Goal: Task Accomplishment & Management: Use online tool/utility

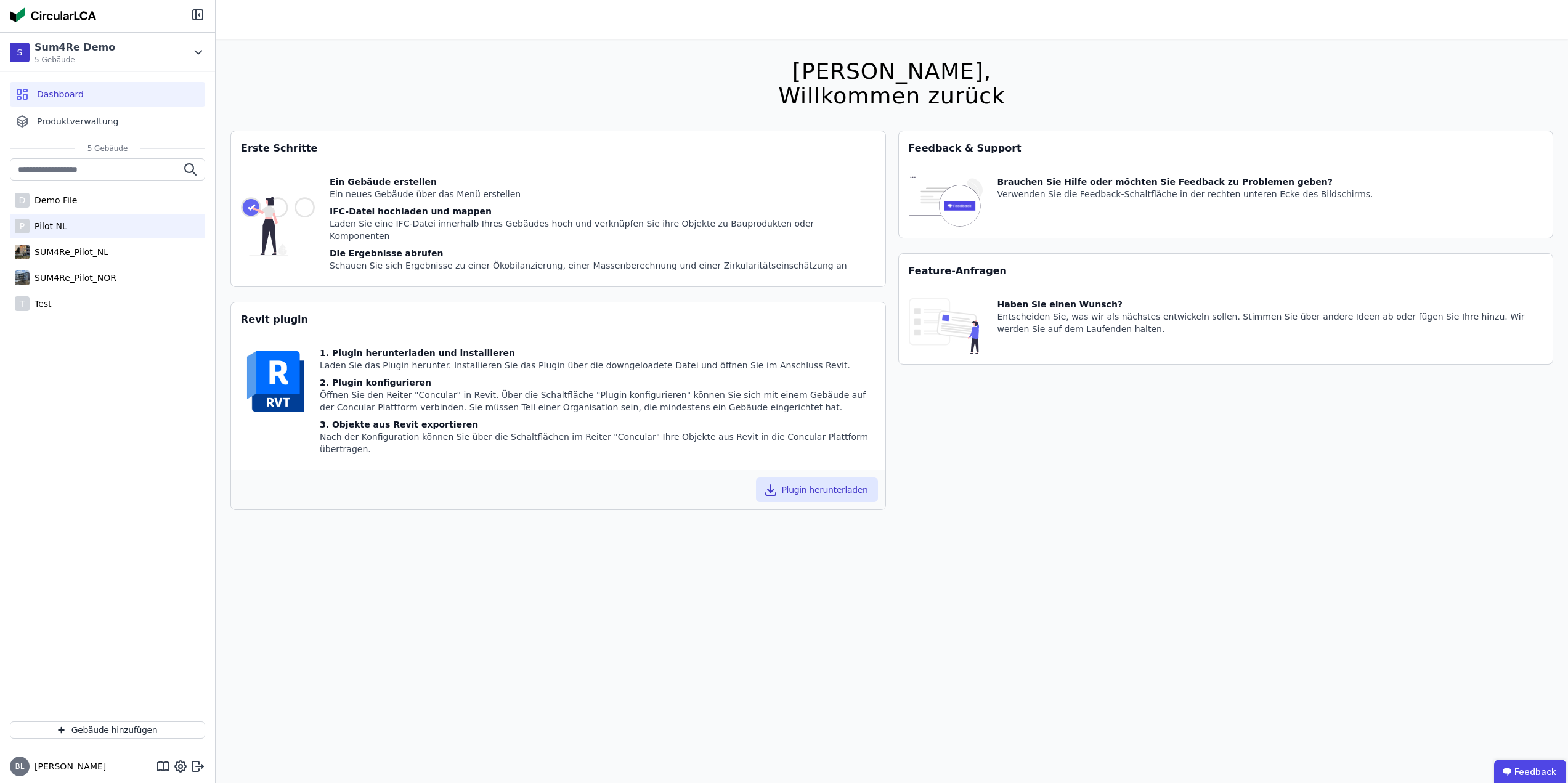
click at [36, 225] on div "Pilot NL" at bounding box center [48, 226] width 38 height 13
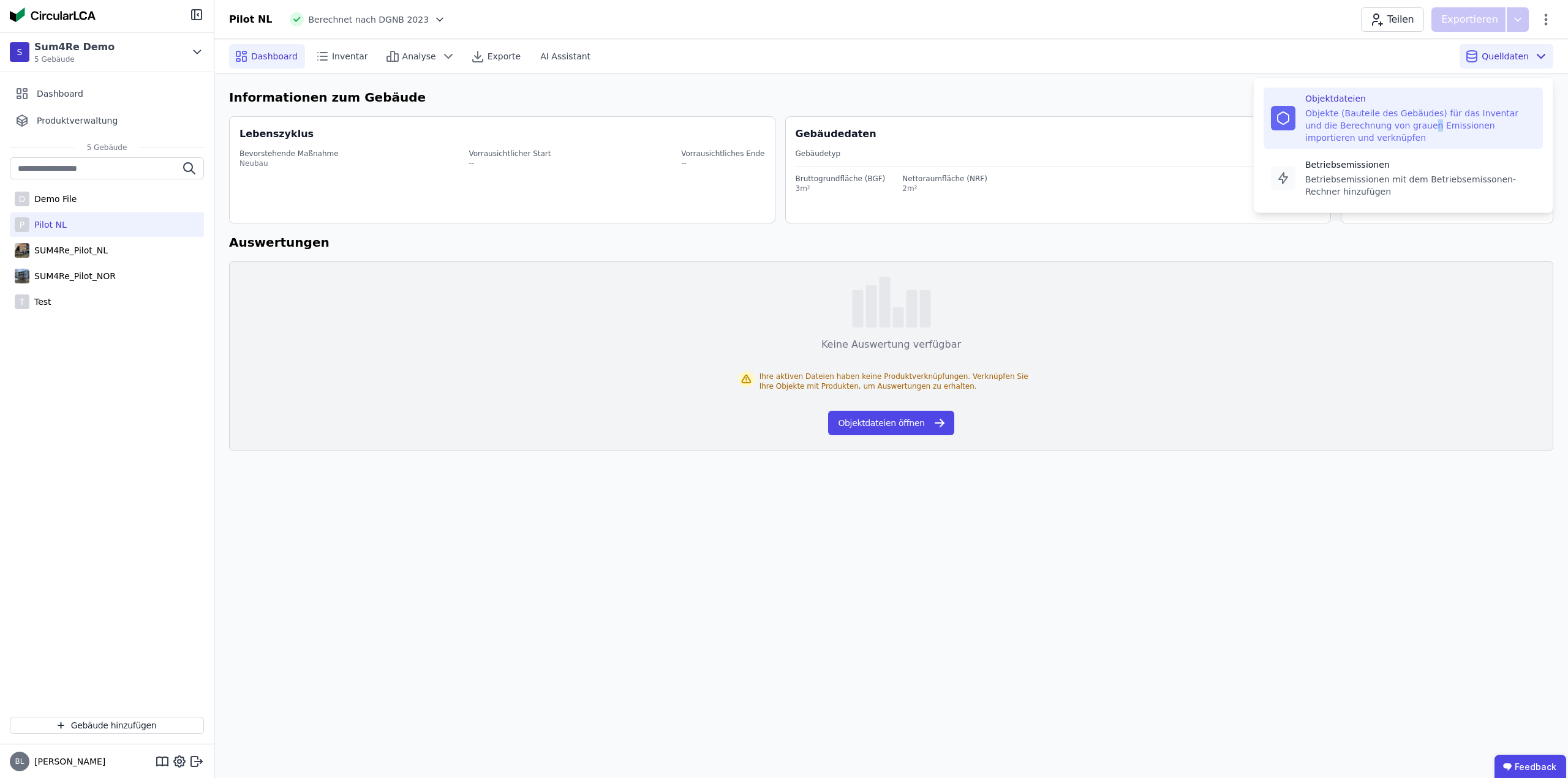
click at [1392, 124] on div "Objekte (Bauteile des Gebäudes) für das Inventar und die Berechnung von grauen …" at bounding box center [1420, 126] width 230 height 37
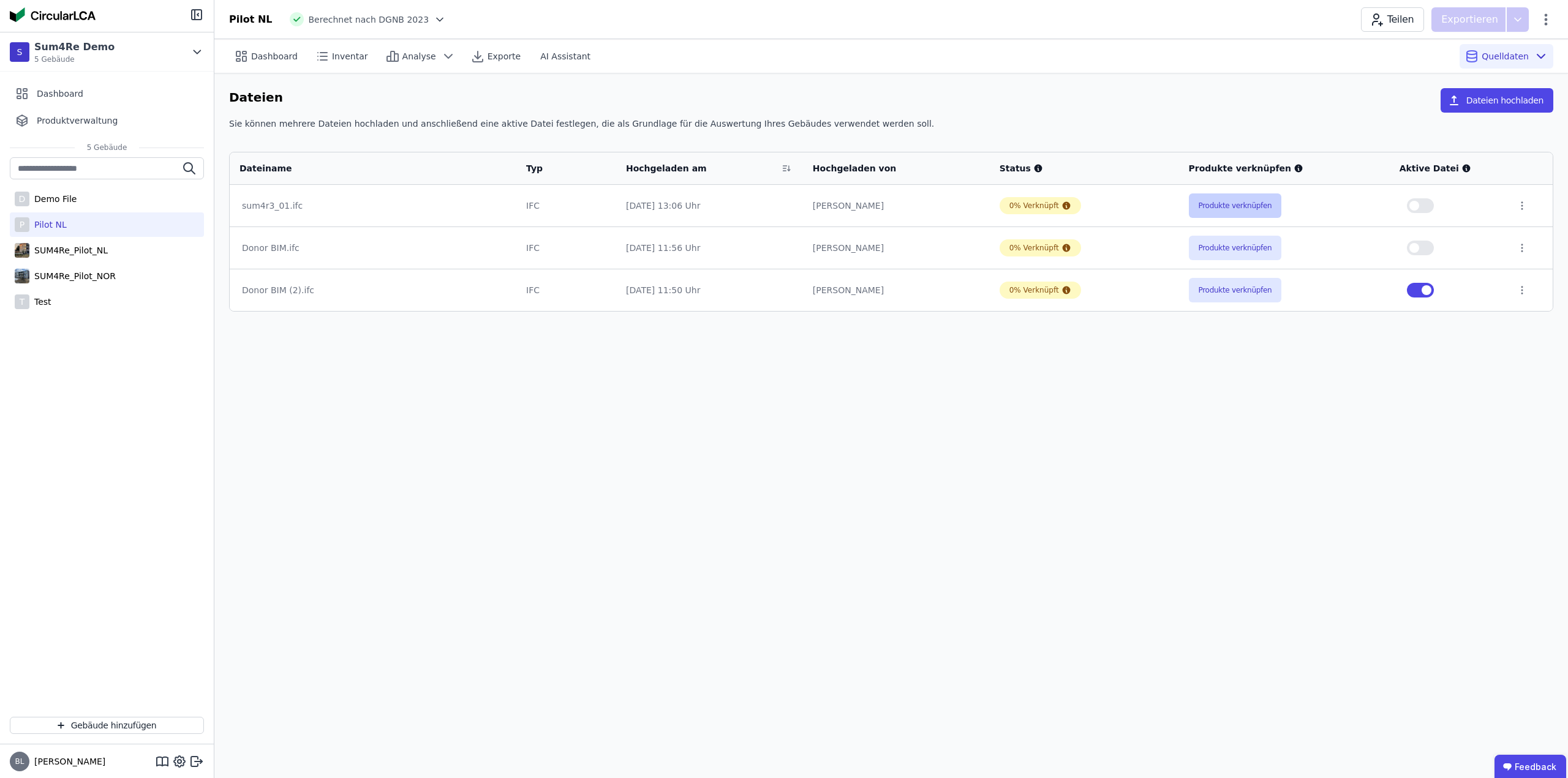
click at [1251, 197] on button "Produkte verknüpfen" at bounding box center [1235, 205] width 93 height 24
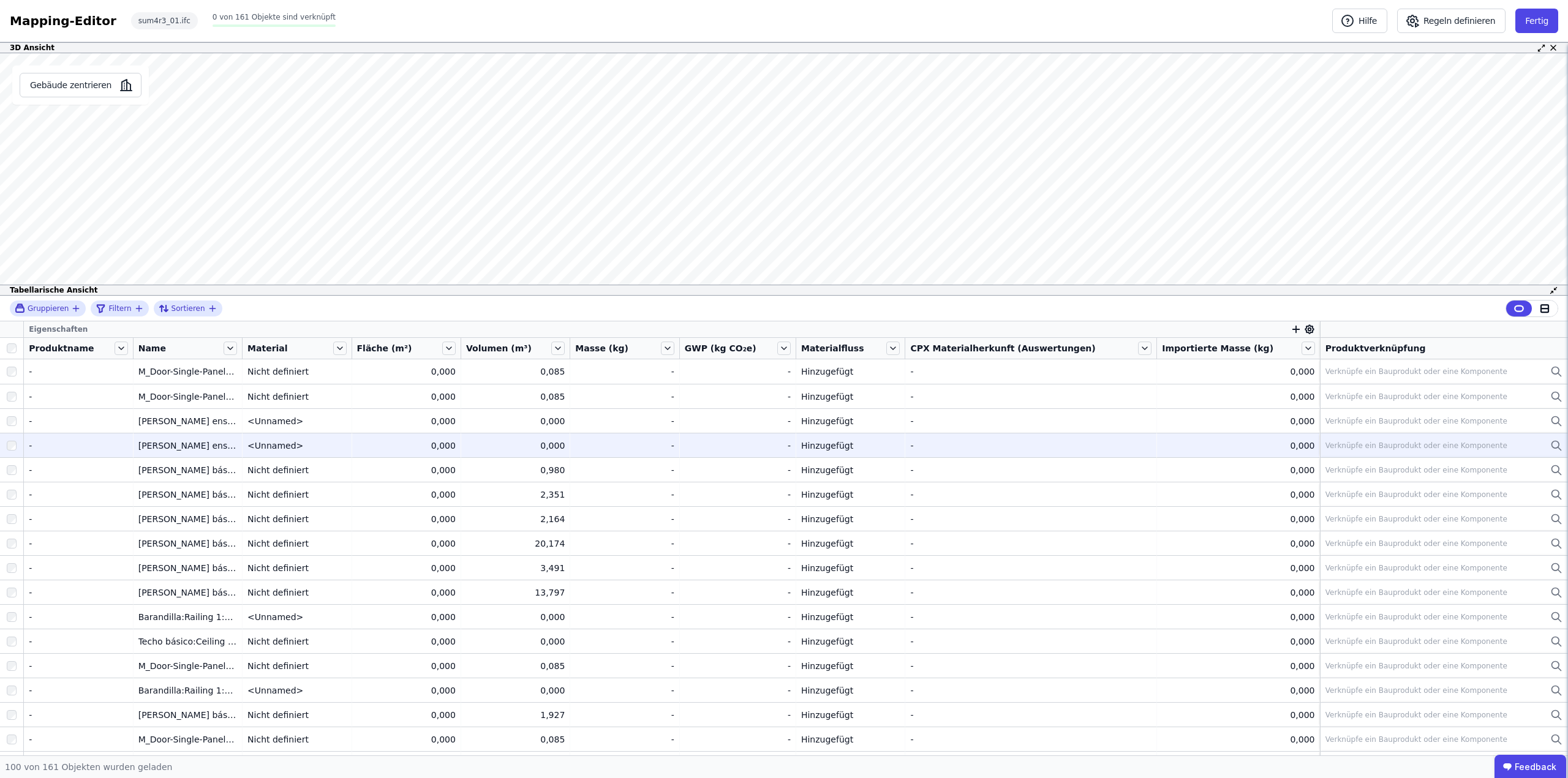
click at [1489, 433] on td "Verknüpfe ein Bauprodukt oder eine Komponente Verknüpfe ein Bauprodukt oder ein…" at bounding box center [1444, 445] width 248 height 24
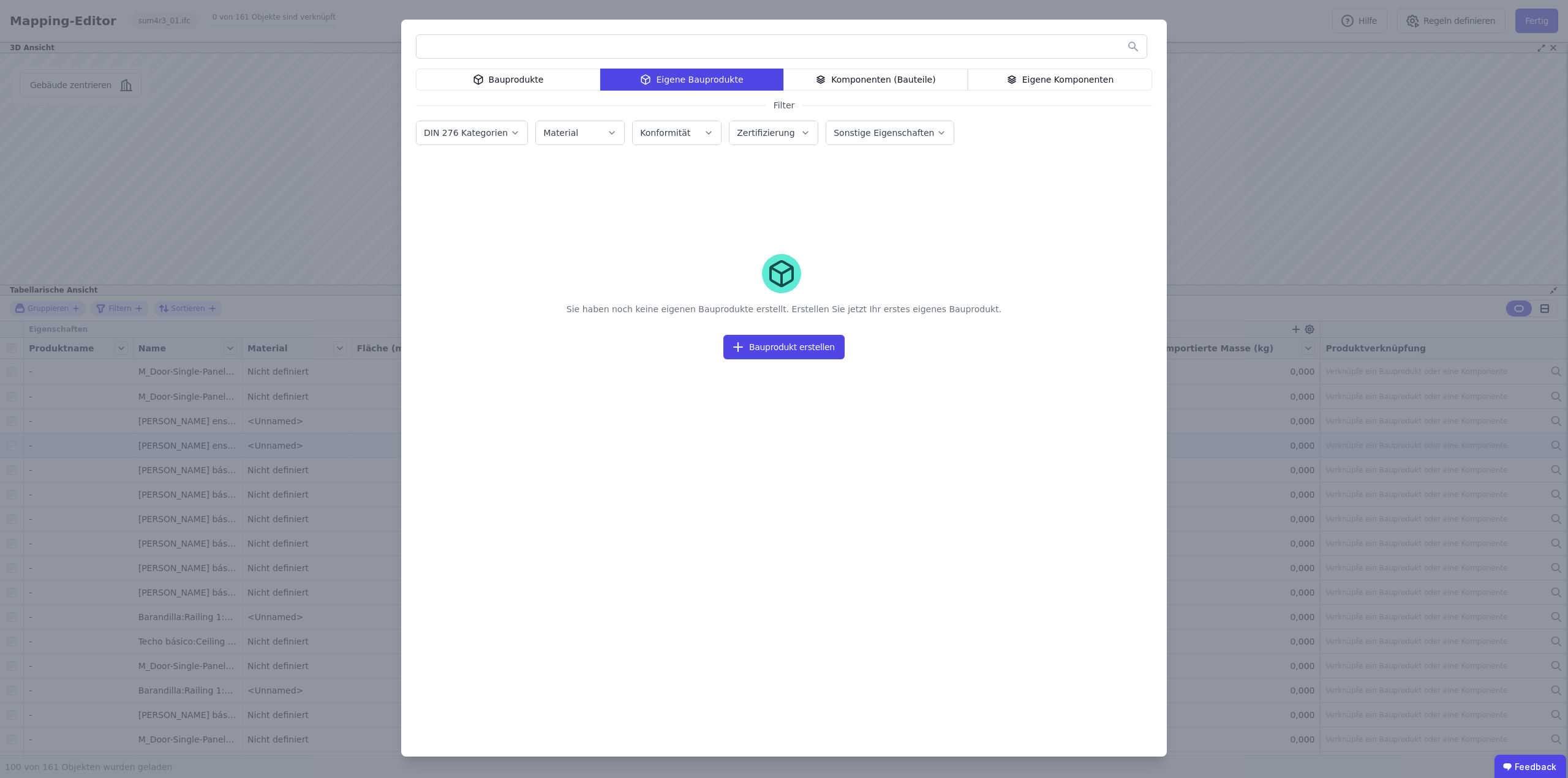
click at [502, 88] on div "Bauprodukte" at bounding box center [508, 79] width 184 height 22
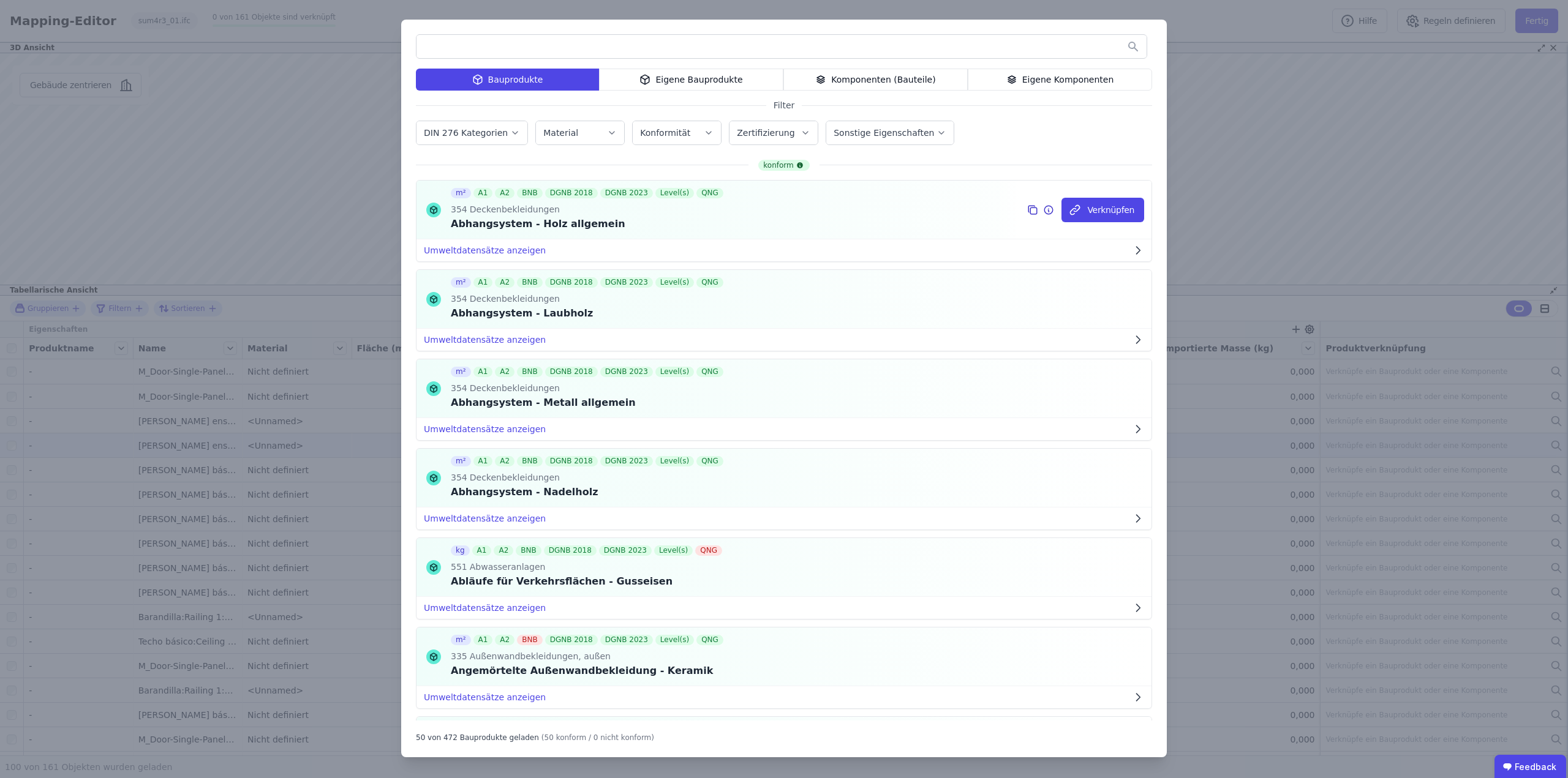
click at [1027, 215] on icon at bounding box center [1033, 210] width 11 height 14
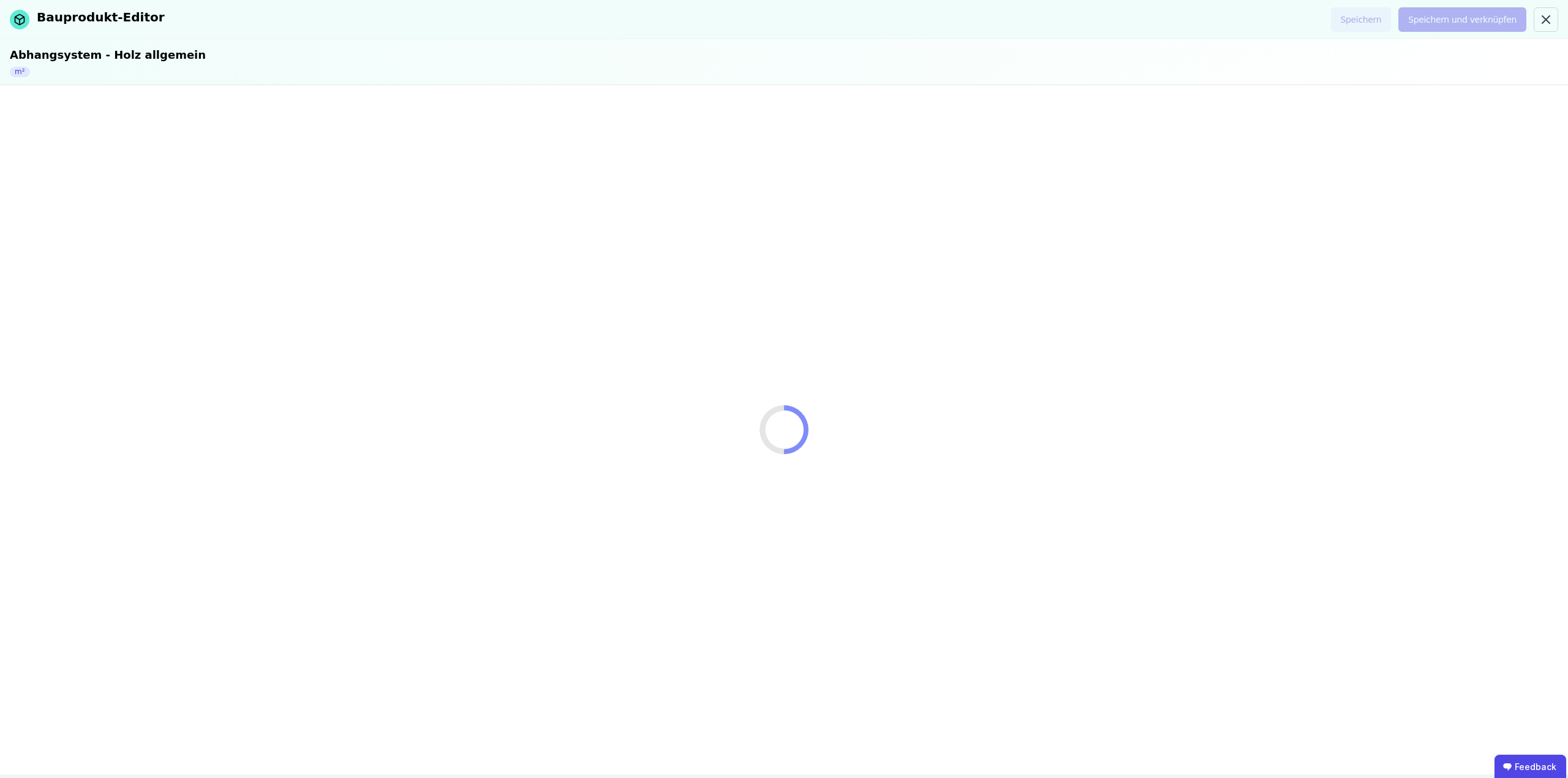
select select "**********"
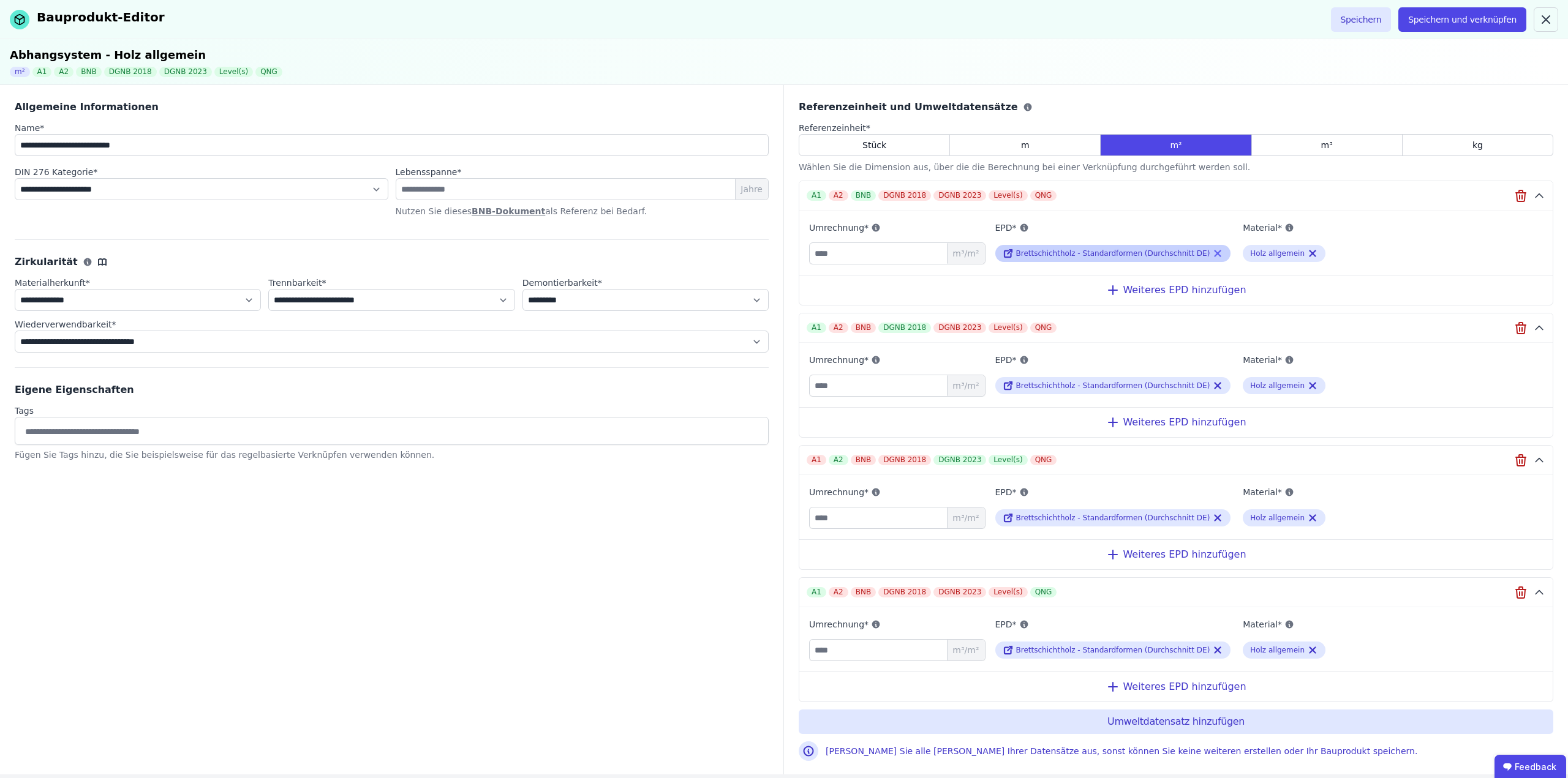
click at [1212, 251] on icon at bounding box center [1218, 253] width 11 height 14
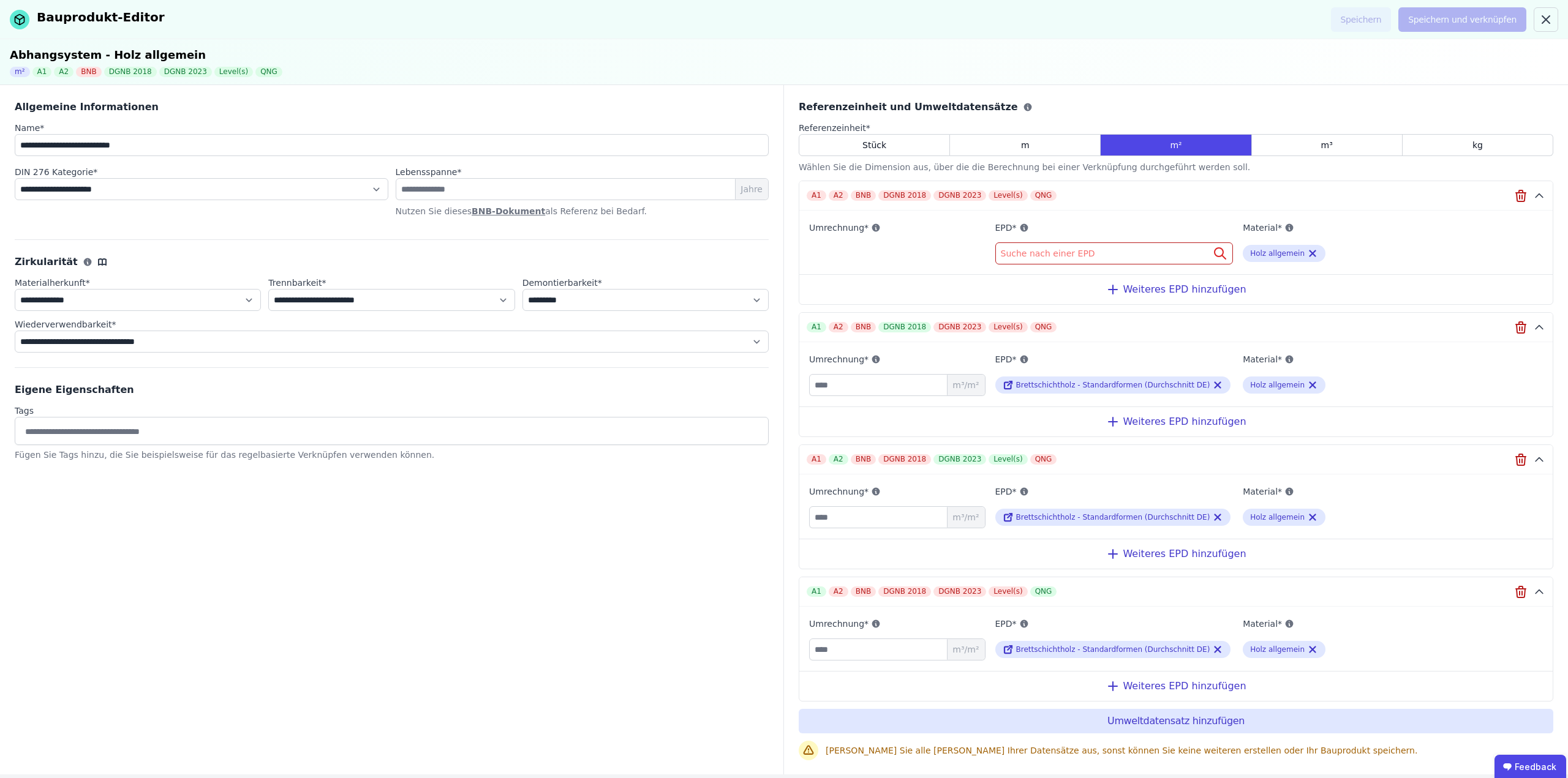
click at [1112, 255] on div "Suche nach einer EPD" at bounding box center [1114, 253] width 238 height 22
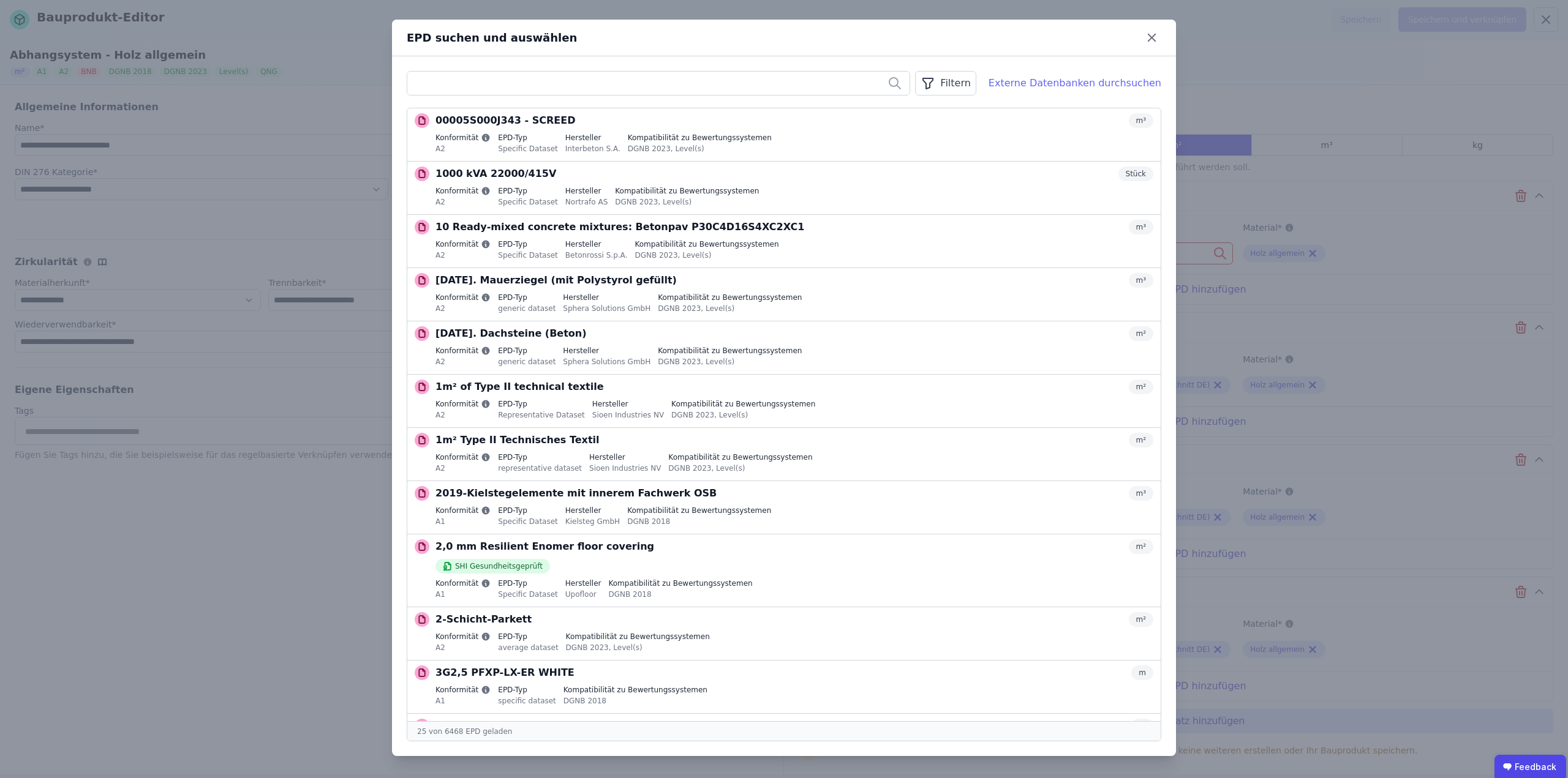
click at [1046, 84] on div "Externe Datenbanken durchsuchen" at bounding box center [1075, 83] width 173 height 14
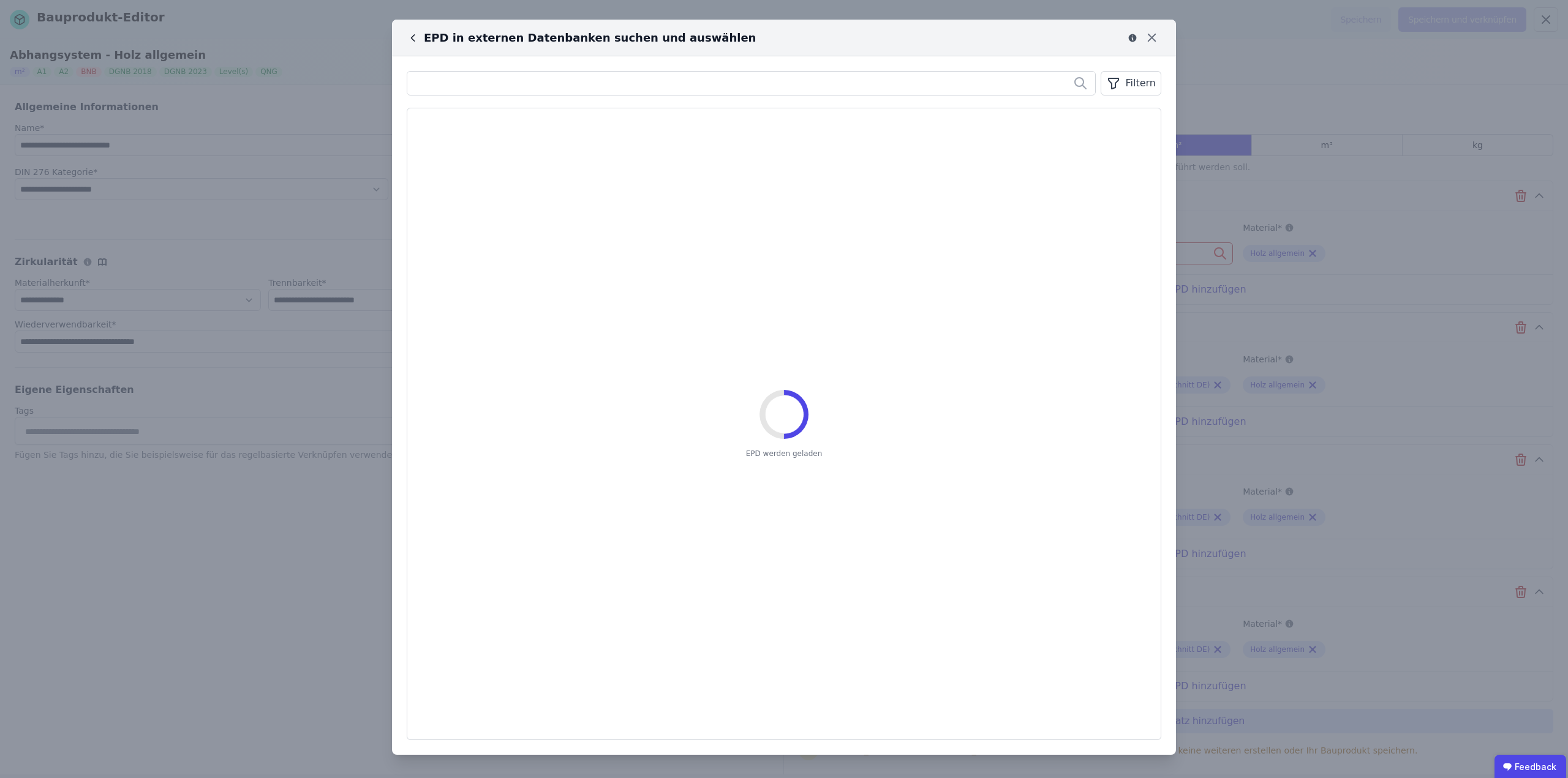
click at [1135, 87] on div "Filtern" at bounding box center [1131, 83] width 61 height 24
click at [1050, 158] on li "Hersteller" at bounding box center [1069, 153] width 184 height 22
click at [1033, 118] on div at bounding box center [1069, 121] width 182 height 45
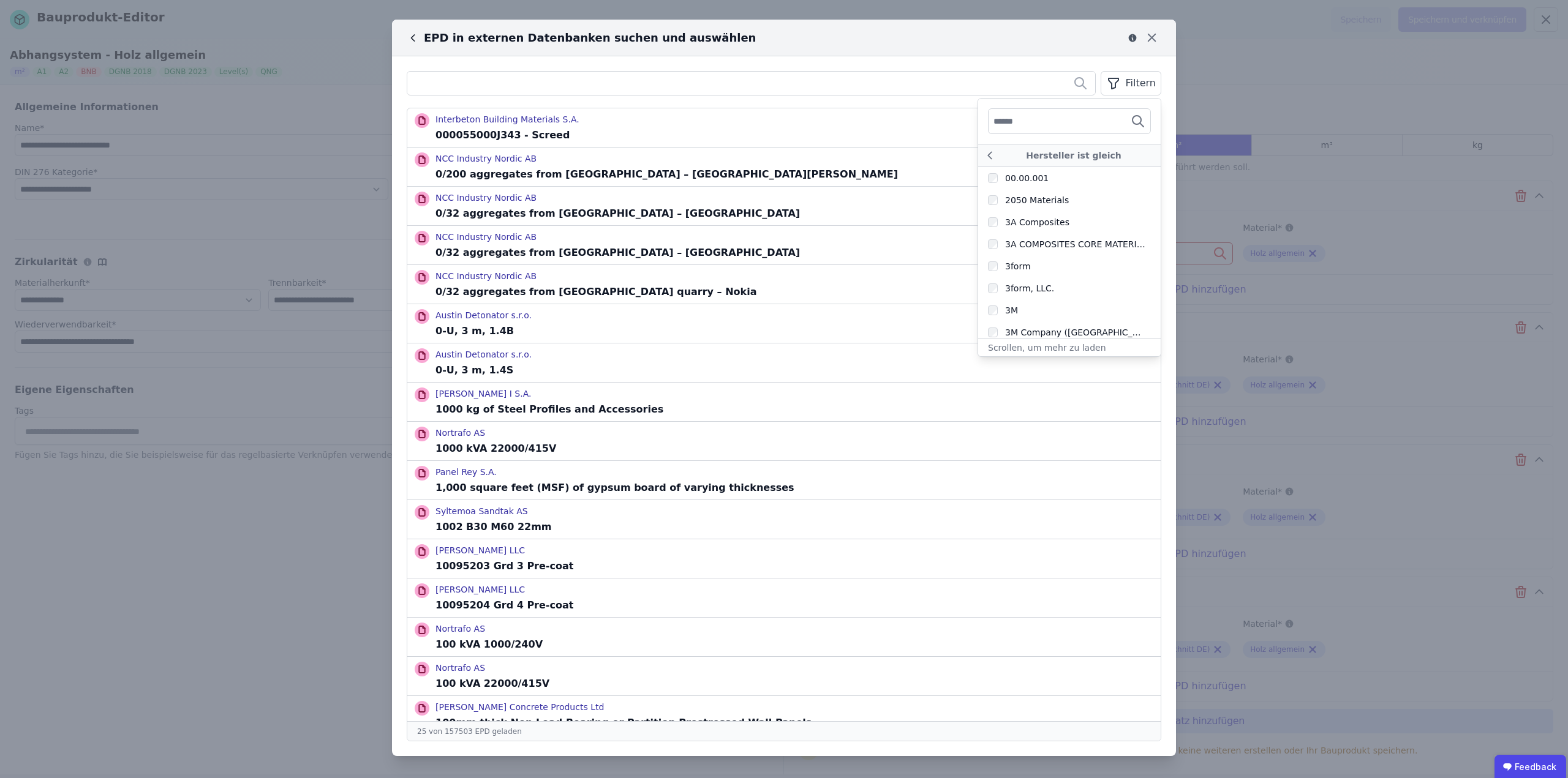
click at [1030, 126] on input "text" at bounding box center [1039, 120] width 91 height 22
type input "*"
click at [900, 88] on input "text" at bounding box center [751, 83] width 688 height 22
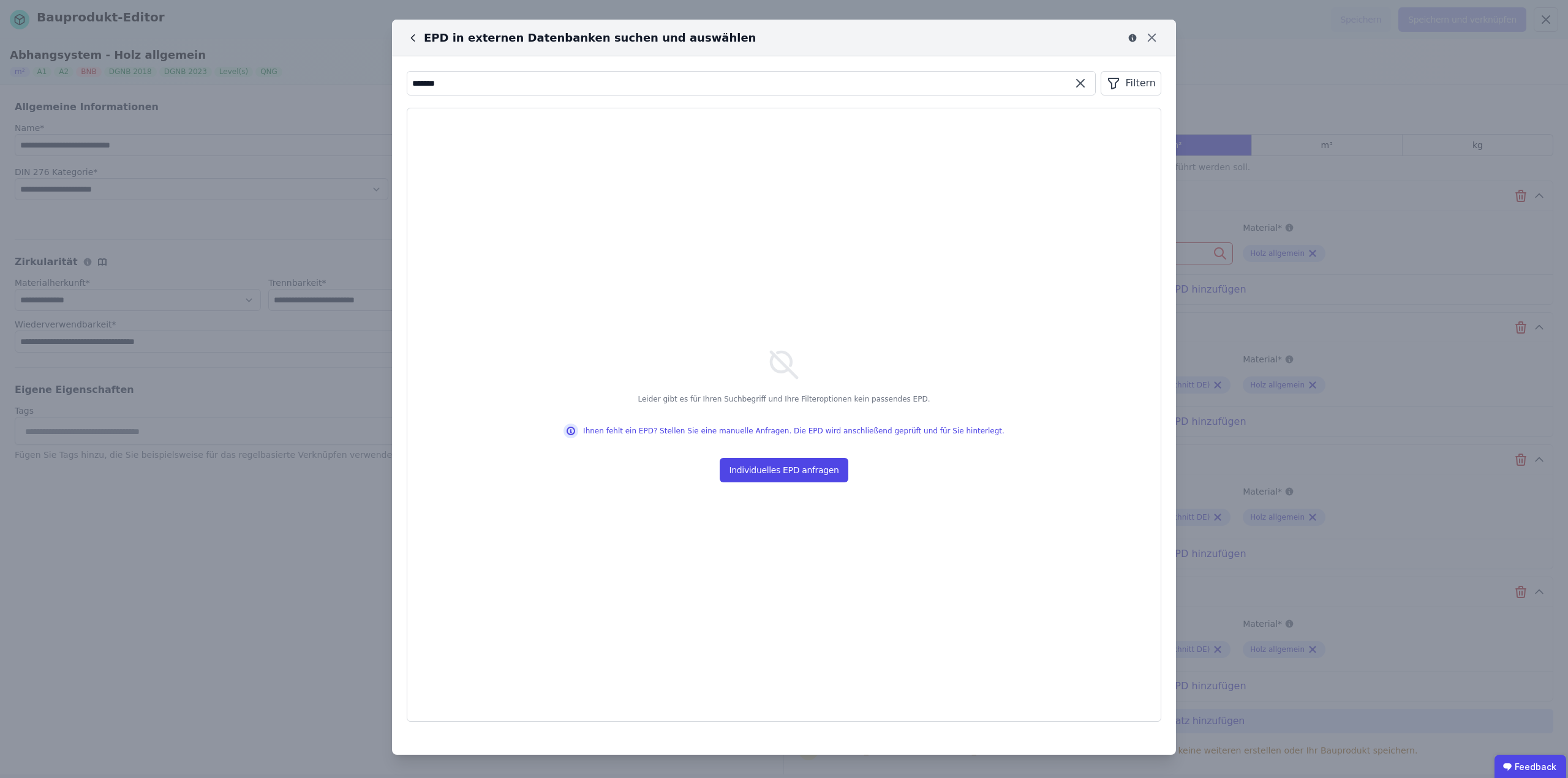
drag, startPoint x: 470, startPoint y: 84, endPoint x: 330, endPoint y: 105, distance: 141.6
click at [330, 105] on div "EPD in externen Datenbanken suchen und auswählen ******* Filtern Leider gibt es…" at bounding box center [784, 389] width 1568 height 778
type input "**********"
click at [1139, 81] on div "Filtern" at bounding box center [1131, 83] width 61 height 24
click at [1048, 151] on li "Hersteller" at bounding box center [1069, 153] width 184 height 22
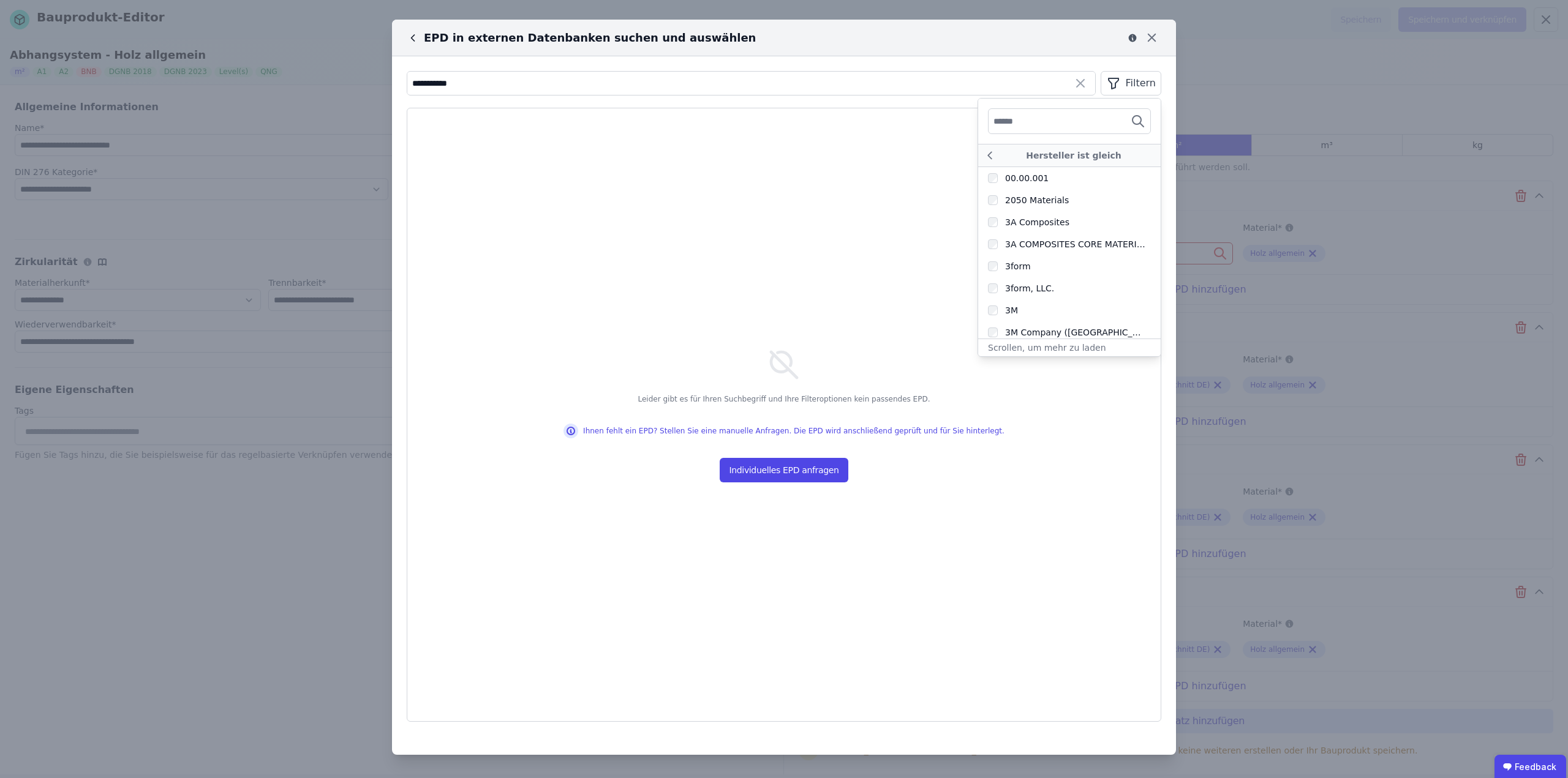
click at [1056, 118] on input "text" at bounding box center [1039, 120] width 91 height 22
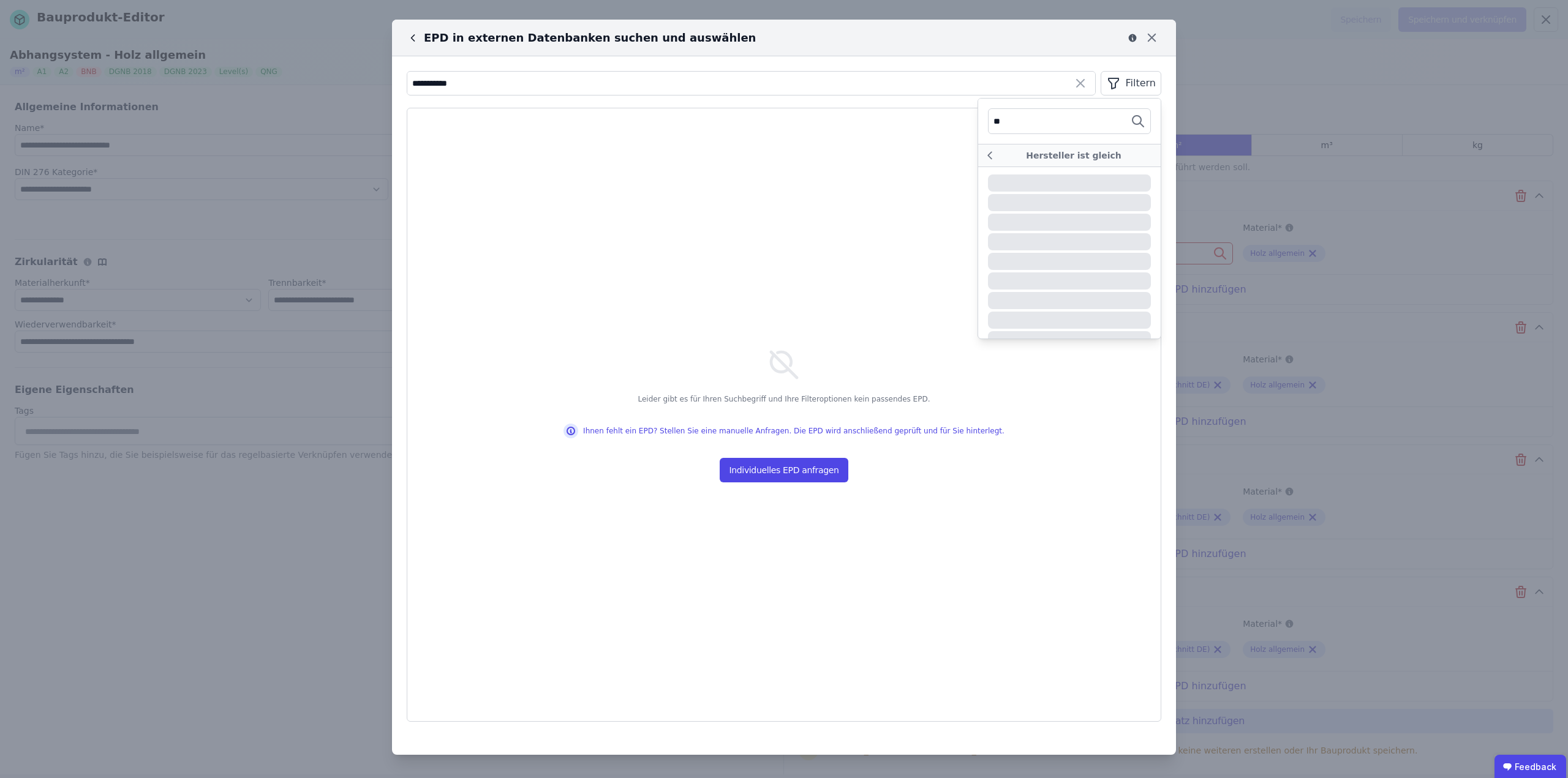
type input "*"
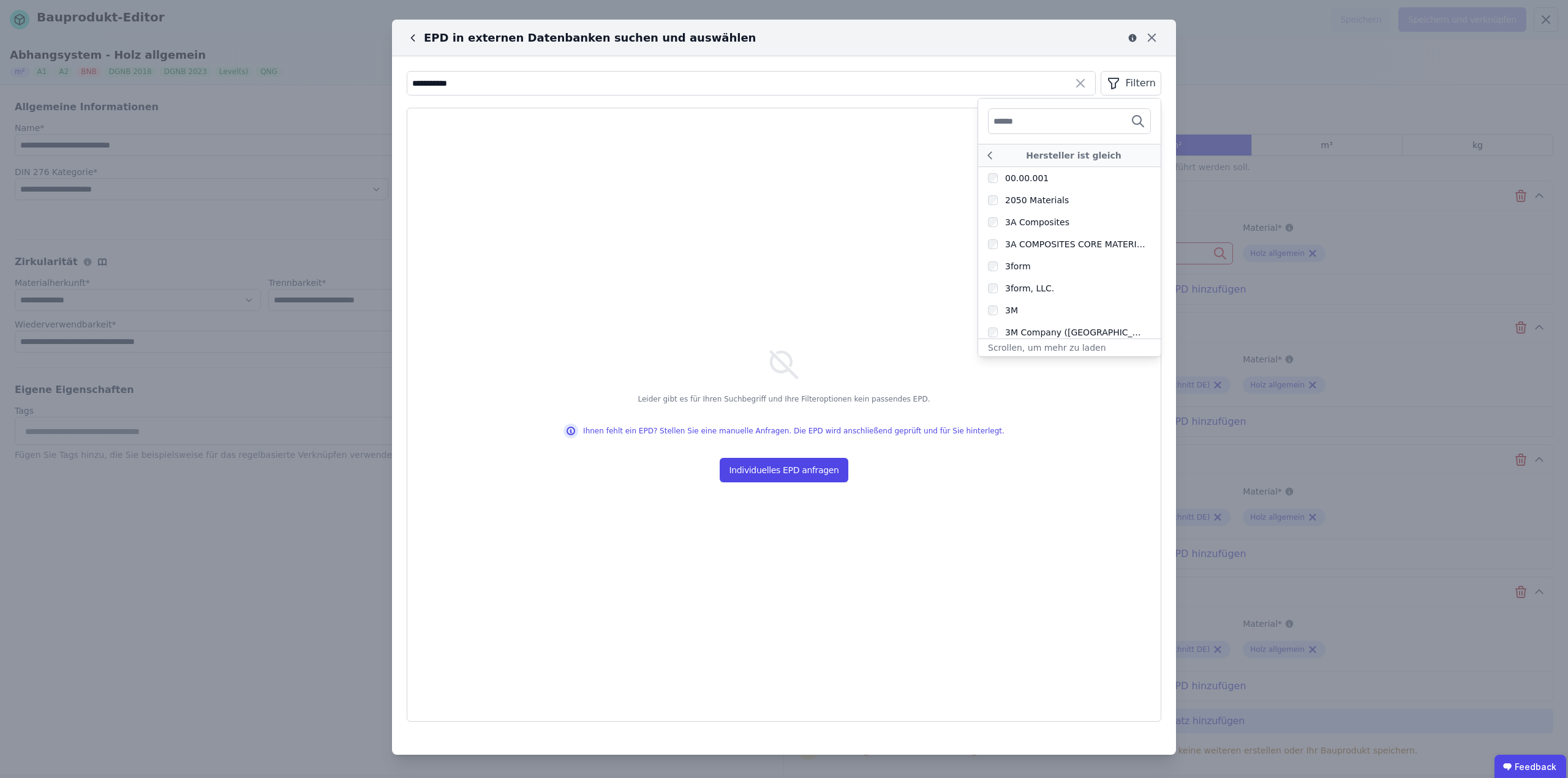
click at [1015, 36] on div "EPD in externen Datenbanken suchen und auswählen" at bounding box center [774, 38] width 736 height 17
click at [1131, 83] on div "Filtern" at bounding box center [1131, 83] width 61 height 24
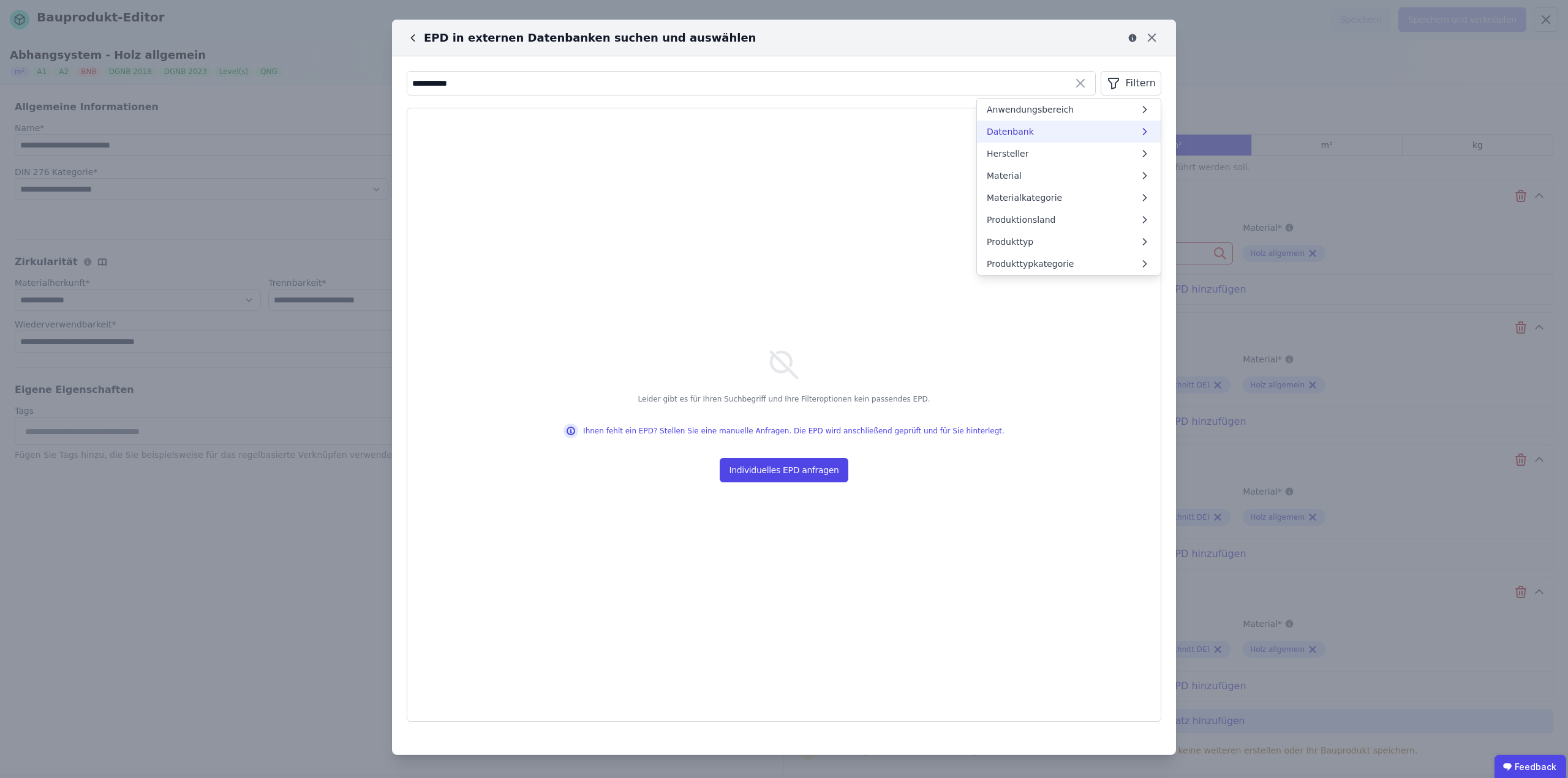
click at [1067, 132] on li "Datenbank" at bounding box center [1069, 131] width 184 height 22
click at [1058, 121] on input "text" at bounding box center [1039, 120] width 91 height 22
type input "**********"
click at [1030, 238] on div "The International EPD System" at bounding box center [1069, 244] width 128 height 13
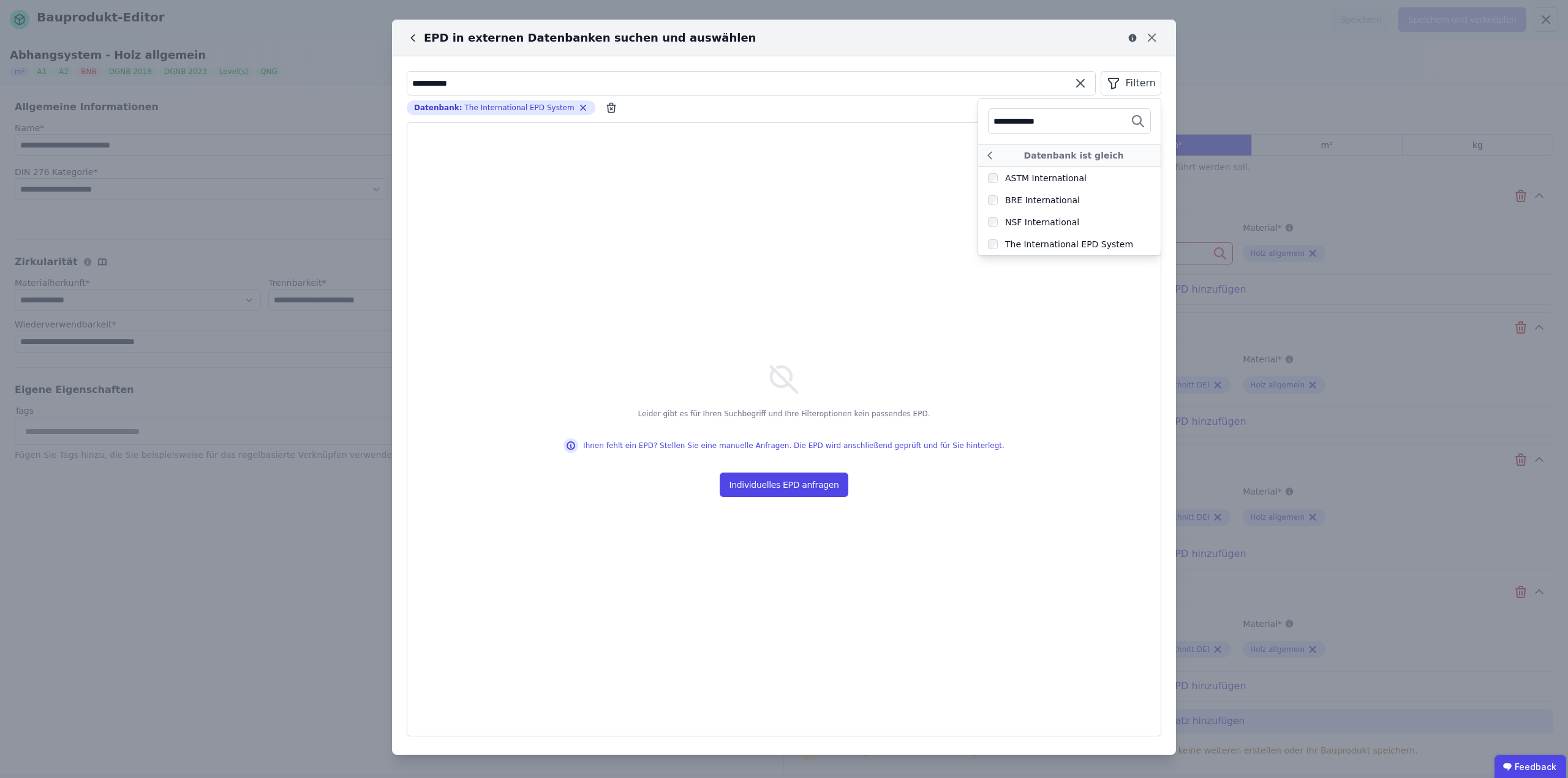
drag, startPoint x: 487, startPoint y: 76, endPoint x: 382, endPoint y: 92, distance: 106.2
click at [382, 92] on div "**********" at bounding box center [784, 389] width 1568 height 778
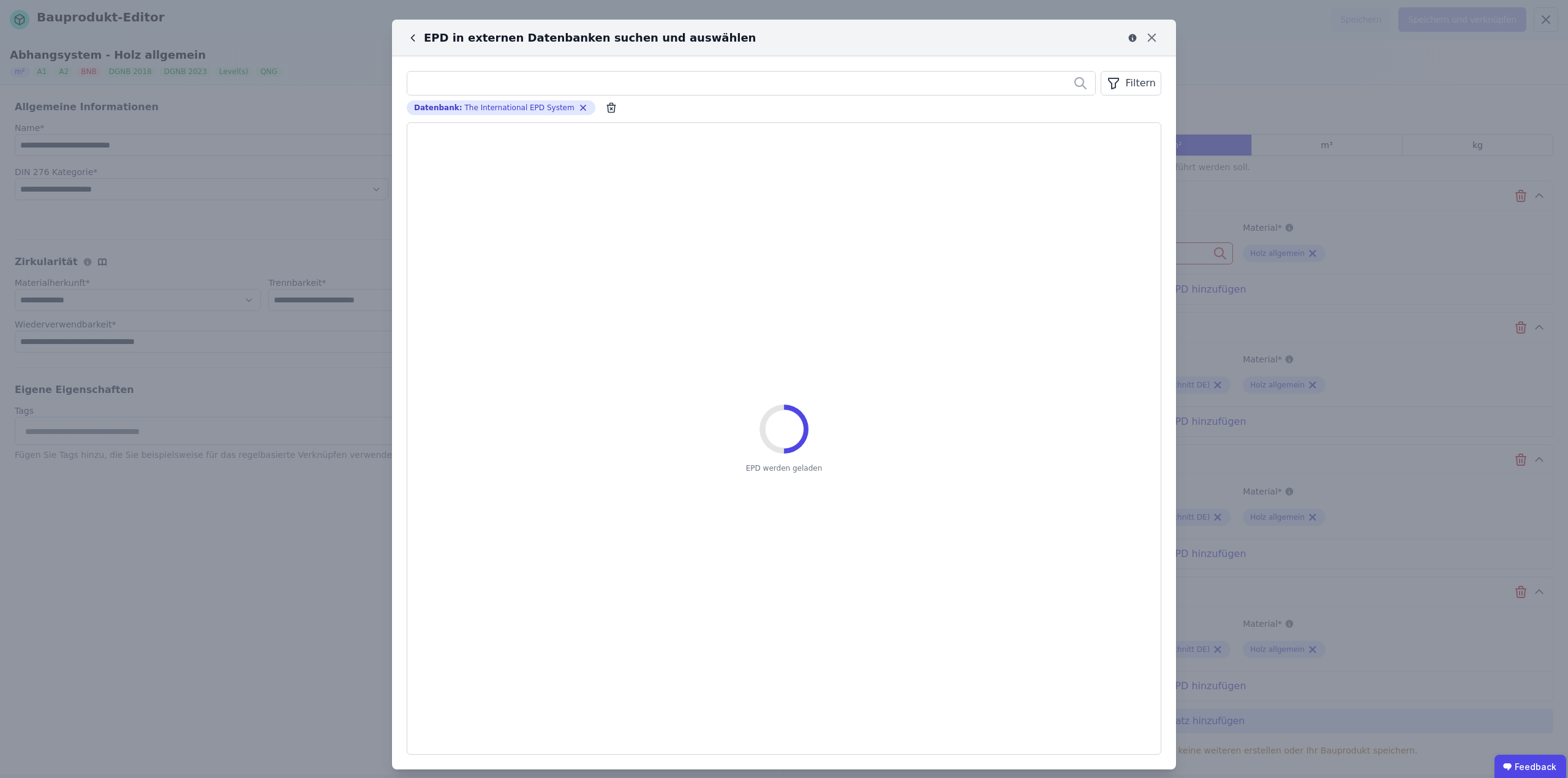
click at [715, 119] on div "Filtern Datenbank : The International EPD System Remove small option EPD werden…" at bounding box center [784, 413] width 784 height 713
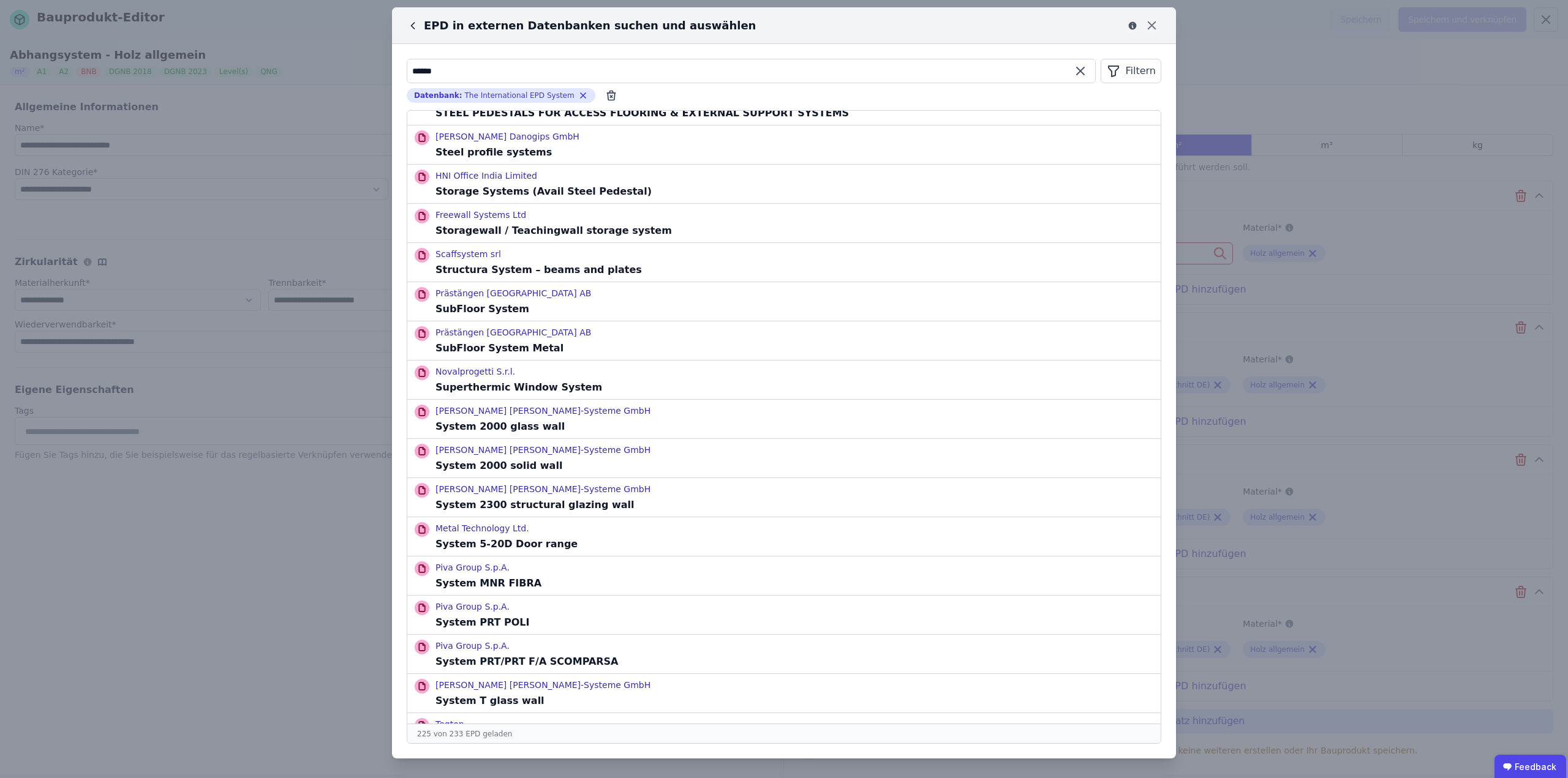
scroll to position [7775, 0]
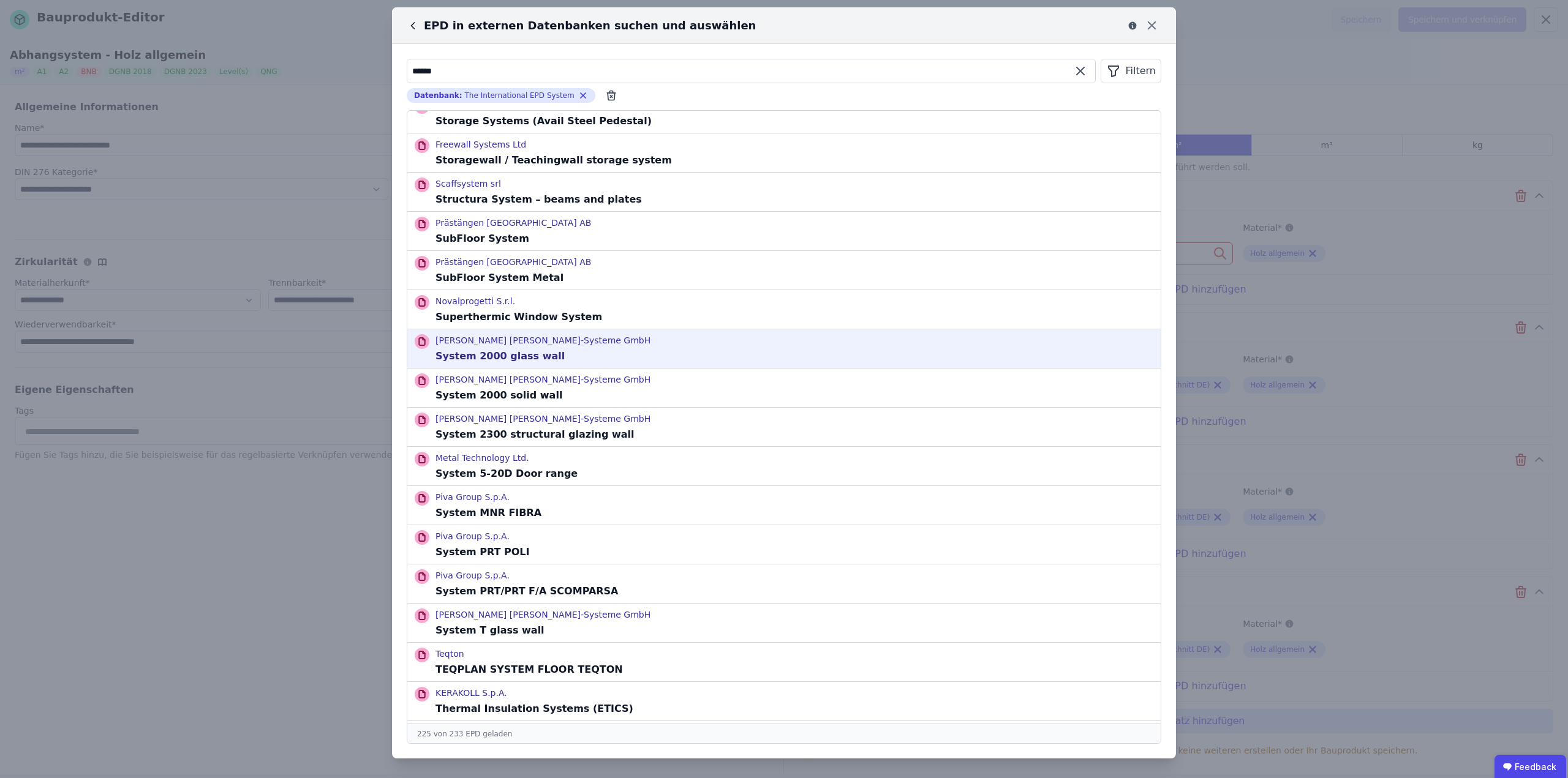
type input "******"
click at [512, 345] on p "[PERSON_NAME] [PERSON_NAME]-Systeme GmbH" at bounding box center [543, 340] width 215 height 13
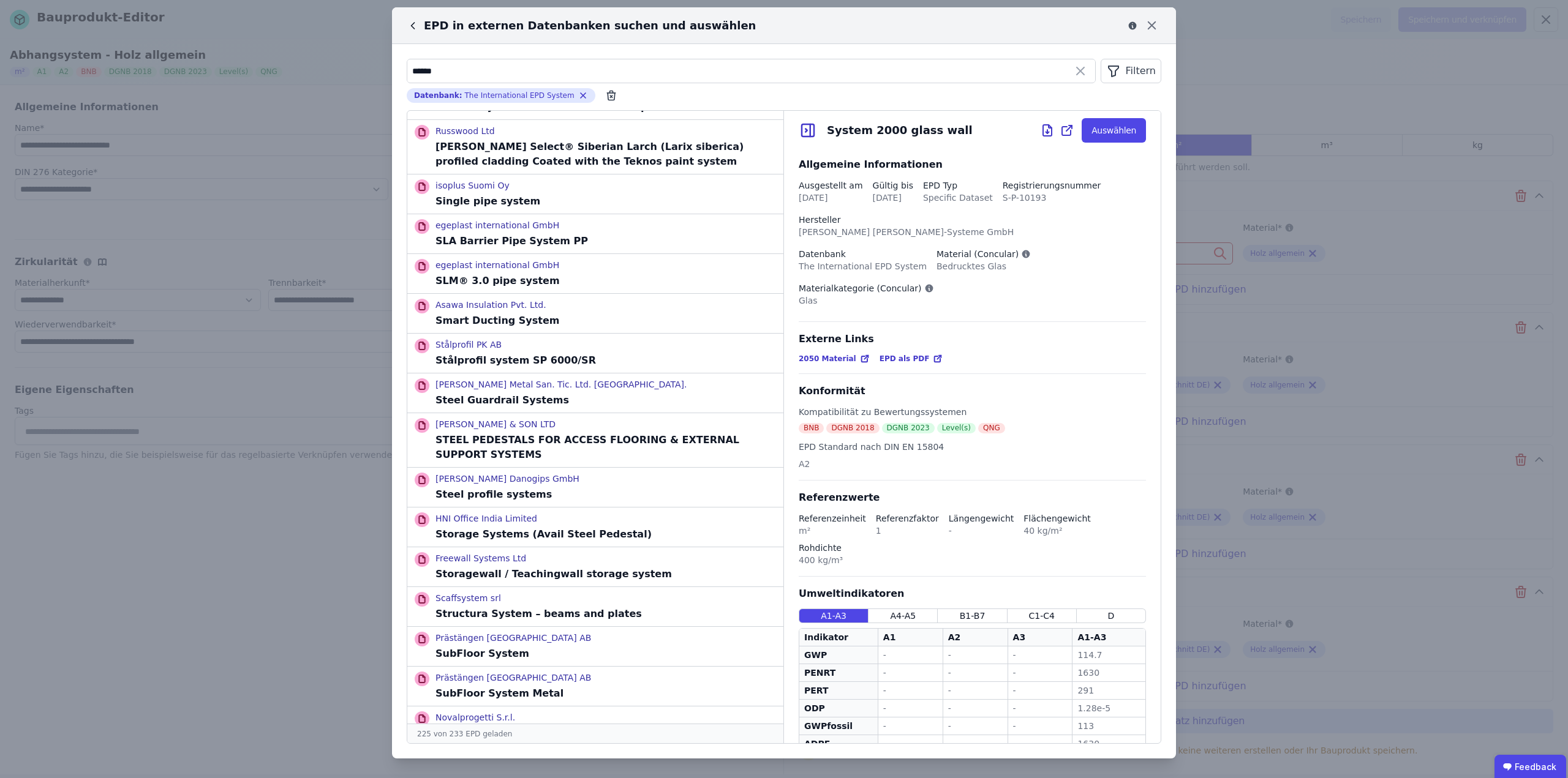
scroll to position [8203, 0]
click at [896, 354] on span "EPD als PDF" at bounding box center [905, 359] width 50 height 10
click at [888, 354] on span "EPD als PDF" at bounding box center [905, 359] width 50 height 10
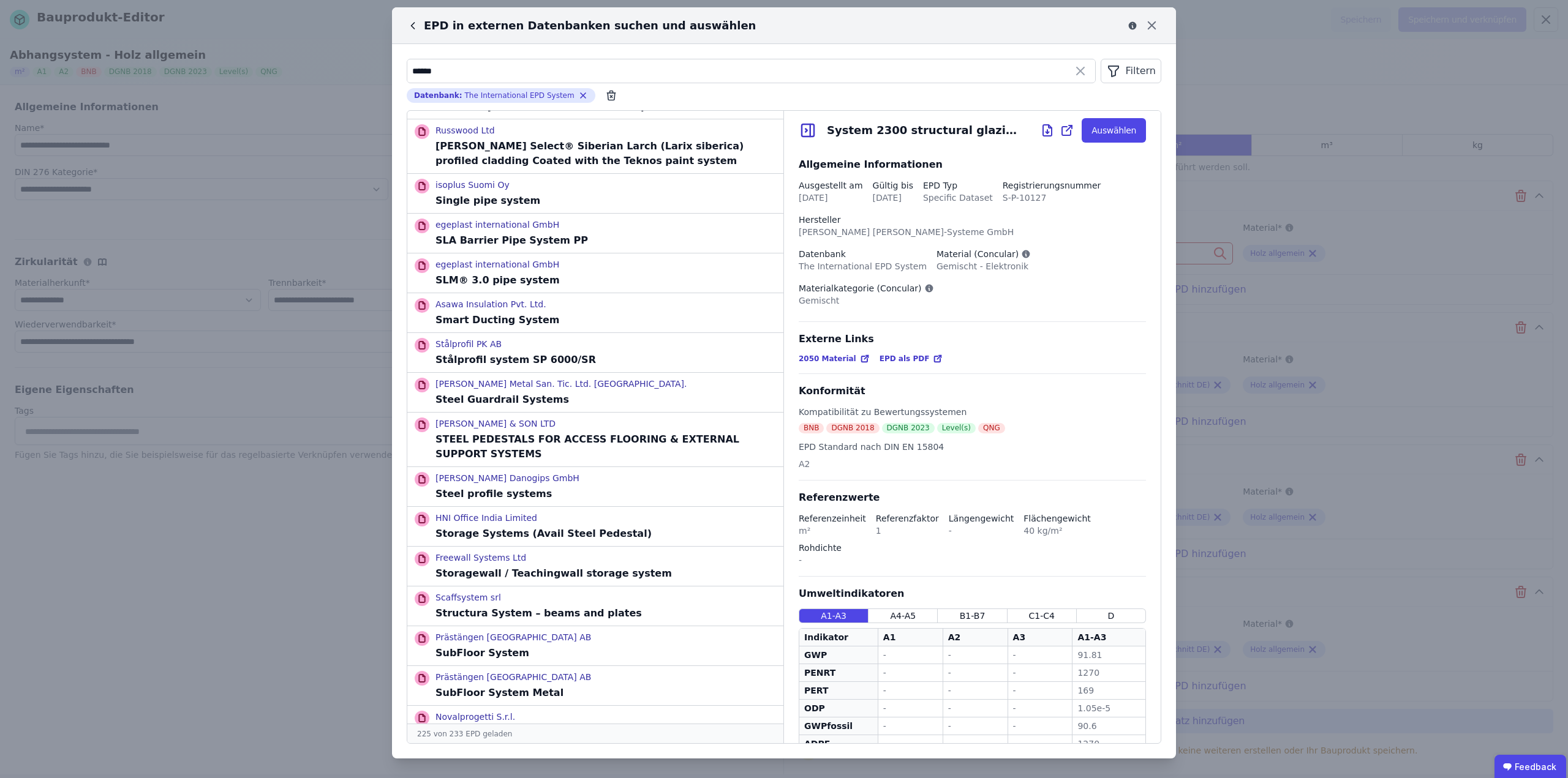
click at [895, 354] on span "EPD als PDF" at bounding box center [905, 359] width 50 height 10
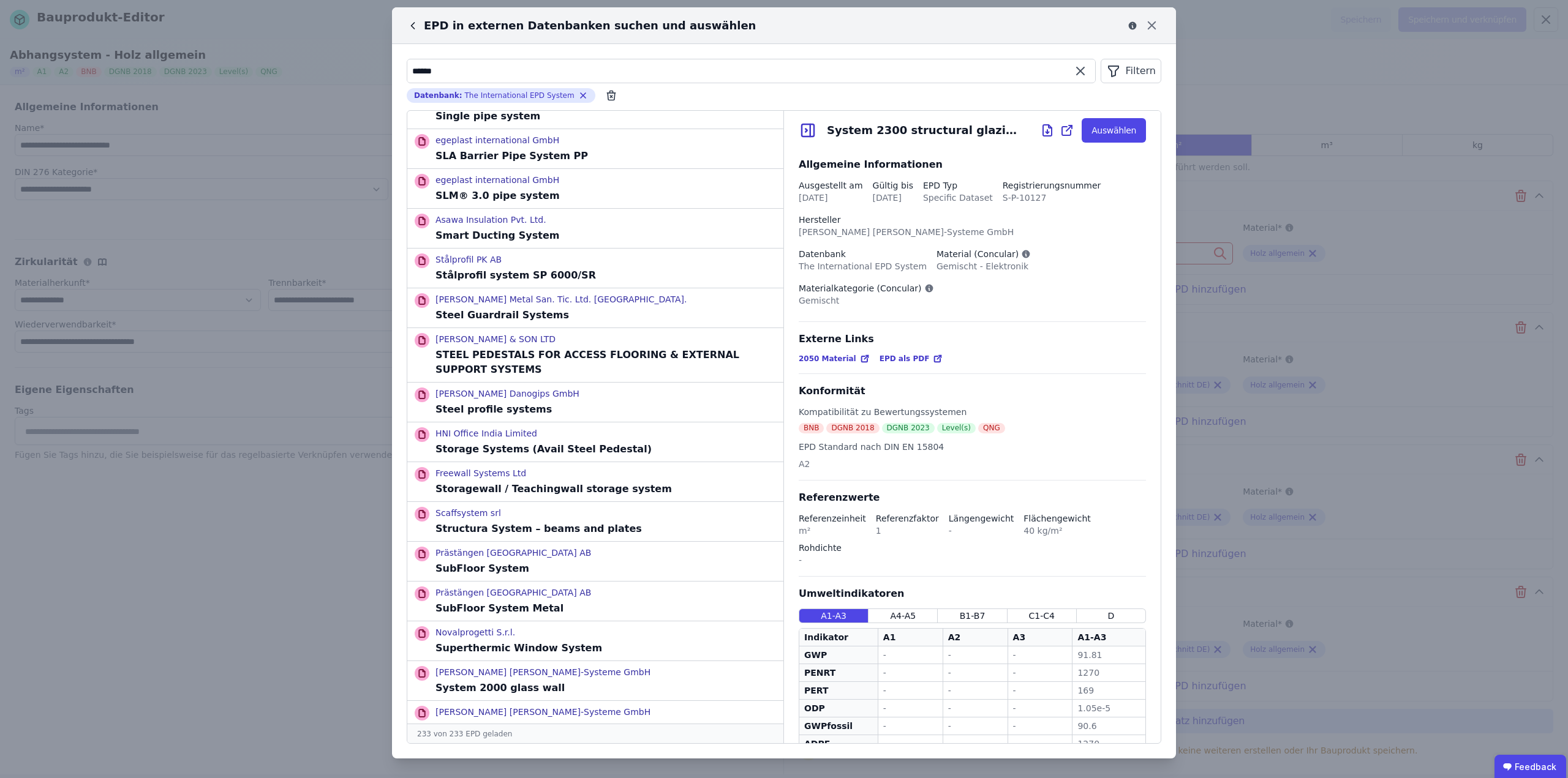
scroll to position [8207, 0]
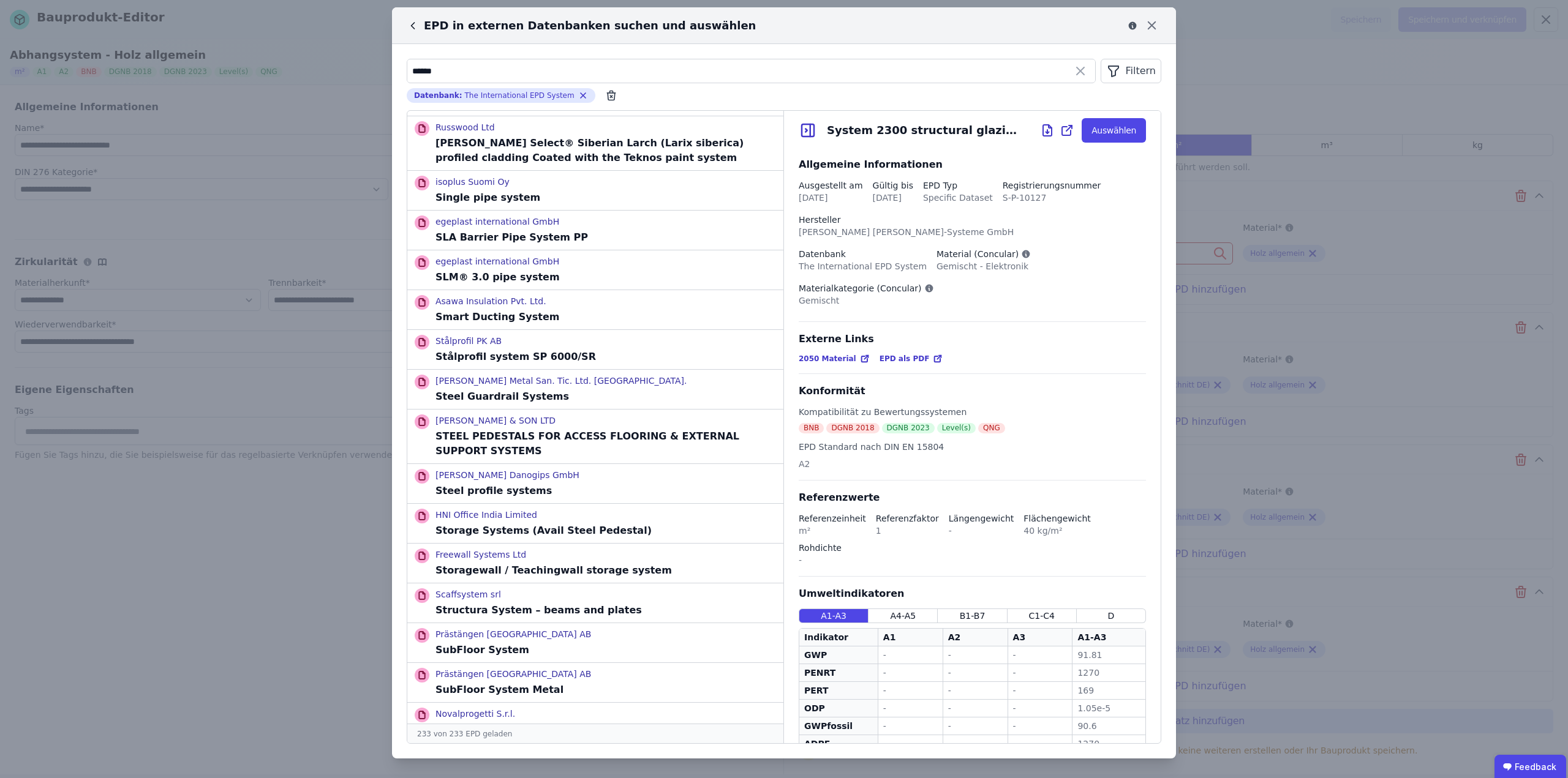
click at [813, 228] on div "[PERSON_NAME] [PERSON_NAME]-Systeme GmbH" at bounding box center [906, 232] width 215 height 13
click at [848, 228] on div "[PERSON_NAME] [PERSON_NAME]-Systeme GmbH" at bounding box center [906, 232] width 215 height 13
click at [858, 240] on div "Ausgestellt am [DATE] Gültig bis [DATE] EPD Typ Specific Dataset Registrierungs…" at bounding box center [972, 251] width 347 height 143
click at [1127, 70] on div "Filtern" at bounding box center [1131, 70] width 61 height 24
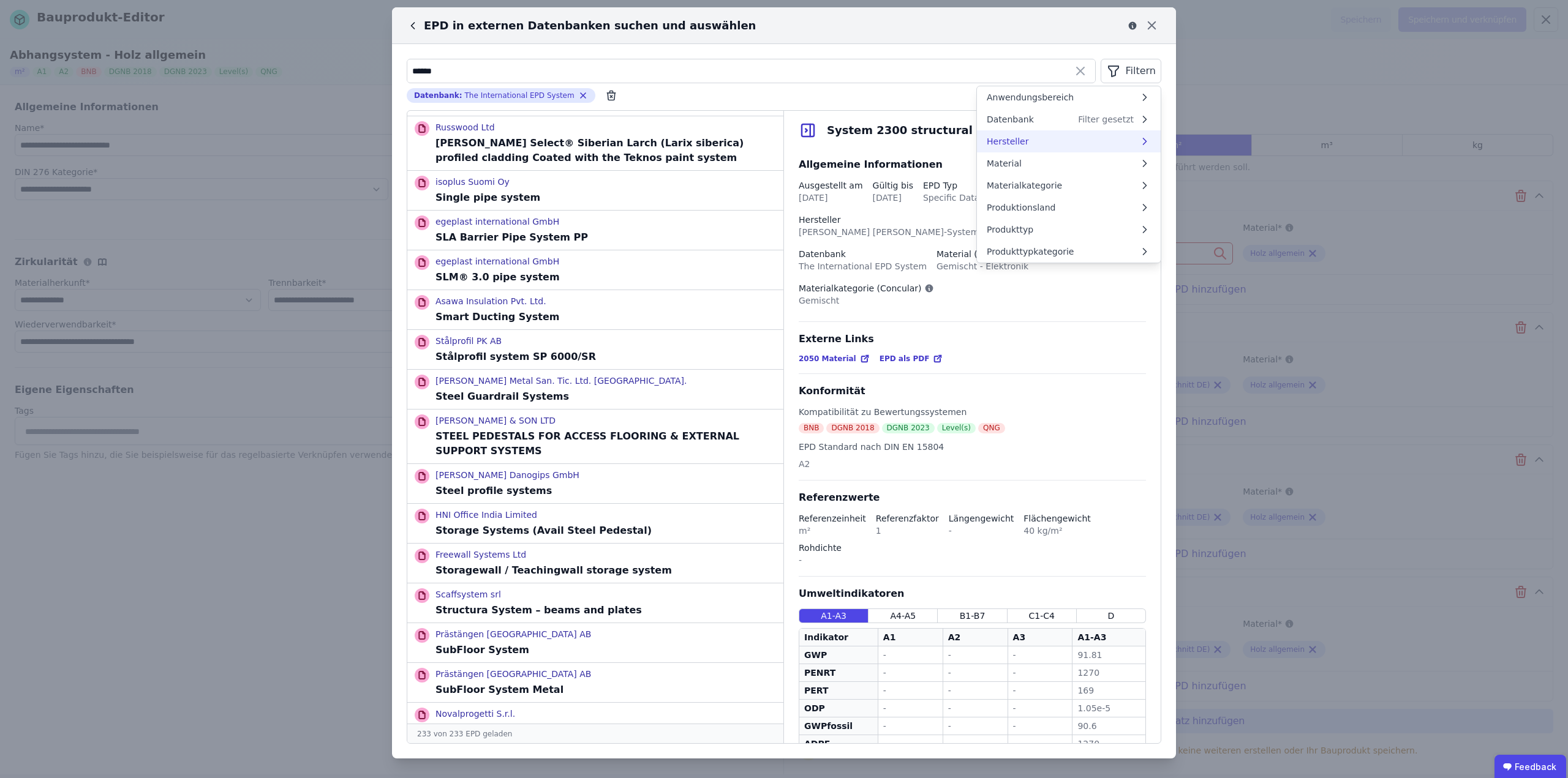
click at [1034, 143] on li "Hersteller" at bounding box center [1069, 141] width 184 height 22
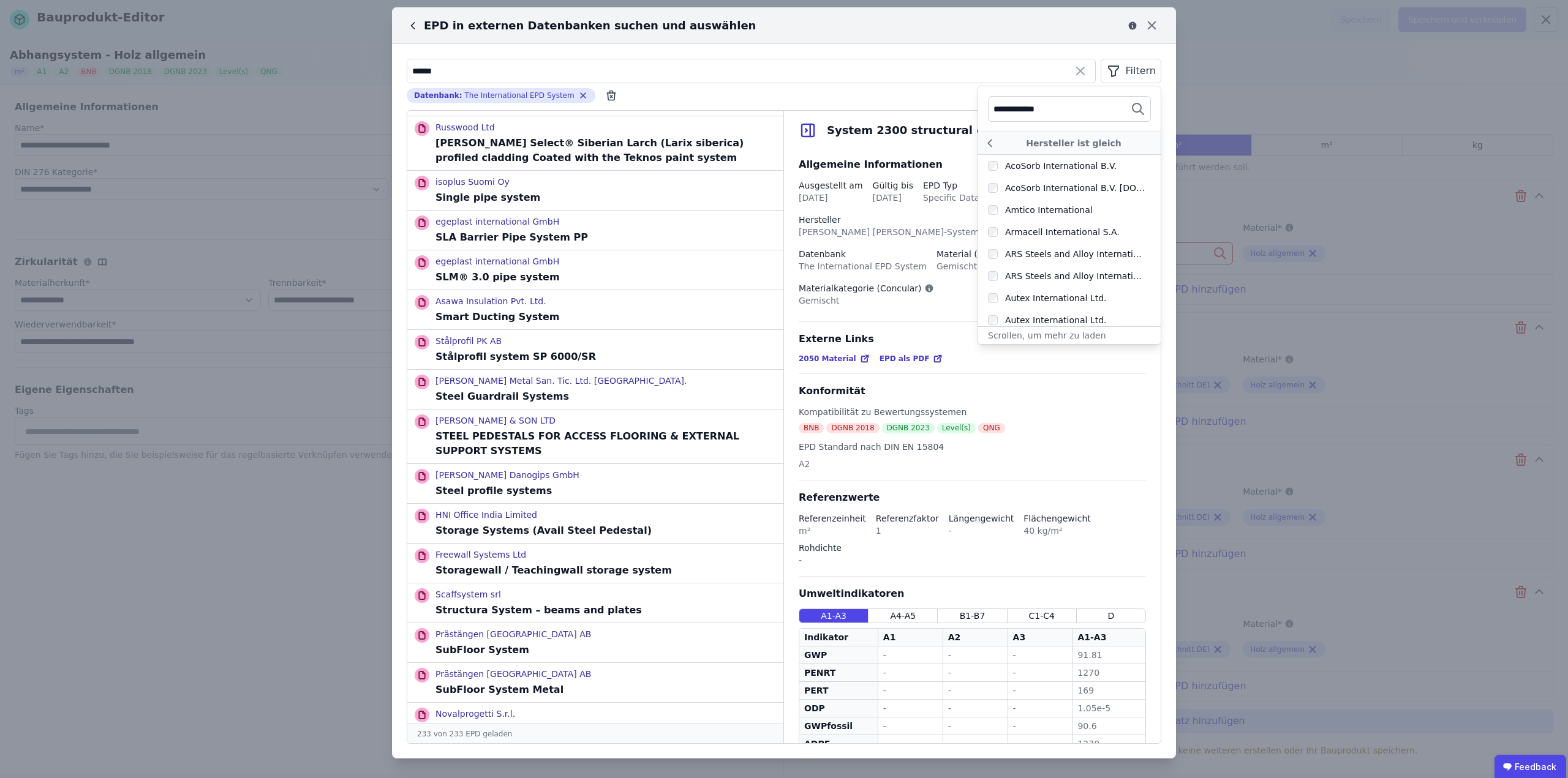
click at [1044, 111] on input "**********" at bounding box center [1039, 109] width 91 height 22
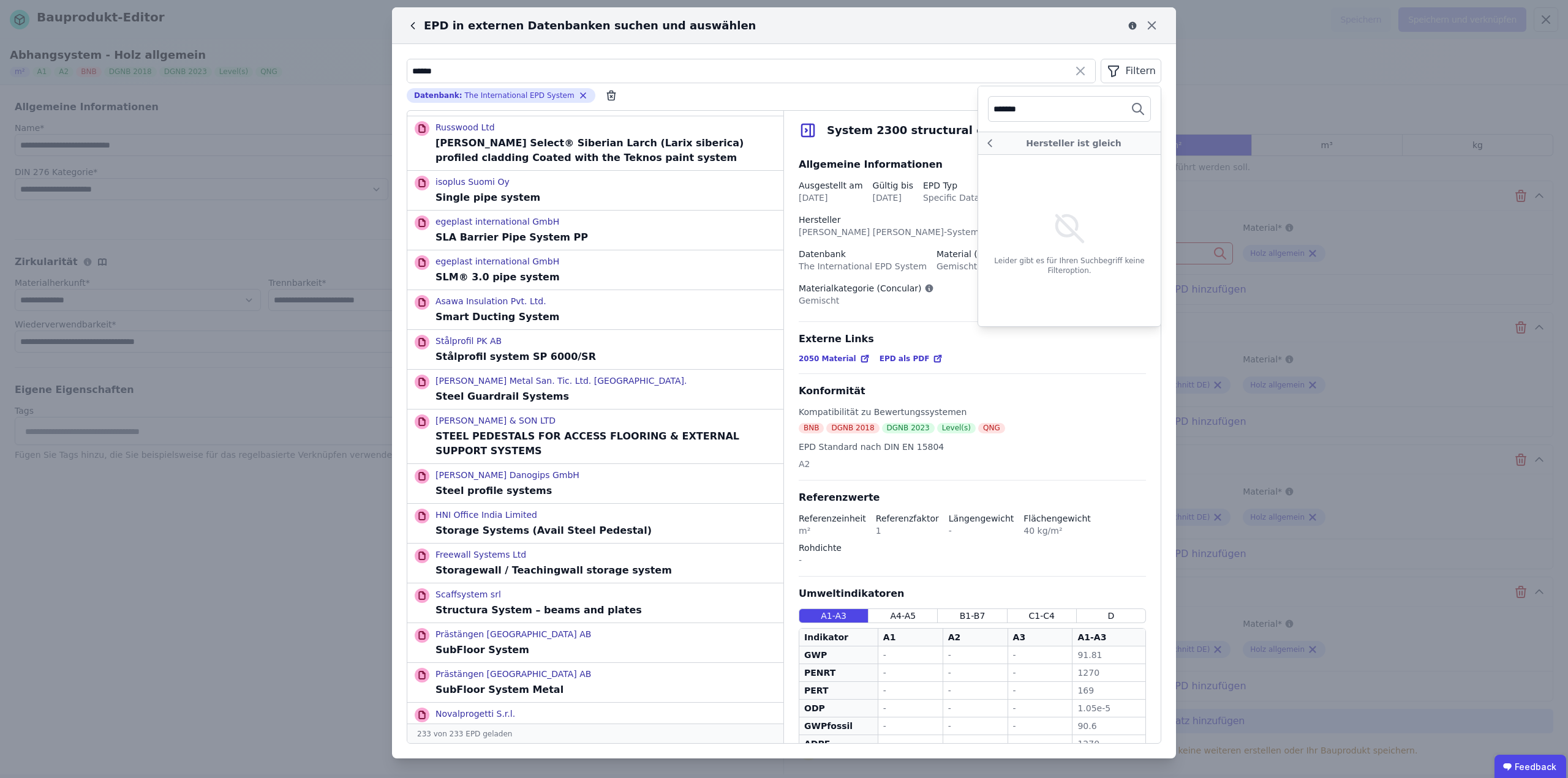
scroll to position [0, 0]
type input "*******"
click at [990, 145] on icon at bounding box center [990, 143] width 13 height 14
click at [1032, 147] on li "Hersteller" at bounding box center [1069, 141] width 184 height 22
click at [1036, 112] on input "text" at bounding box center [1039, 109] width 91 height 22
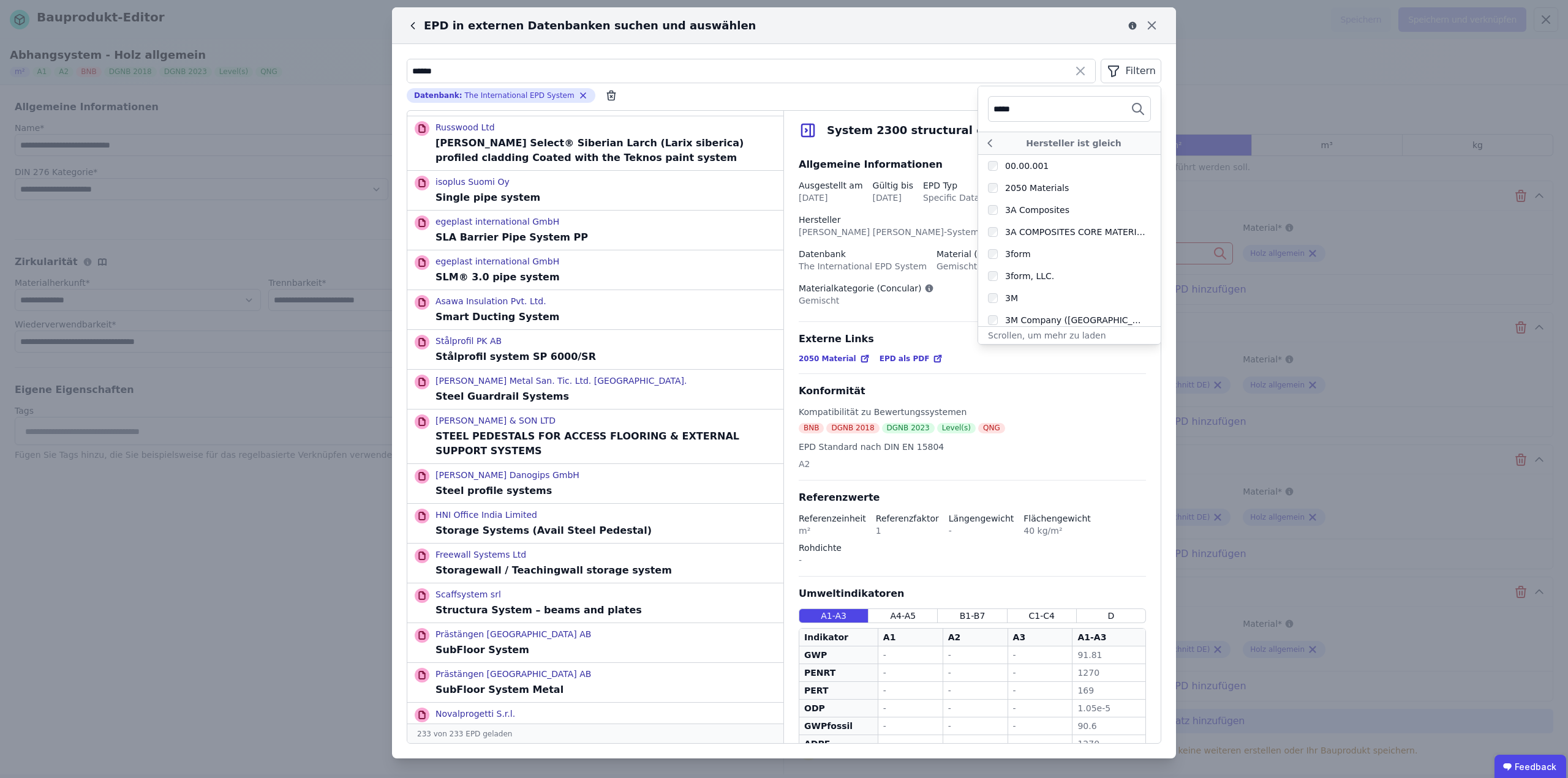
type input "******"
drag, startPoint x: 1036, startPoint y: 112, endPoint x: 913, endPoint y: 113, distance: 123.0
click at [913, 113] on div "****** Filtern ****** Hersteller ist gleich Leider gibt es für Ihren Suchbegrif…" at bounding box center [784, 401] width 784 height 714
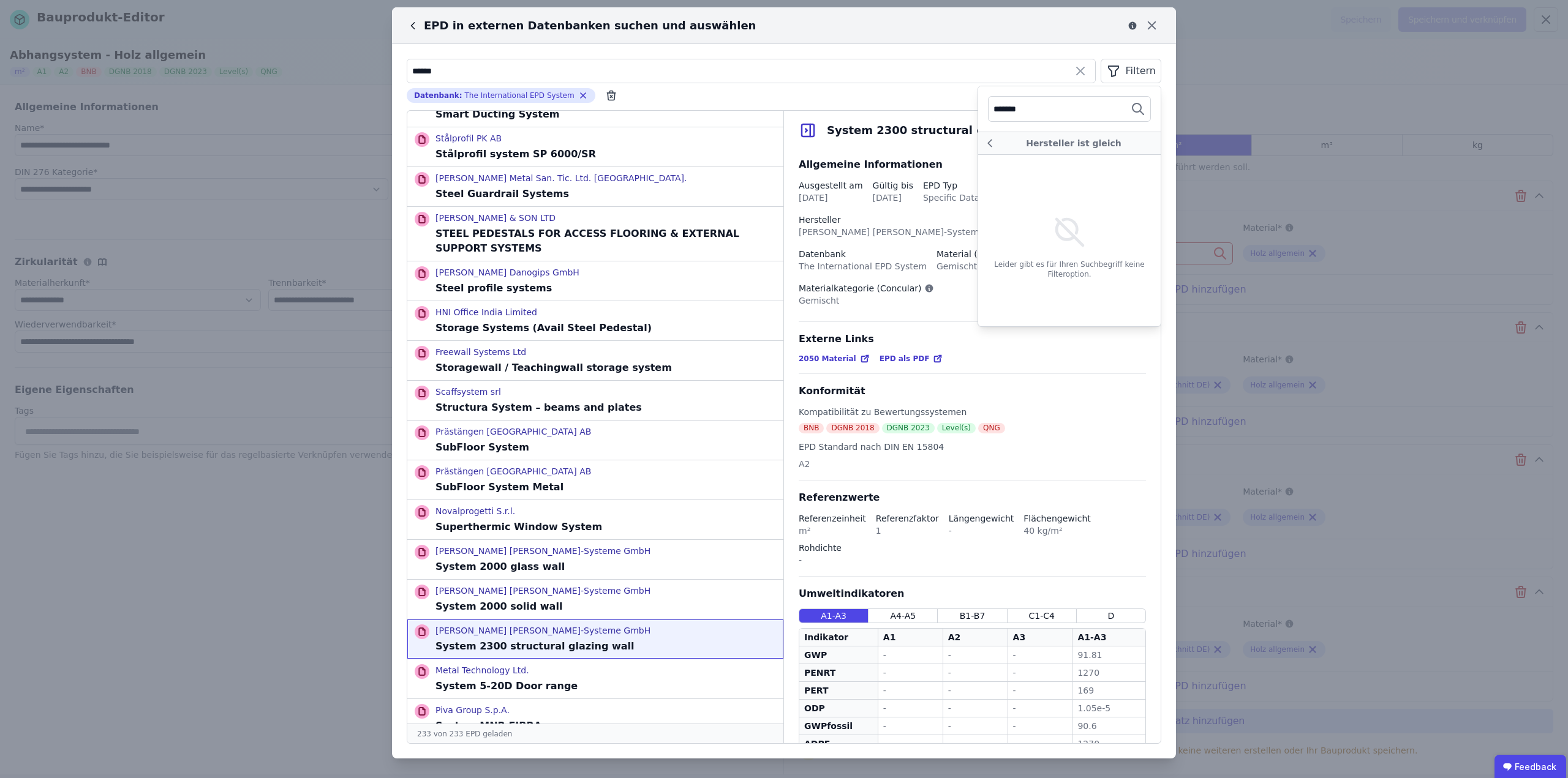
scroll to position [8402, 0]
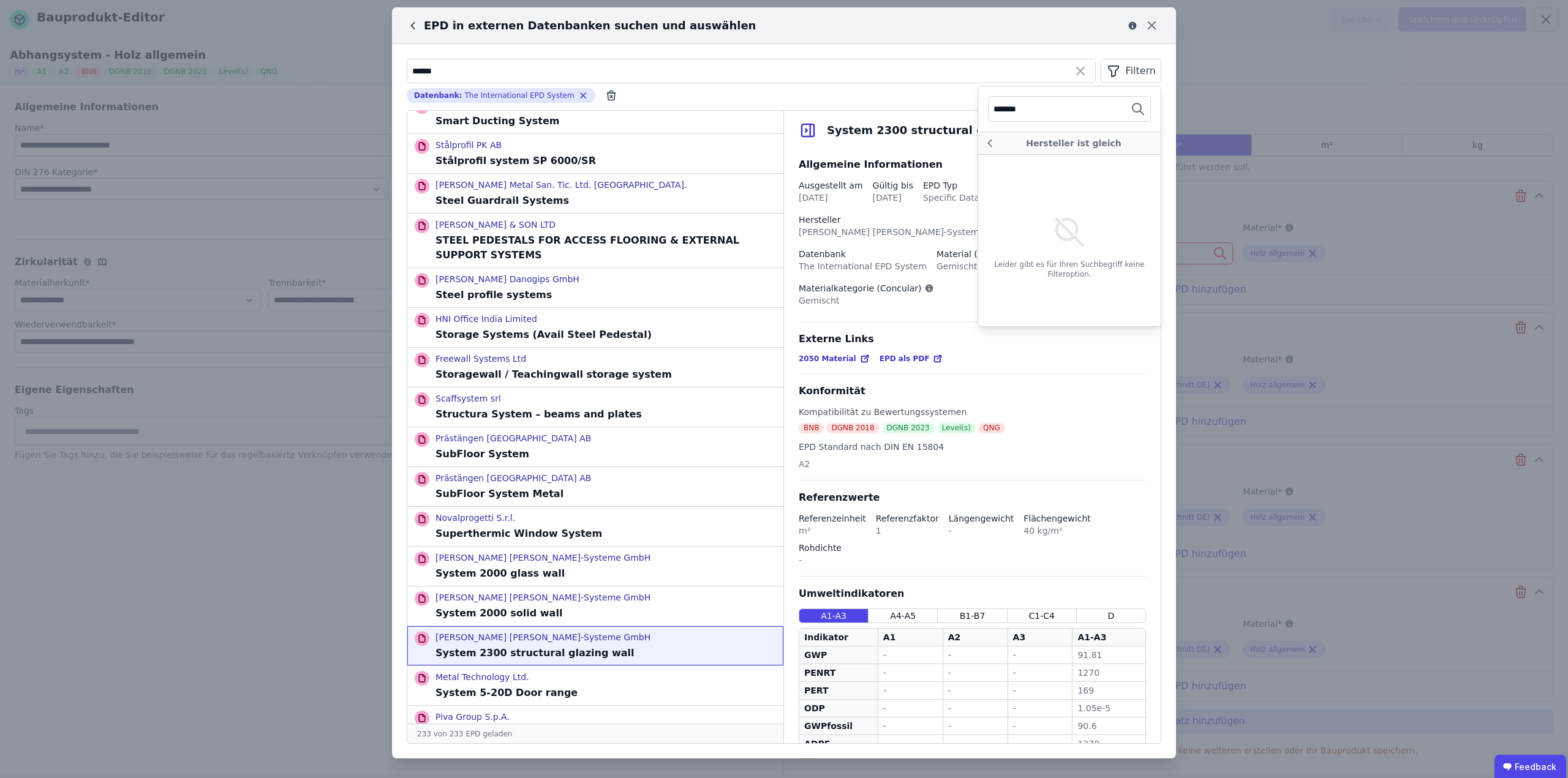
type input "*******"
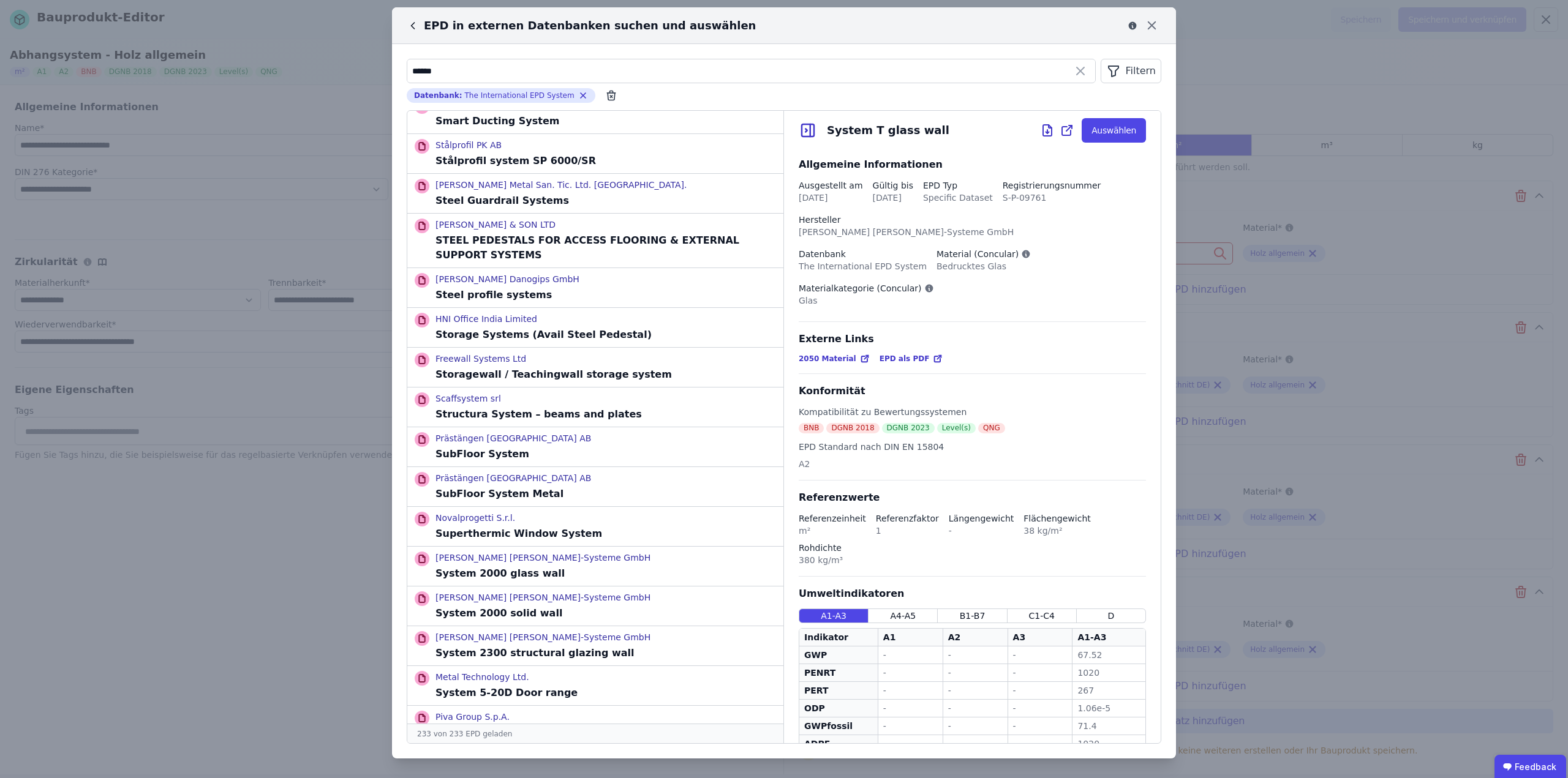
click at [891, 332] on div "Externe Links 2050 Material EPD als PDF" at bounding box center [972, 353] width 347 height 42
click at [901, 354] on span "EPD als PDF" at bounding box center [905, 359] width 50 height 10
click at [578, 93] on icon "button" at bounding box center [583, 95] width 10 height 10
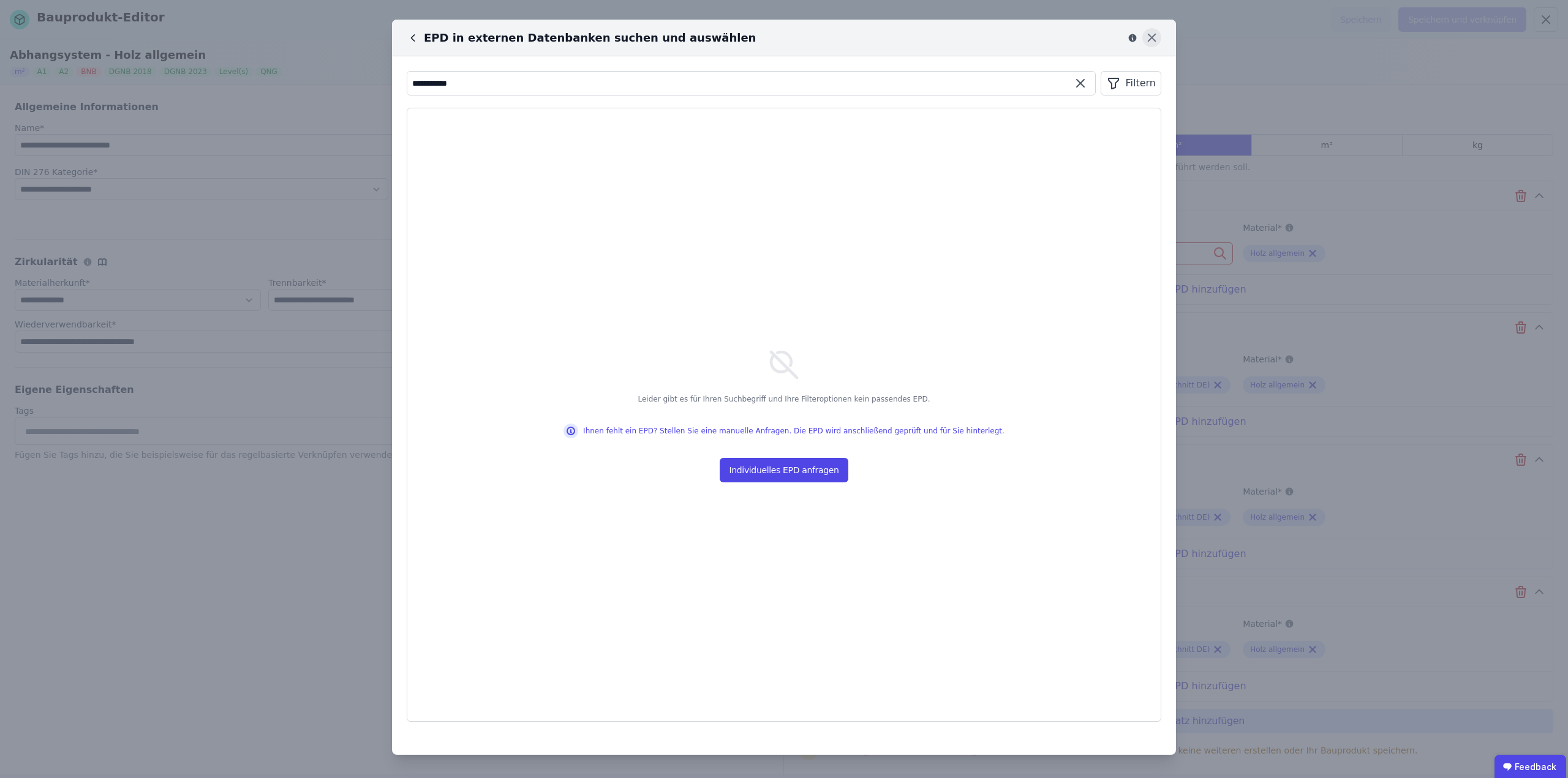
type input "**********"
click at [1151, 39] on icon at bounding box center [1151, 38] width 7 height 7
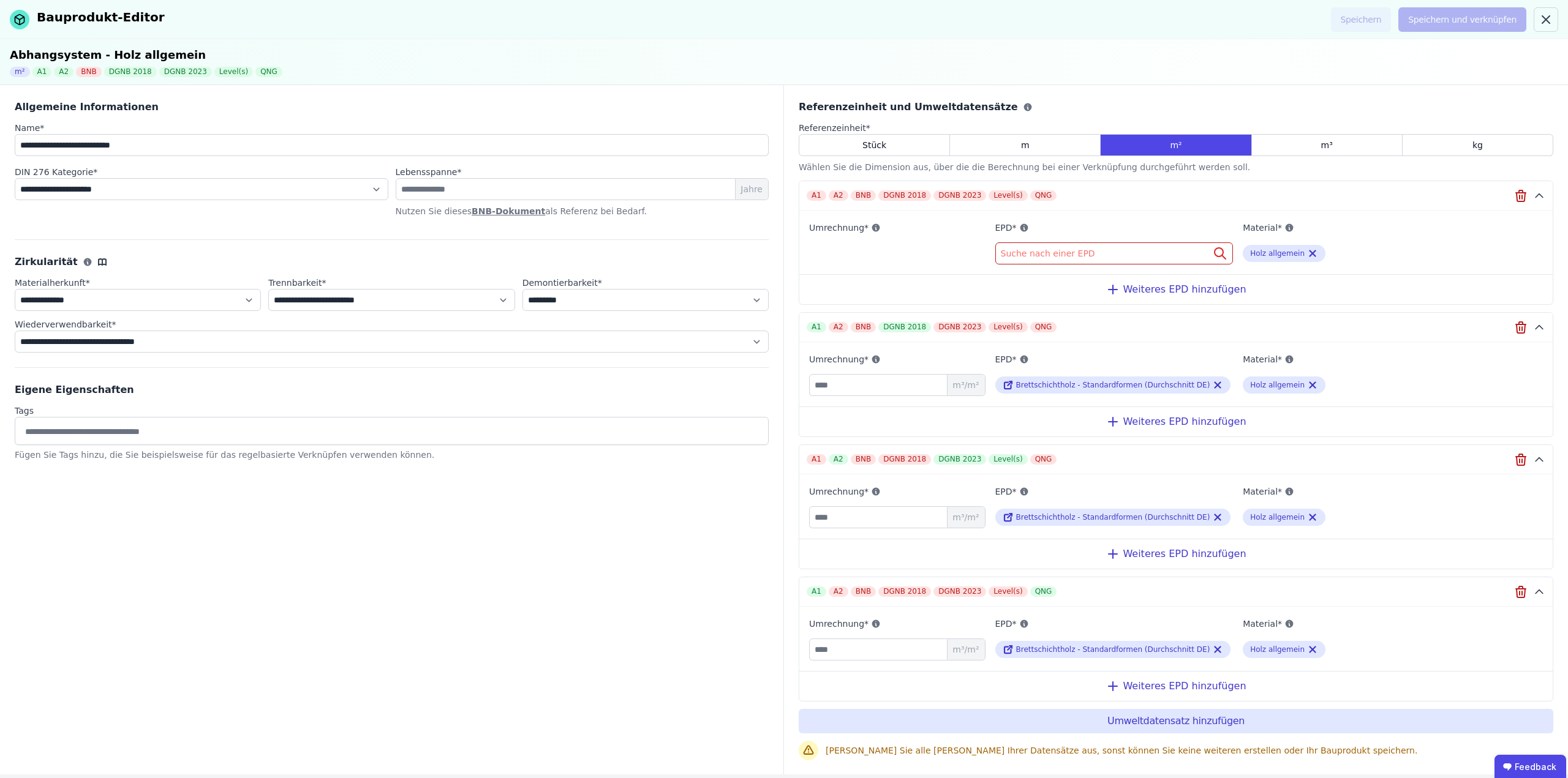
click at [1182, 249] on div "Suche nach einer EPD" at bounding box center [1114, 253] width 238 height 22
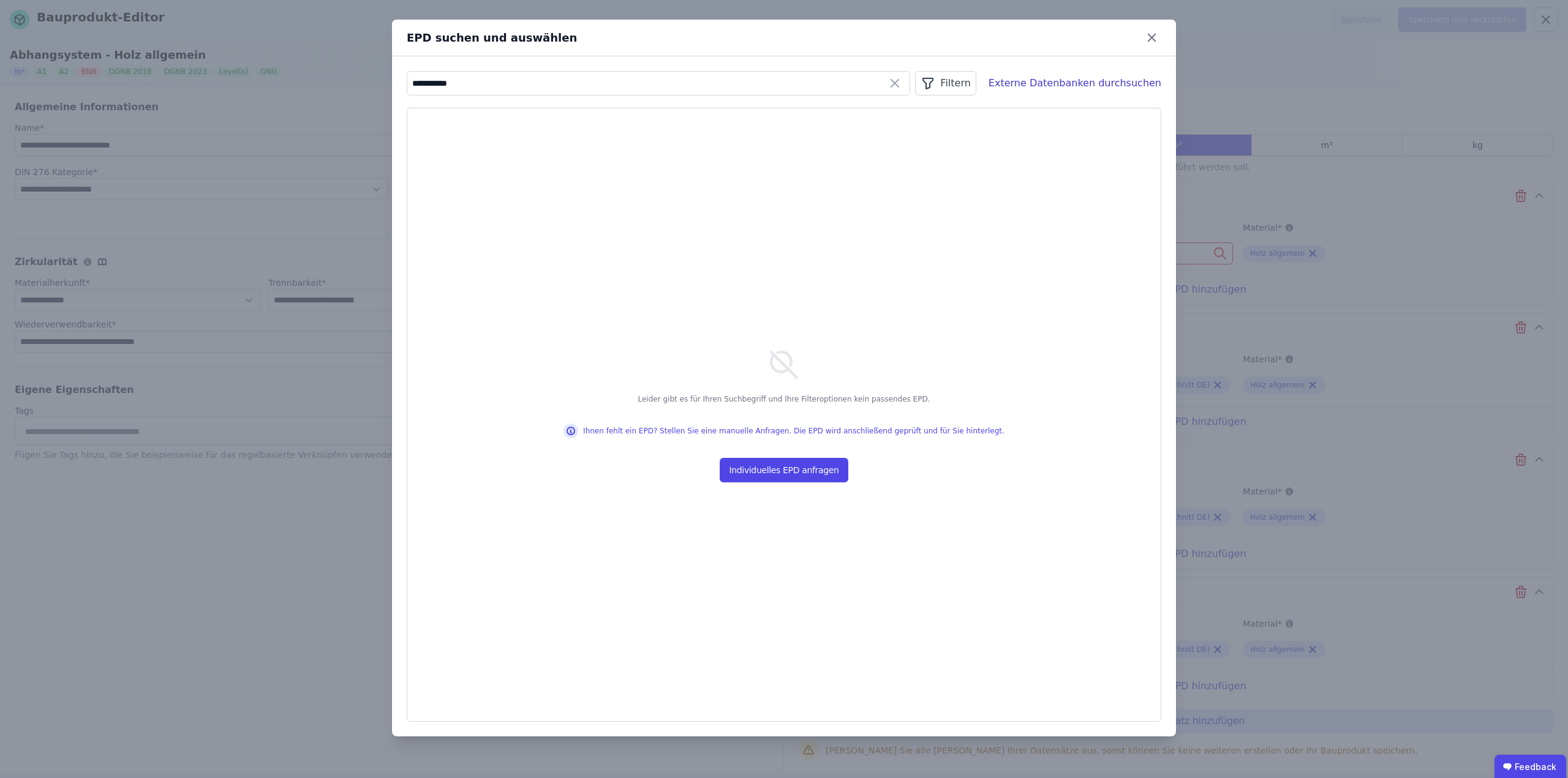
drag, startPoint x: 495, startPoint y: 91, endPoint x: 413, endPoint y: 127, distance: 89.6
click at [389, 97] on div "**********" at bounding box center [784, 389] width 1568 height 778
type input "*******"
click at [960, 88] on div "Filtern" at bounding box center [946, 83] width 61 height 24
click at [431, 88] on input "*******" at bounding box center [659, 83] width 502 height 22
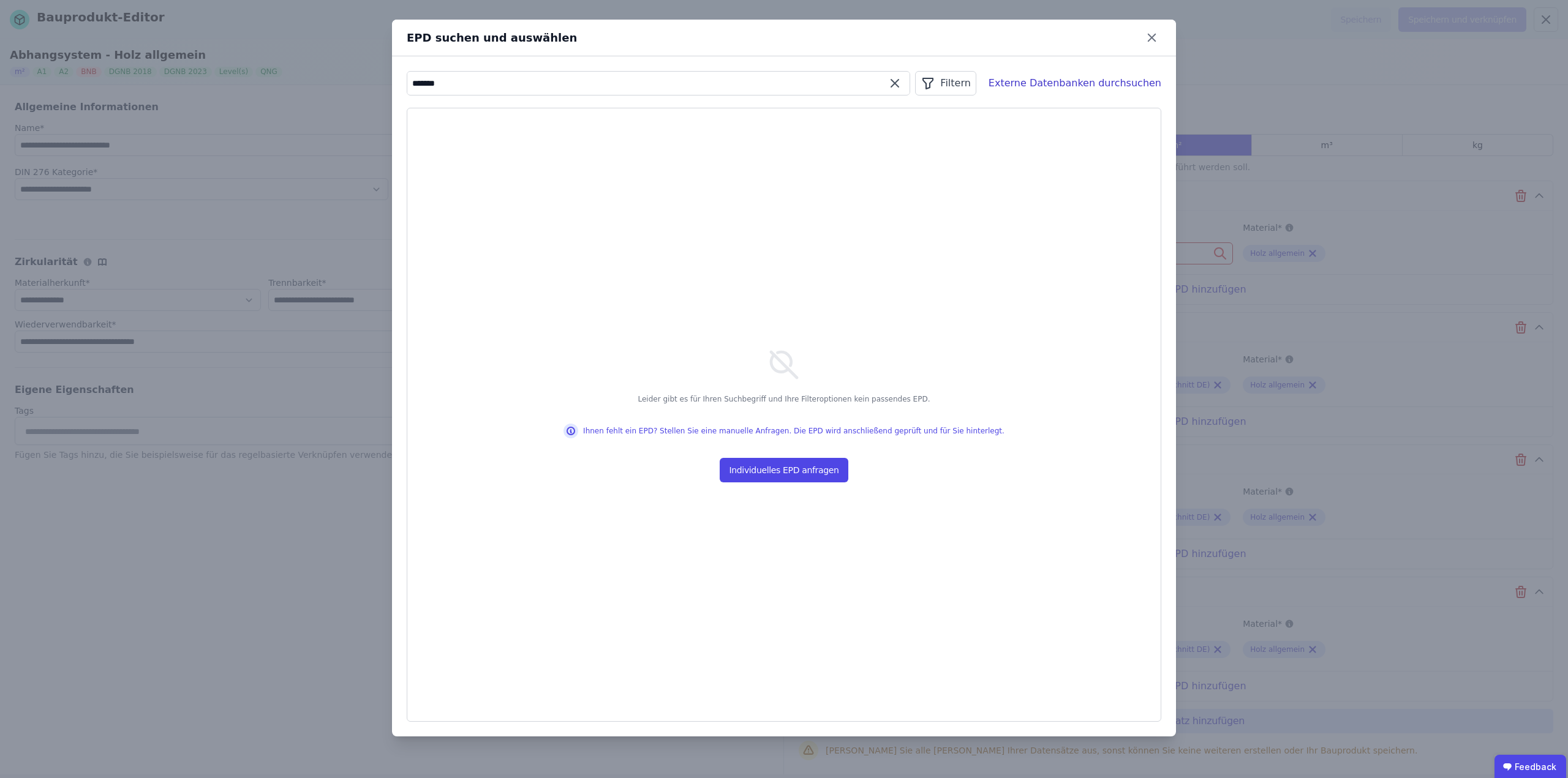
drag, startPoint x: 454, startPoint y: 88, endPoint x: 356, endPoint y: 90, distance: 98.0
click at [356, 90] on div "EPD suchen und auswählen ******* Filtern Externe Datenbanken durchsuchen Leider…" at bounding box center [784, 389] width 1568 height 778
click at [1154, 38] on icon at bounding box center [1152, 38] width 19 height 19
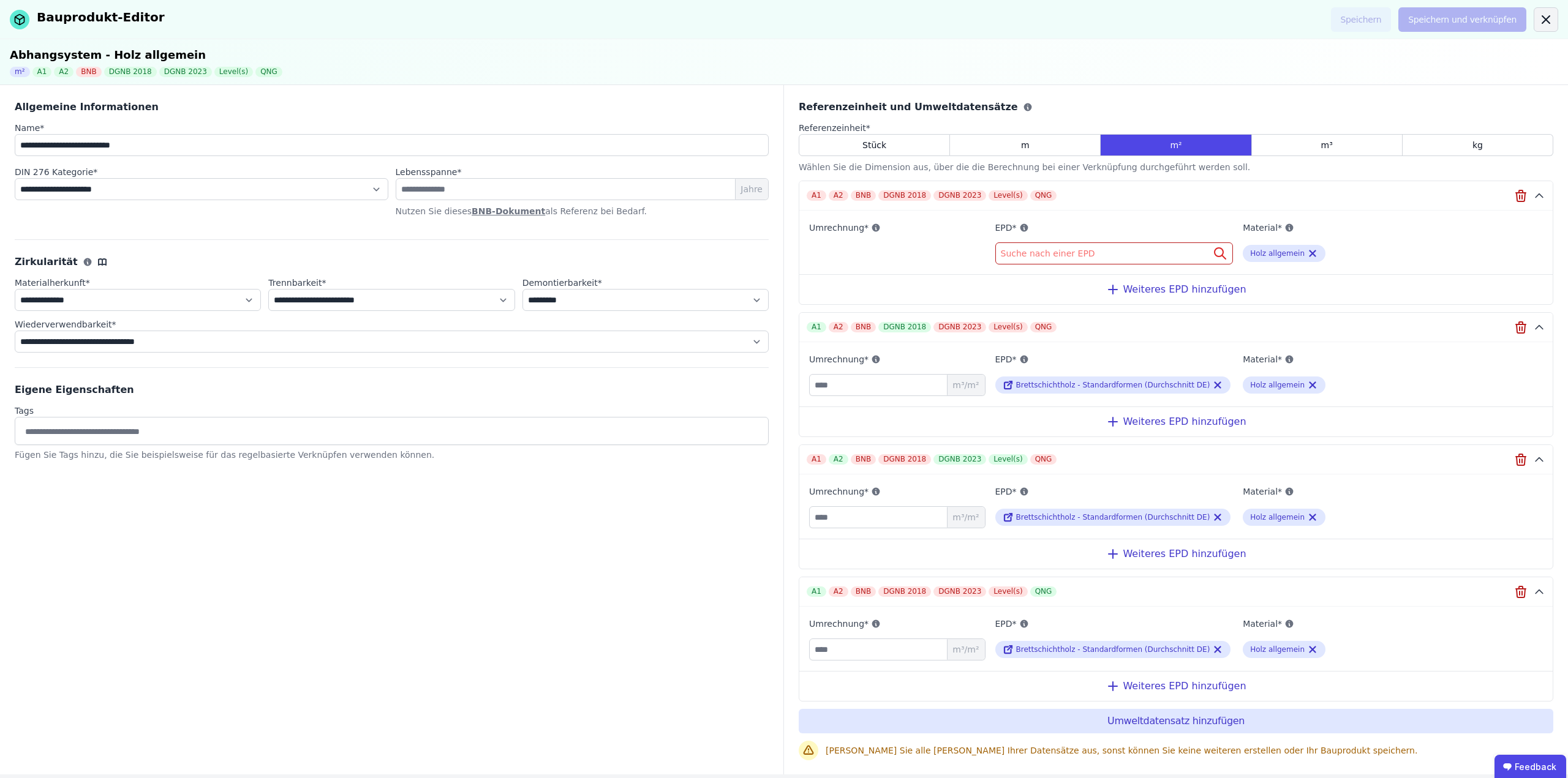
click at [1542, 17] on icon at bounding box center [1546, 20] width 14 height 14
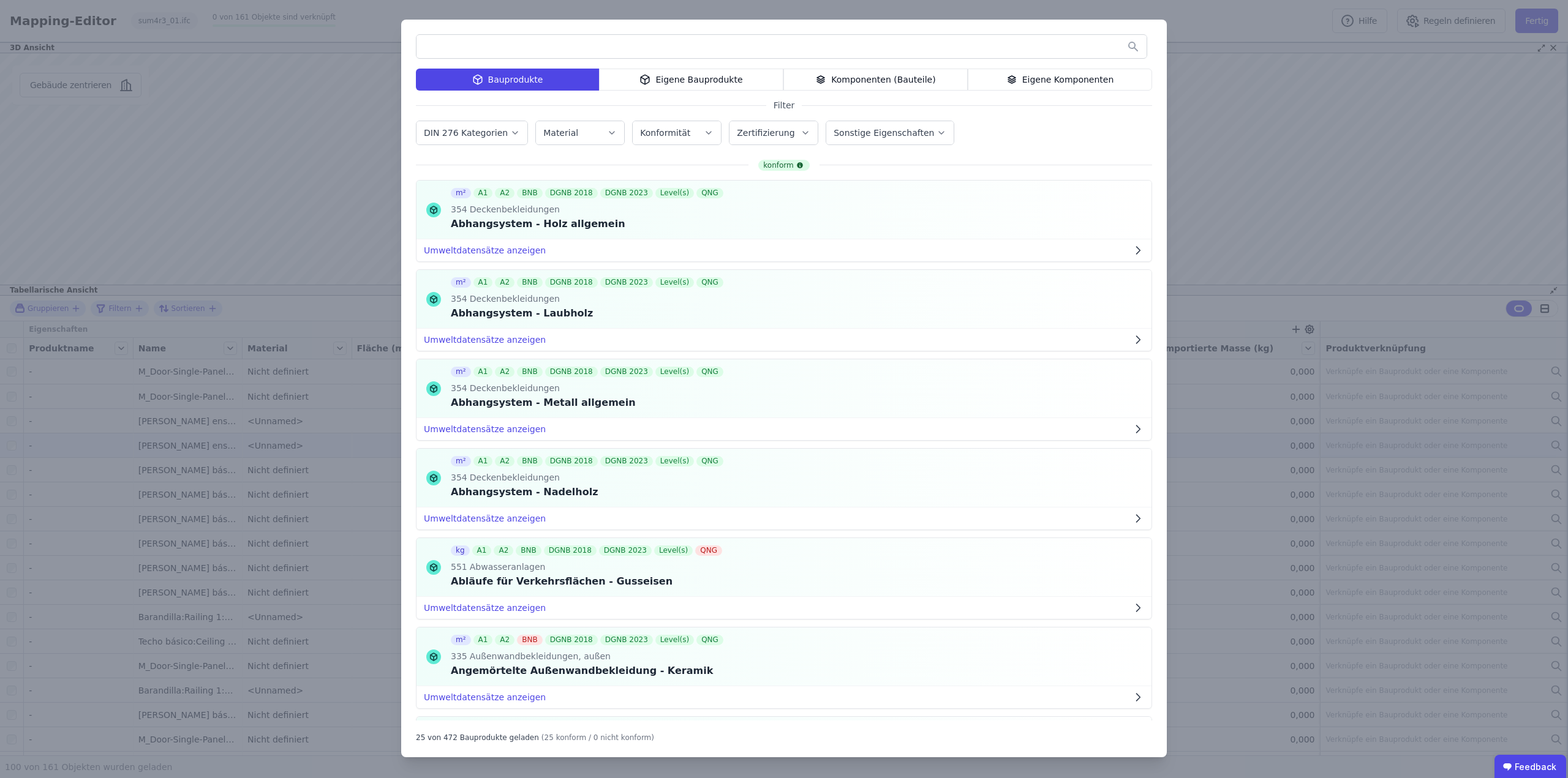
click at [1202, 20] on div "Bauprodukte Eigene Bauprodukte Komponenten (Bauteile) Eigene Komponenten Filter…" at bounding box center [784, 389] width 1568 height 778
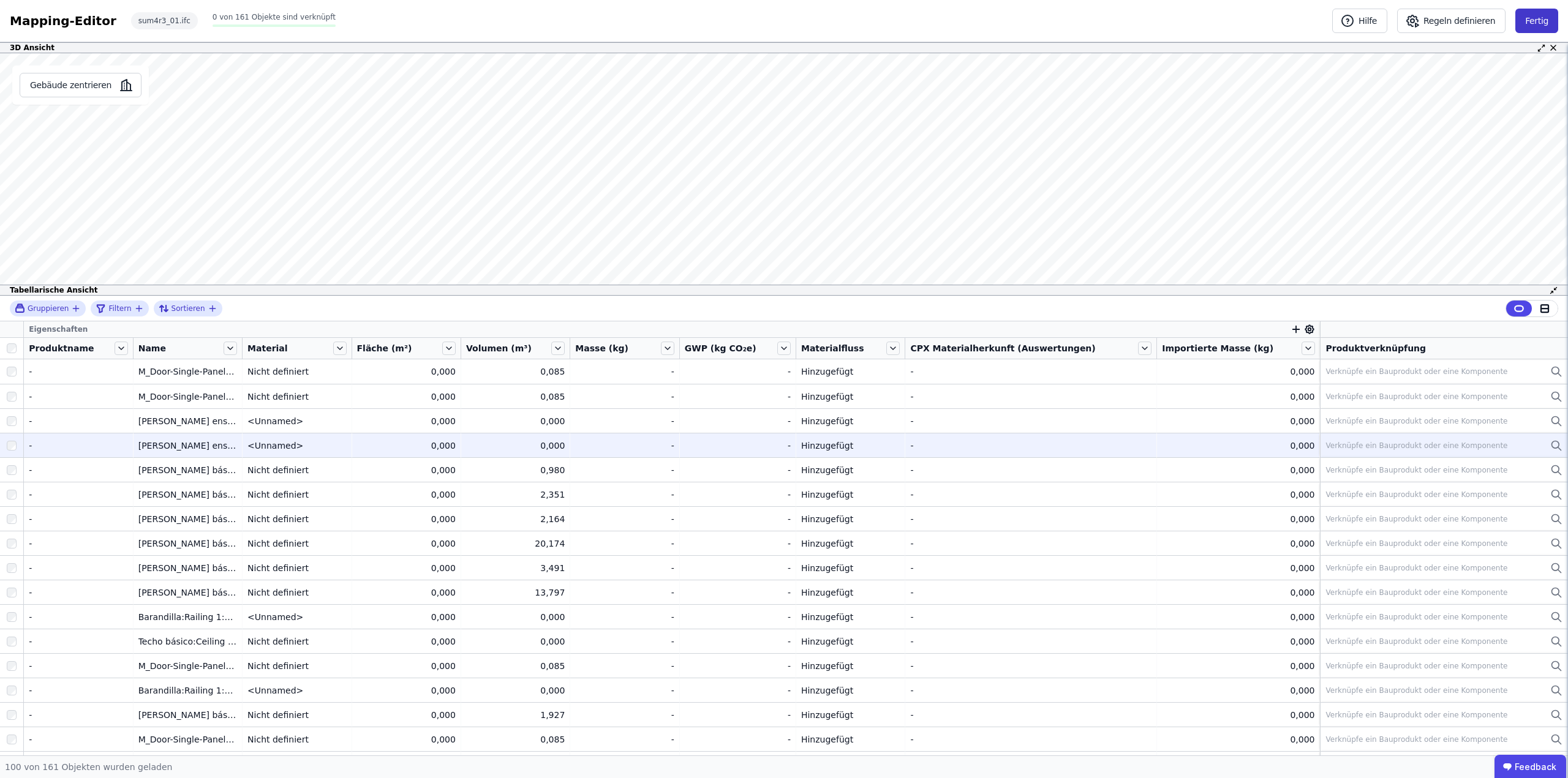
click at [1544, 26] on button "Fertig" at bounding box center [1536, 20] width 43 height 24
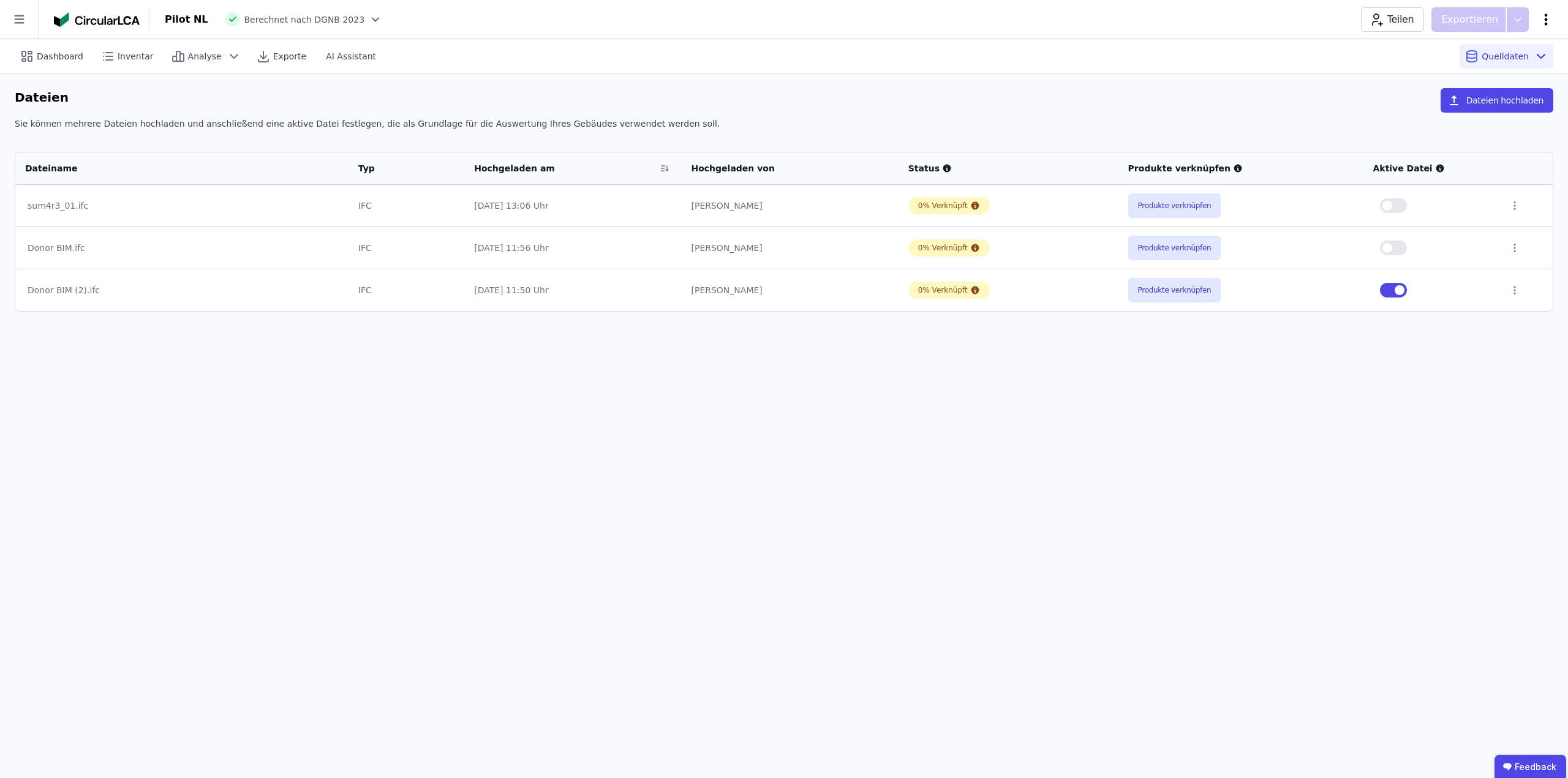
click at [1548, 22] on icon at bounding box center [1546, 20] width 14 height 14
click at [1457, 45] on span "Gebäude bearbeiten" at bounding box center [1488, 48] width 88 height 13
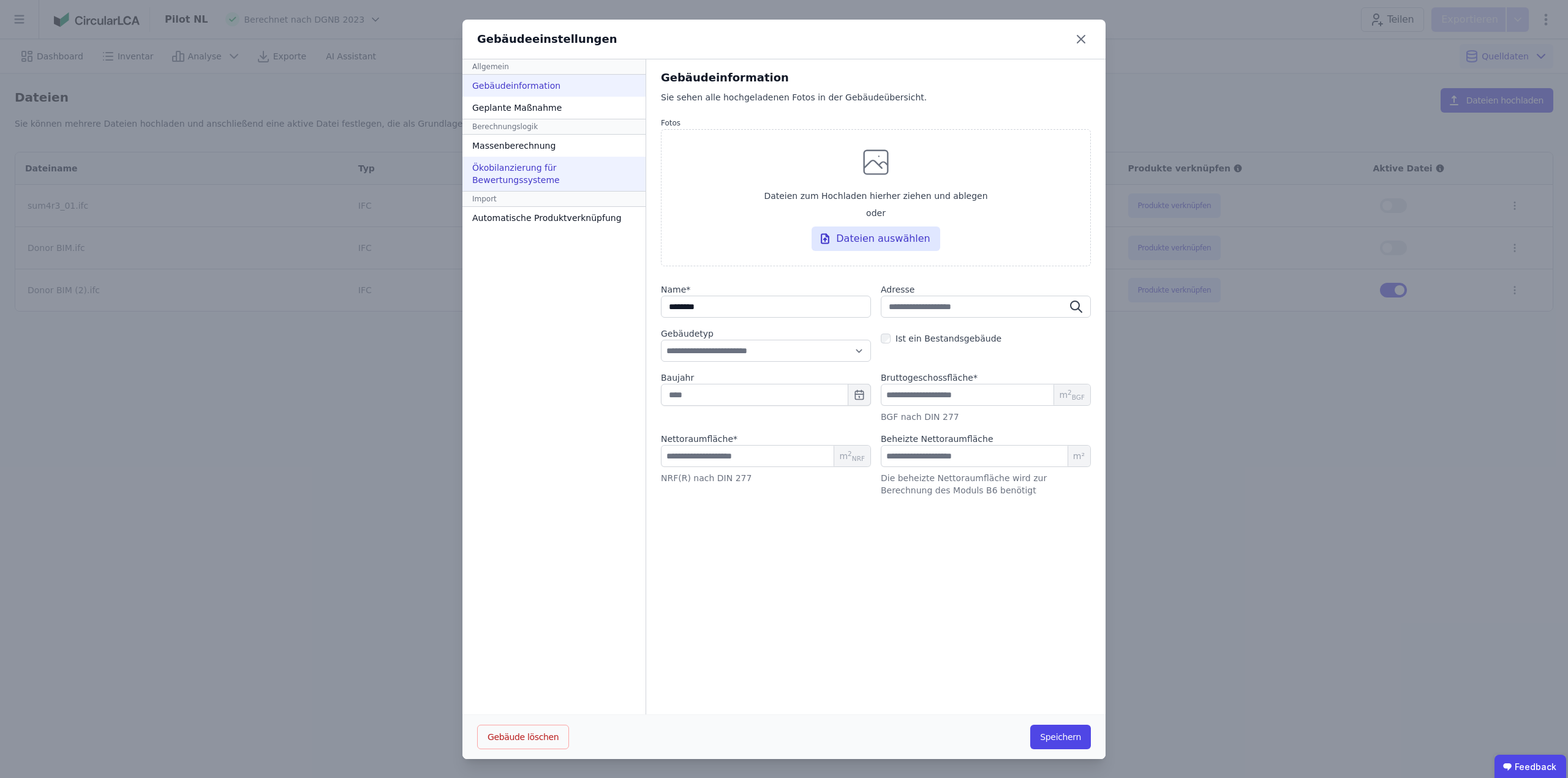
click at [511, 166] on div "Ökobilanzierung für Bewertungssysteme" at bounding box center [554, 174] width 183 height 34
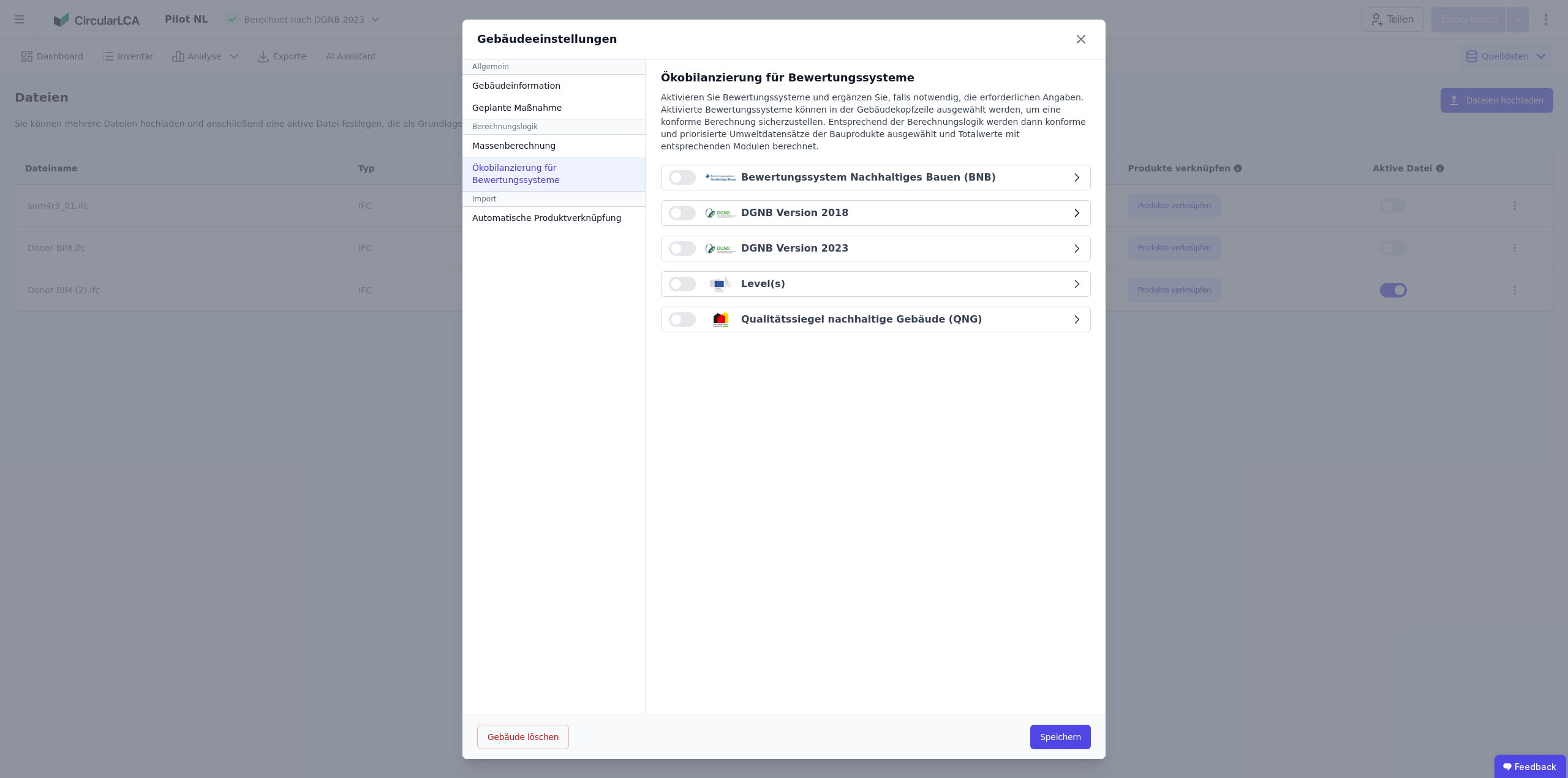
click at [678, 206] on button "button" at bounding box center [682, 213] width 27 height 14
click at [846, 206] on div "DGNB Version 2018" at bounding box center [870, 213] width 402 height 14
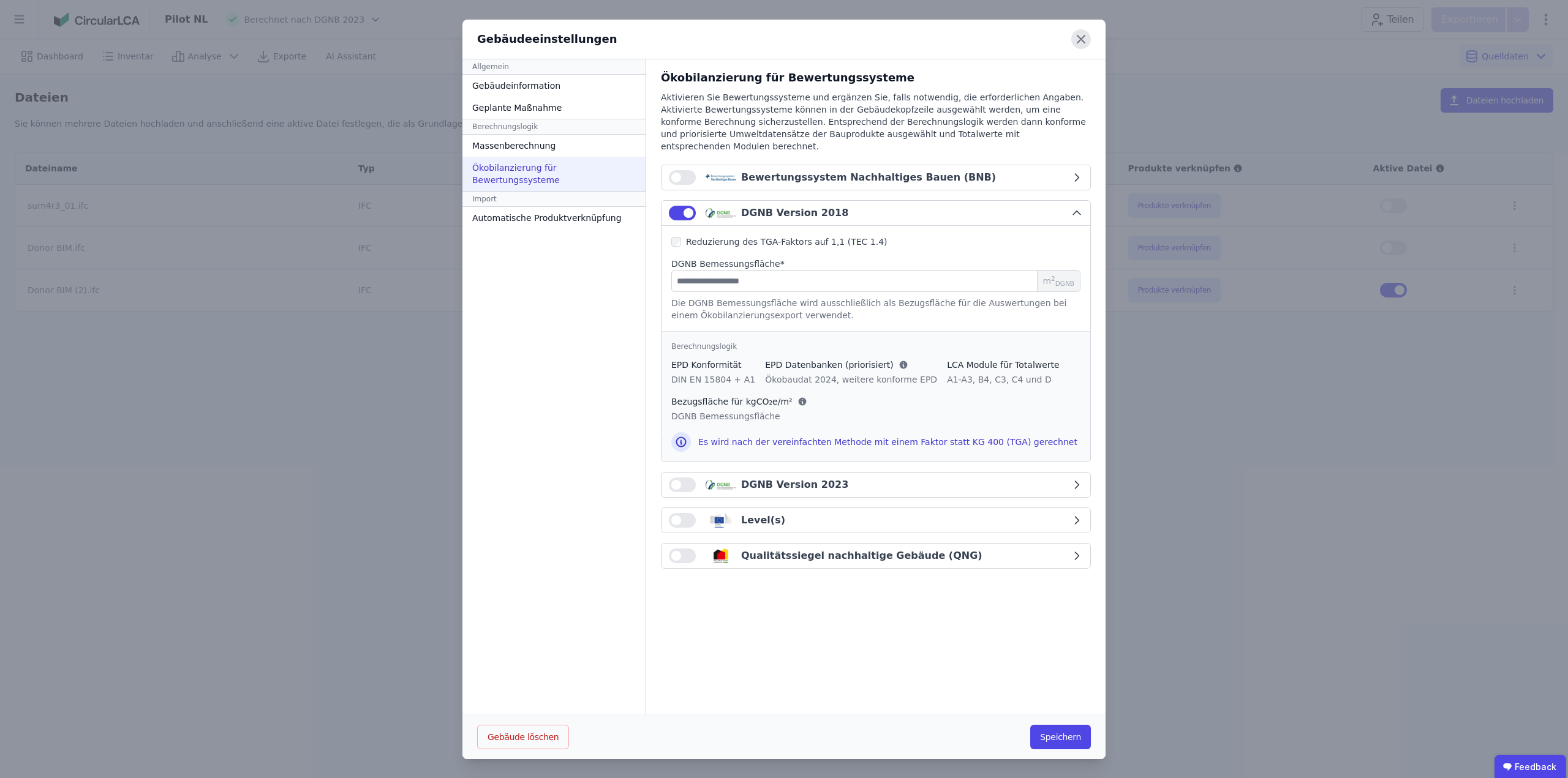
click at [1077, 35] on icon at bounding box center [1081, 39] width 20 height 20
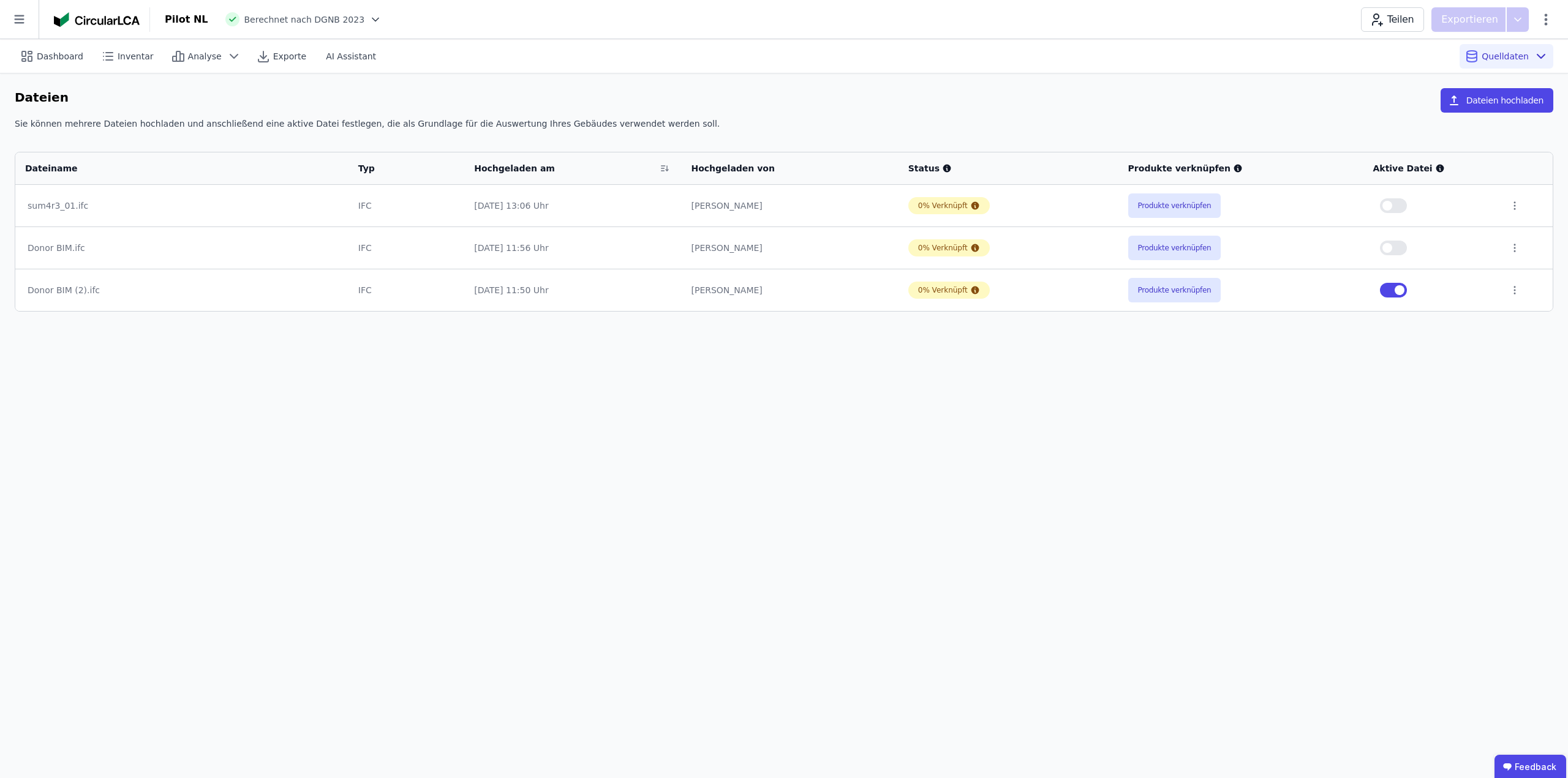
click at [739, 416] on div "Dashboard Inventar Analyse Exporte AI Assistant Quelldaten Dateien Dateien hoch…" at bounding box center [784, 409] width 1568 height 739
click at [609, 484] on div "Dashboard Inventar Analyse Exporte AI Assistant Quelldaten Dateien Dateien hoch…" at bounding box center [784, 409] width 1568 height 739
click at [705, 58] on div "Dashboard Inventar Analyse Exporte AI Assistant Quelldaten" at bounding box center [784, 56] width 1539 height 34
click at [364, 422] on div "Dashboard Inventar Analyse Exporte AI Assistant Quelldaten Dateien Dateien hoch…" at bounding box center [784, 409] width 1568 height 739
click at [745, 18] on div "Pilot NL Berechnet nach DGNB 2023 Teilen Exportieren" at bounding box center [859, 19] width 1418 height 24
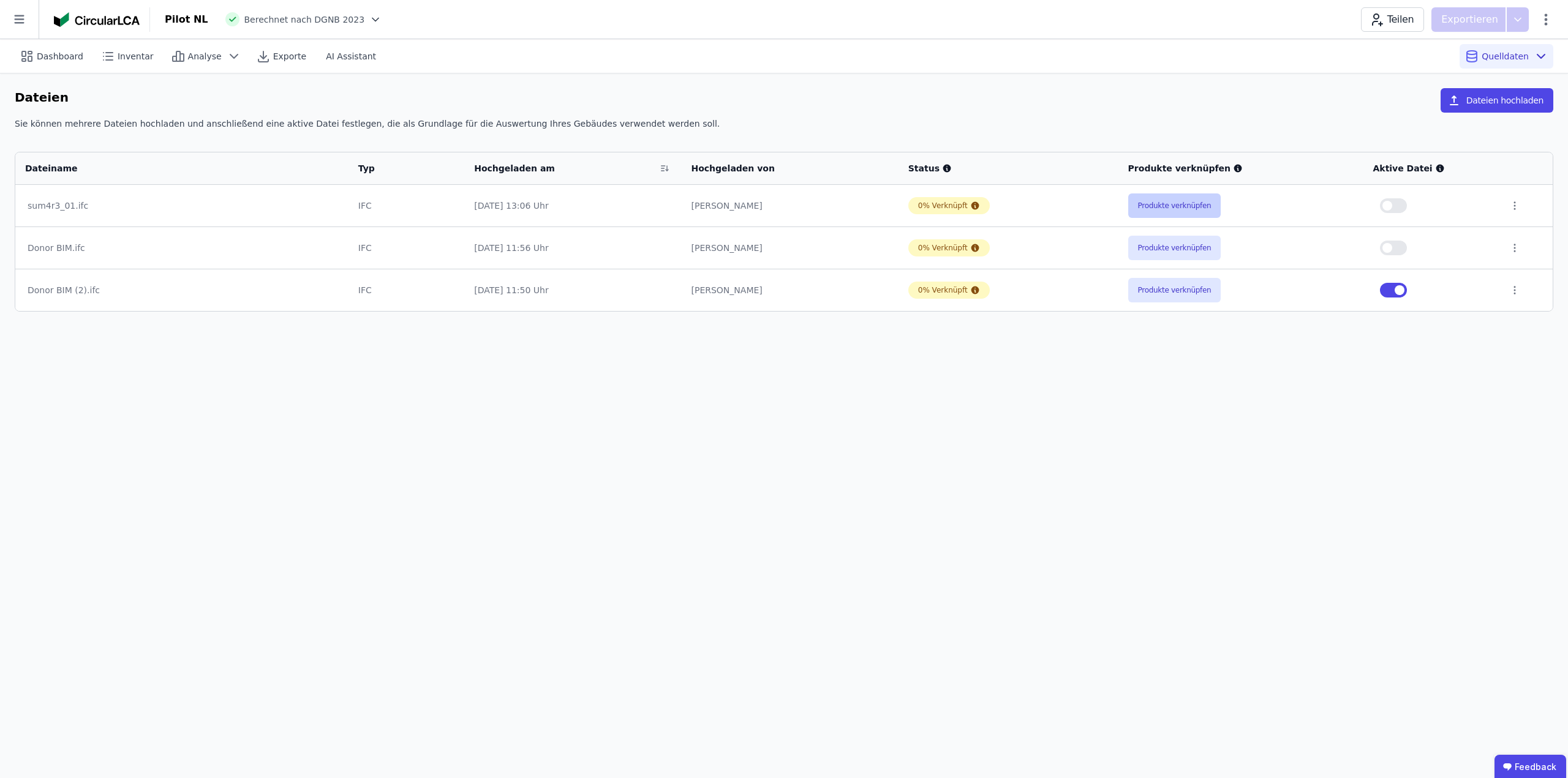
click at [1179, 213] on button "Produkte verknüpfen" at bounding box center [1174, 205] width 93 height 24
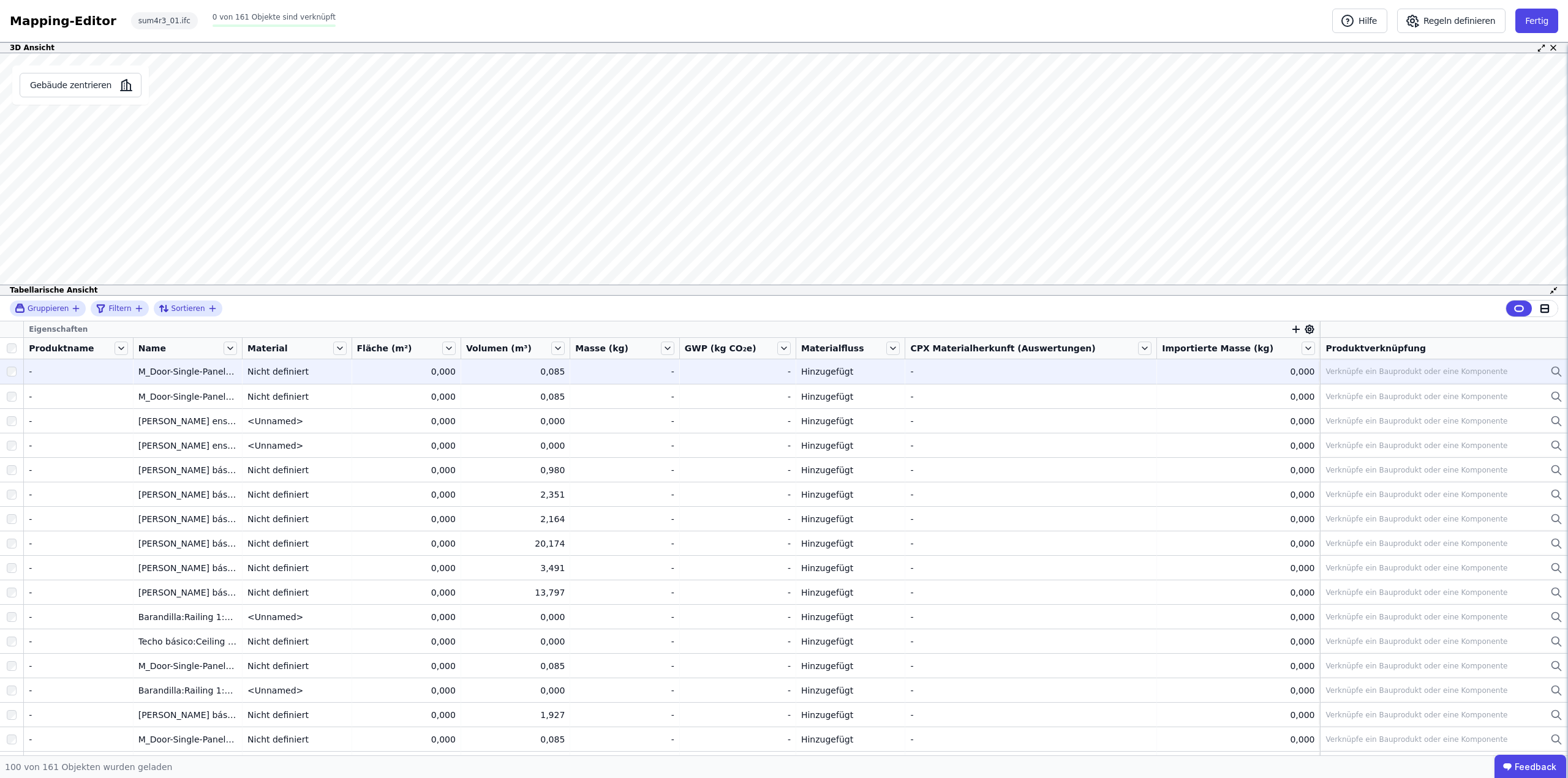
click at [1434, 381] on td "Verknüpfe ein Bauprodukt oder eine Komponente Verknüpfe ein Bauprodukt oder ein…" at bounding box center [1444, 371] width 248 height 24
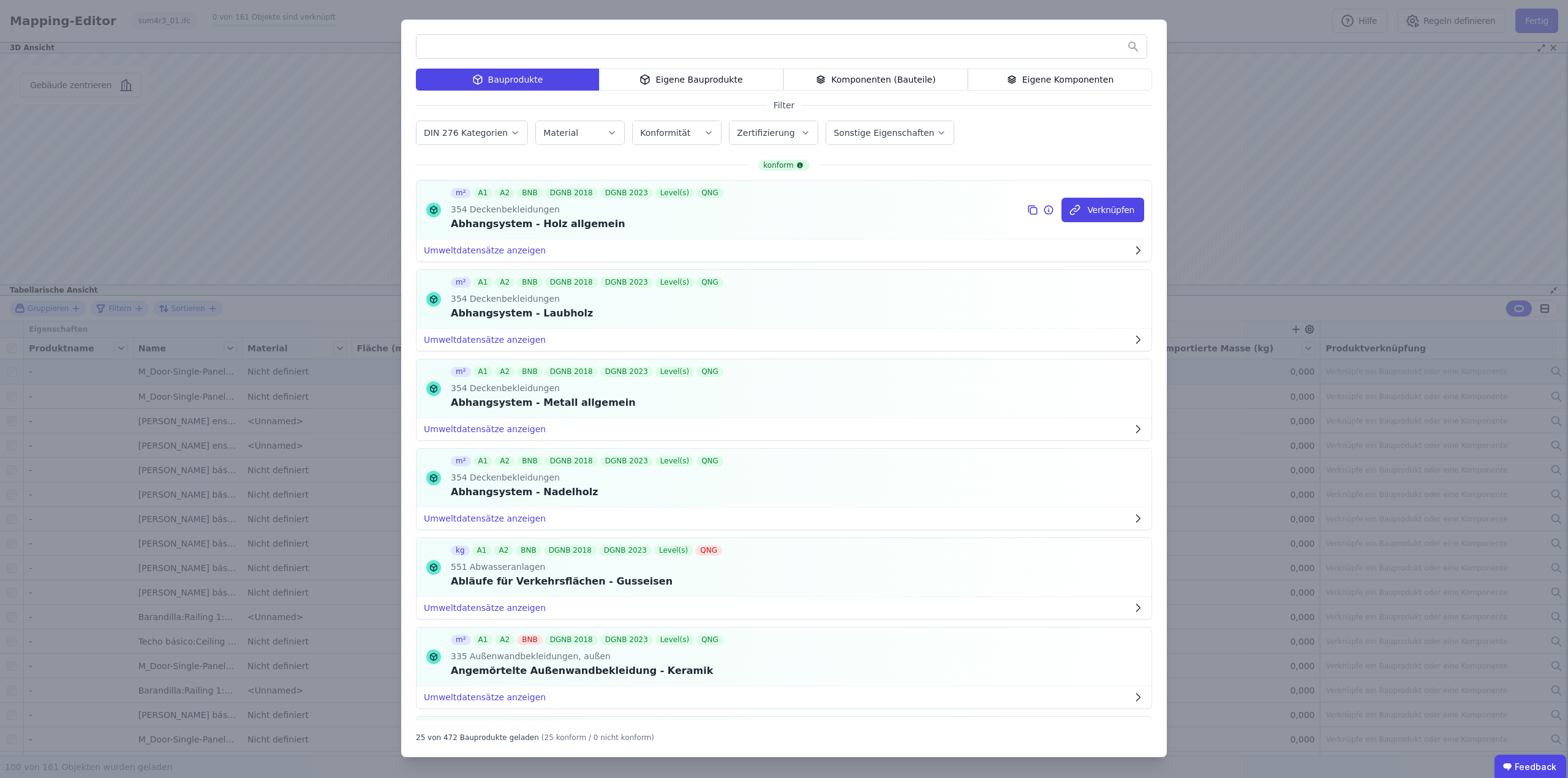
click at [1031, 209] on icon at bounding box center [1034, 211] width 7 height 7
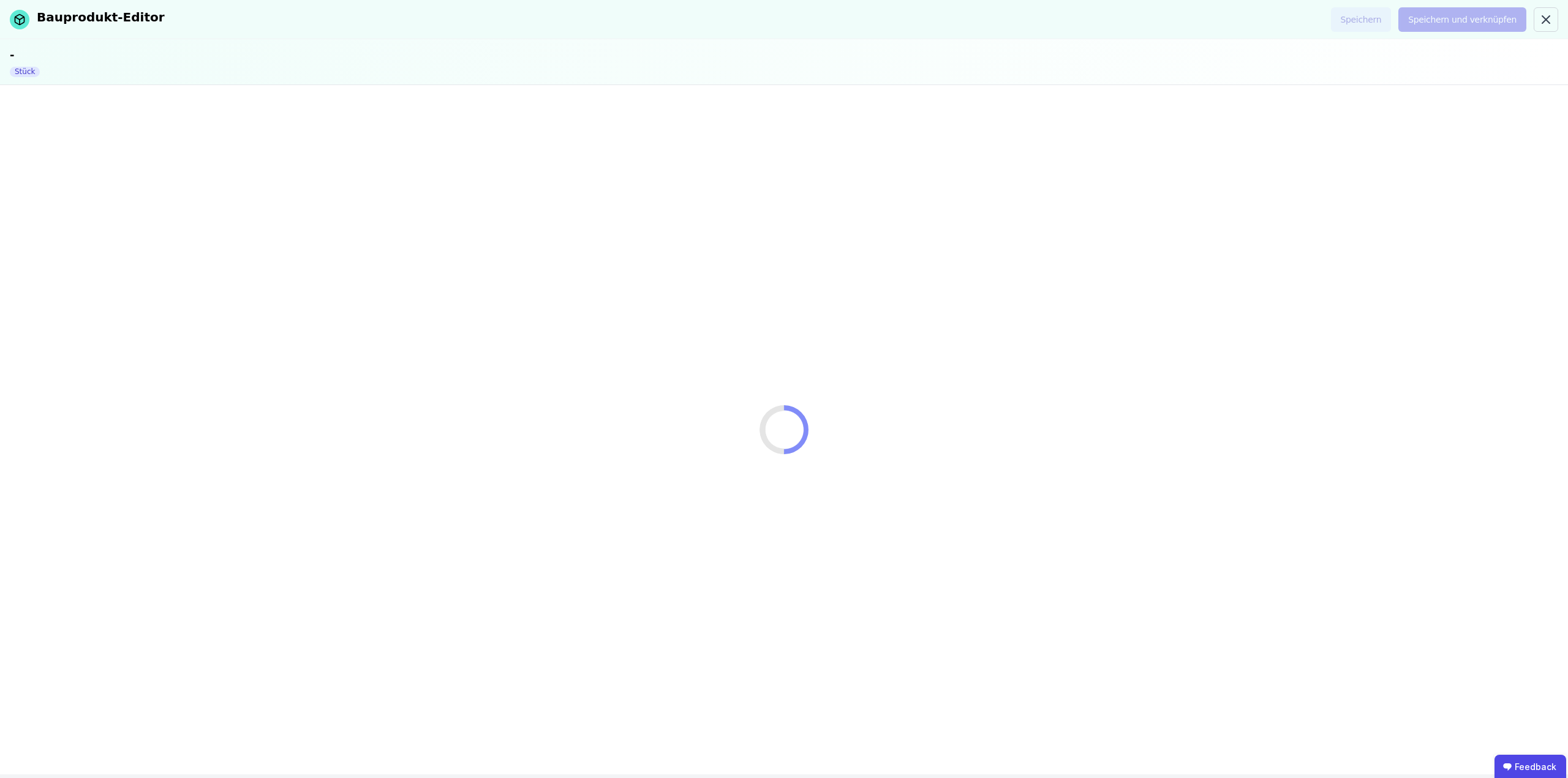
select select "**********"
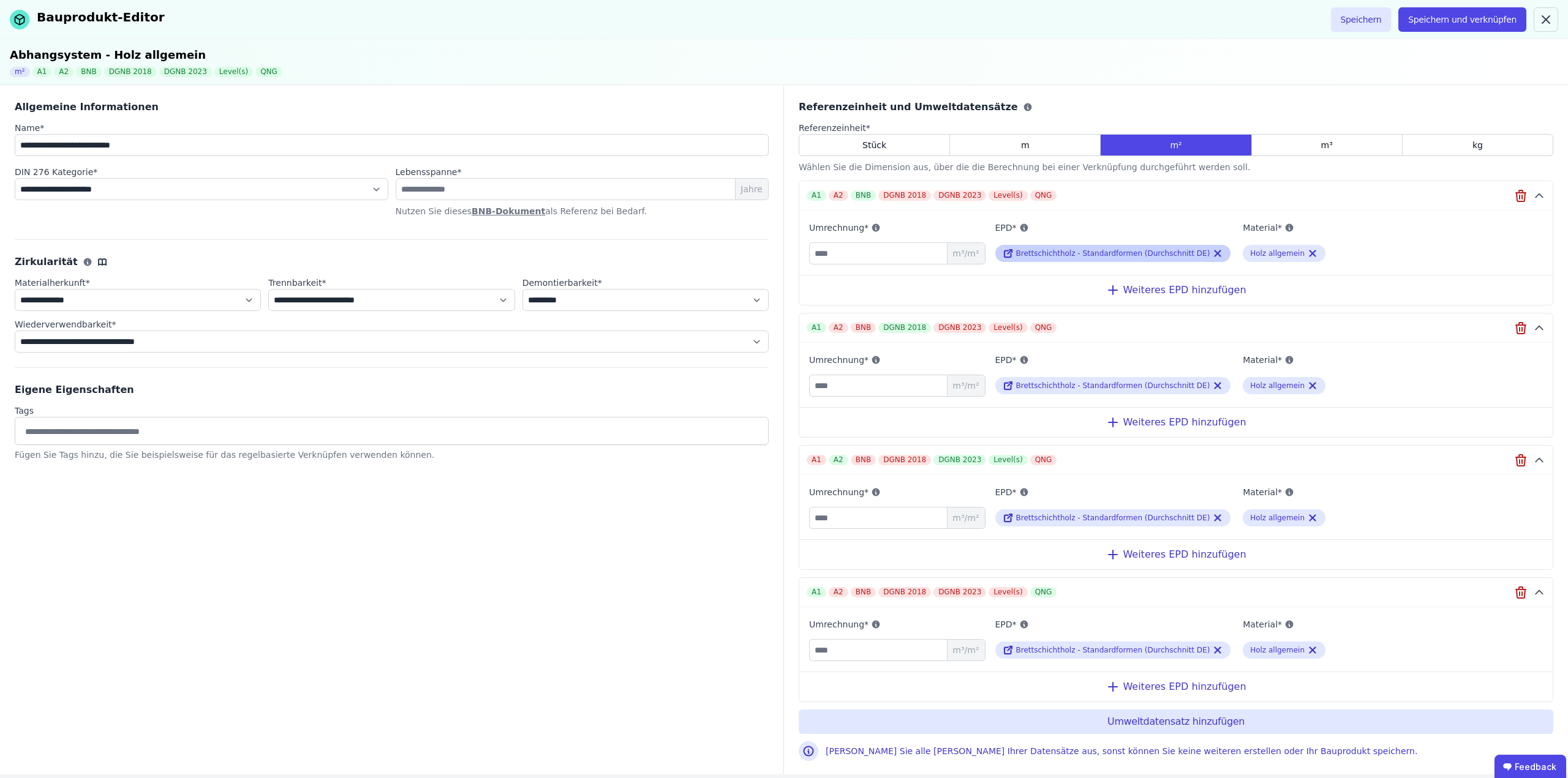
click at [1114, 253] on span "Brettschichtholz - Standardformen (Durchschnitt DE)" at bounding box center [1113, 253] width 194 height 9
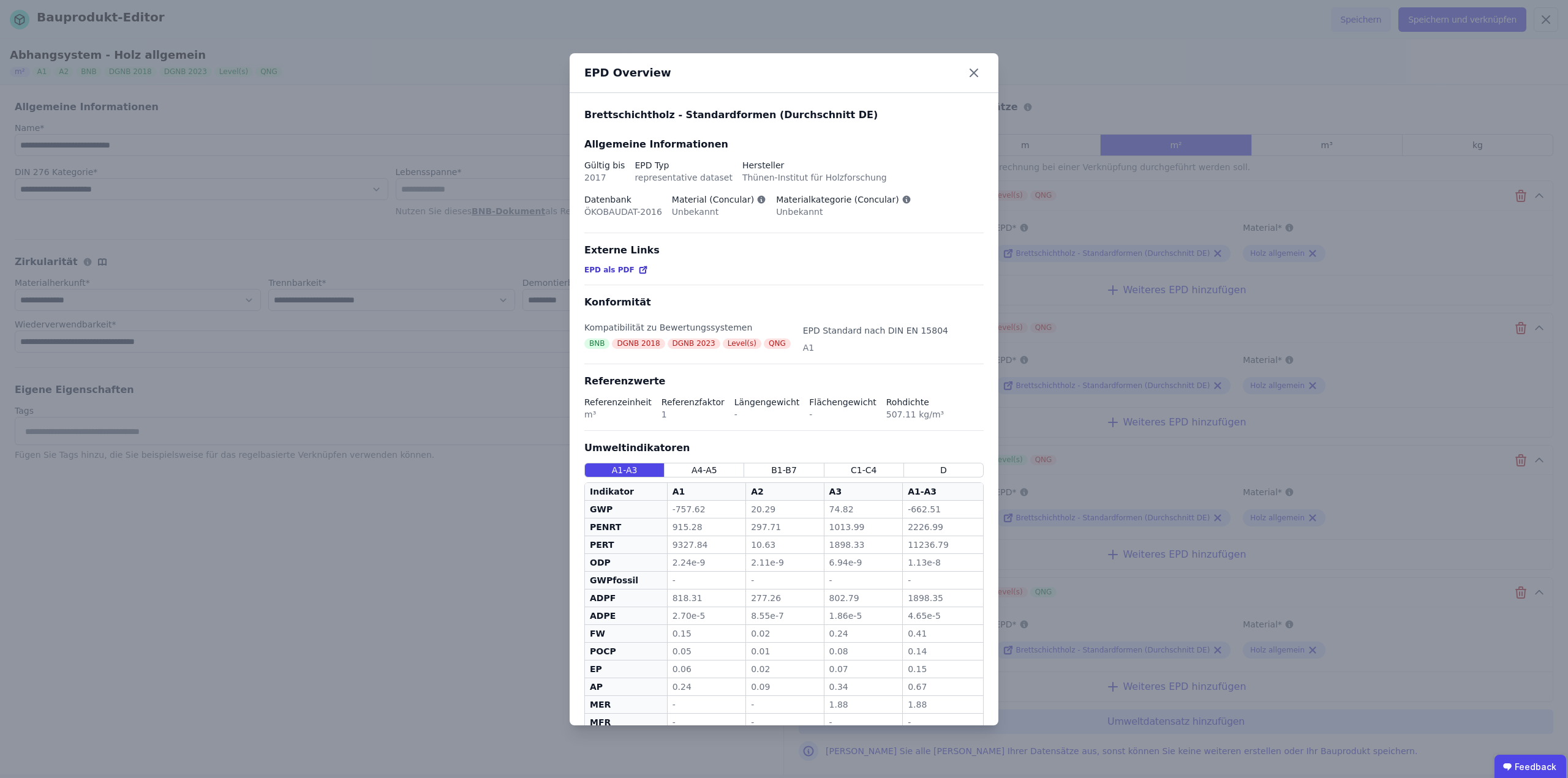
click at [1081, 38] on div "EPD Overview Brettschichtholz - Standardformen (Durchschnitt DE) Allgemeine Inf…" at bounding box center [784, 389] width 1568 height 778
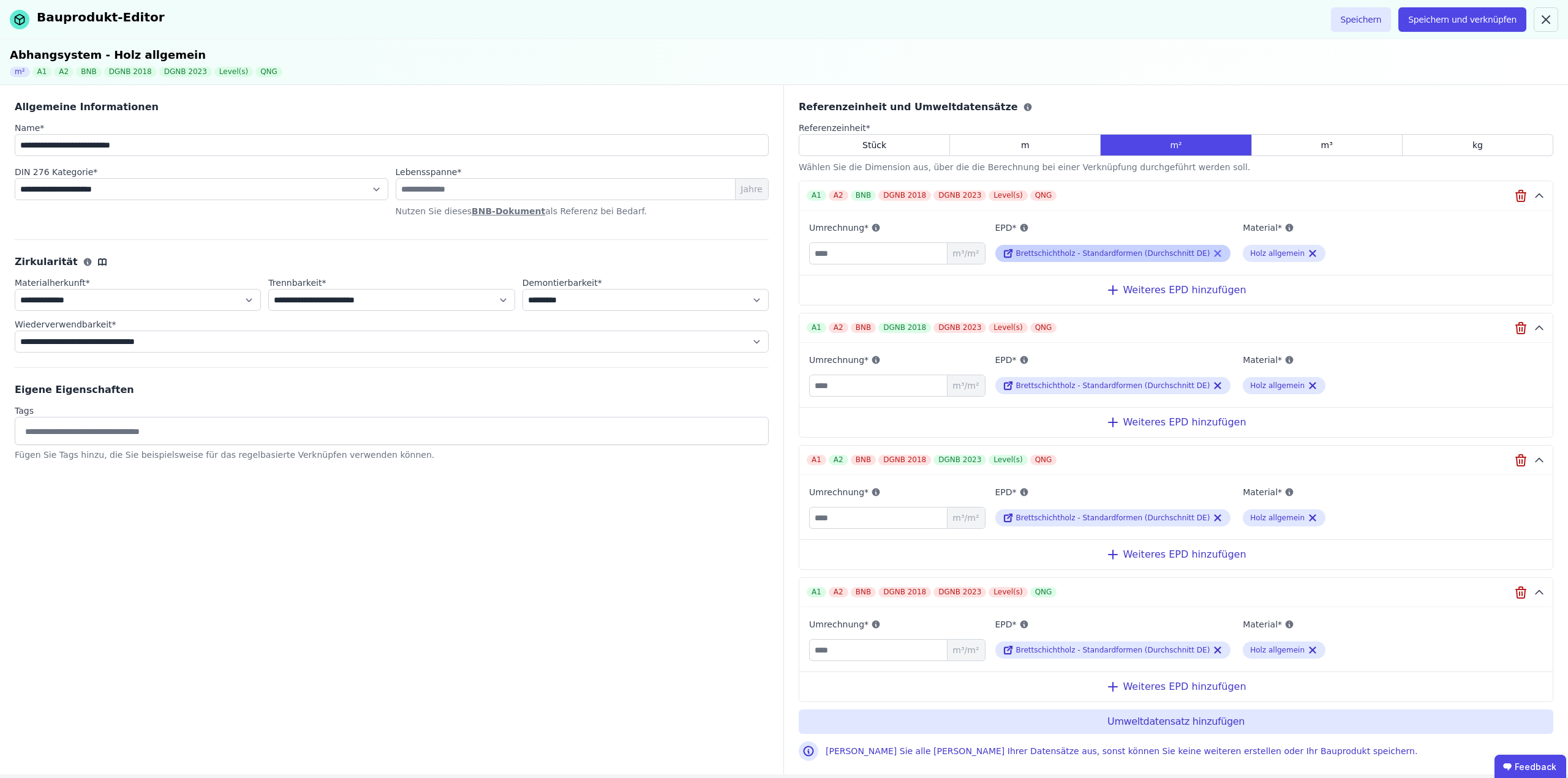
click at [1215, 251] on icon at bounding box center [1218, 253] width 5 height 5
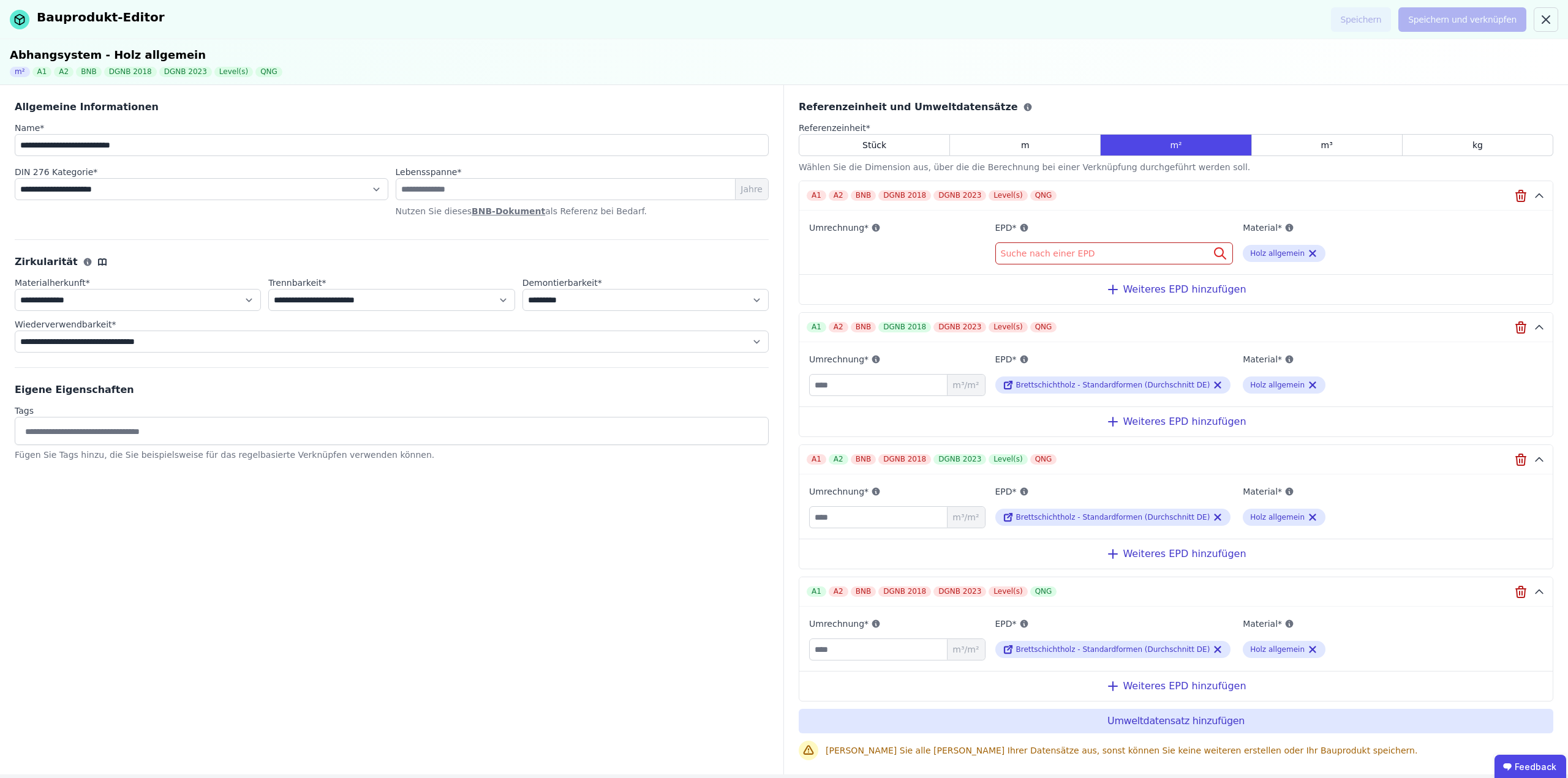
click at [1093, 258] on div "Suche nach einer EPD" at bounding box center [1114, 253] width 238 height 22
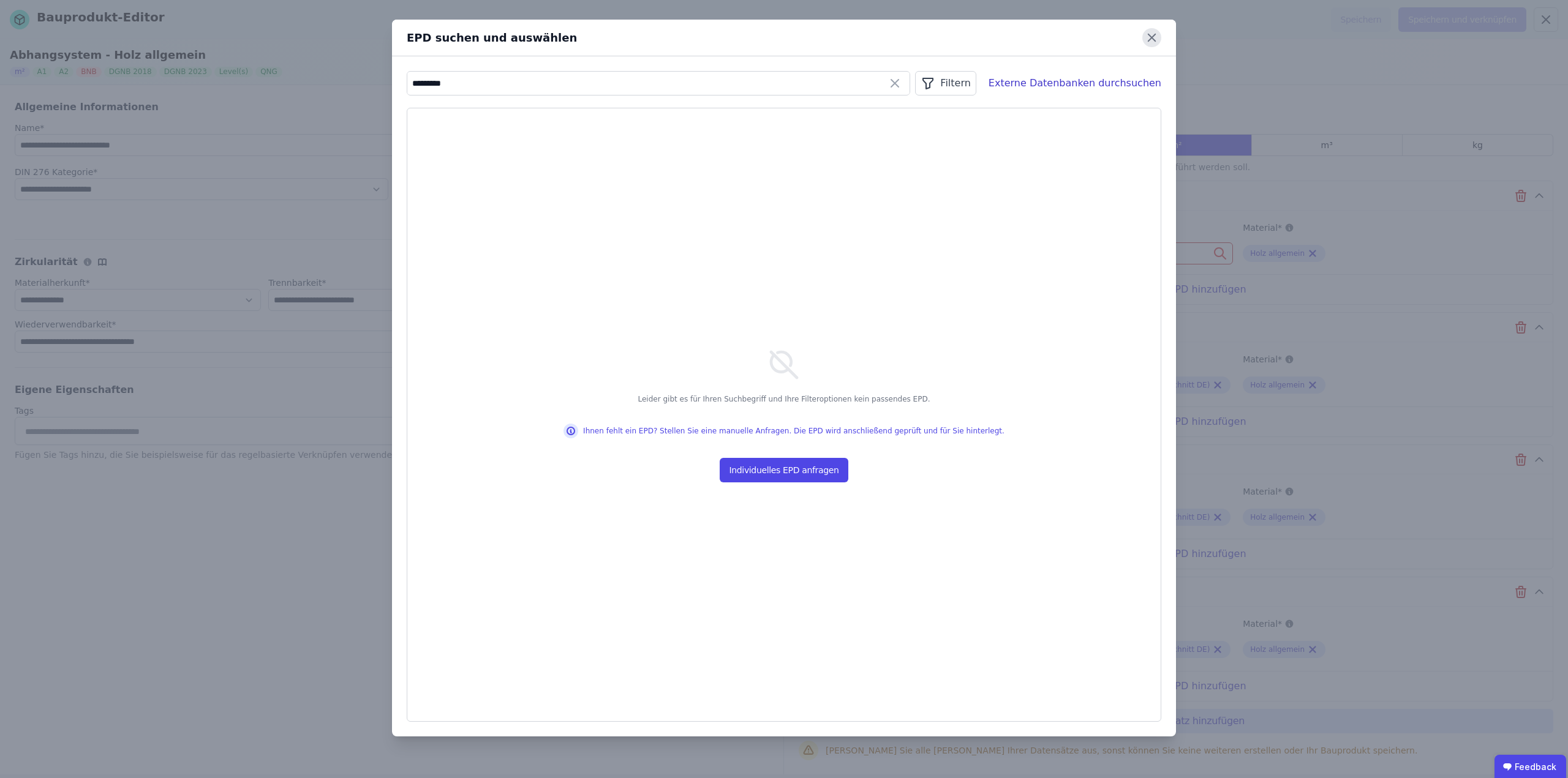
type input "*********"
click at [1150, 42] on icon at bounding box center [1152, 38] width 19 height 19
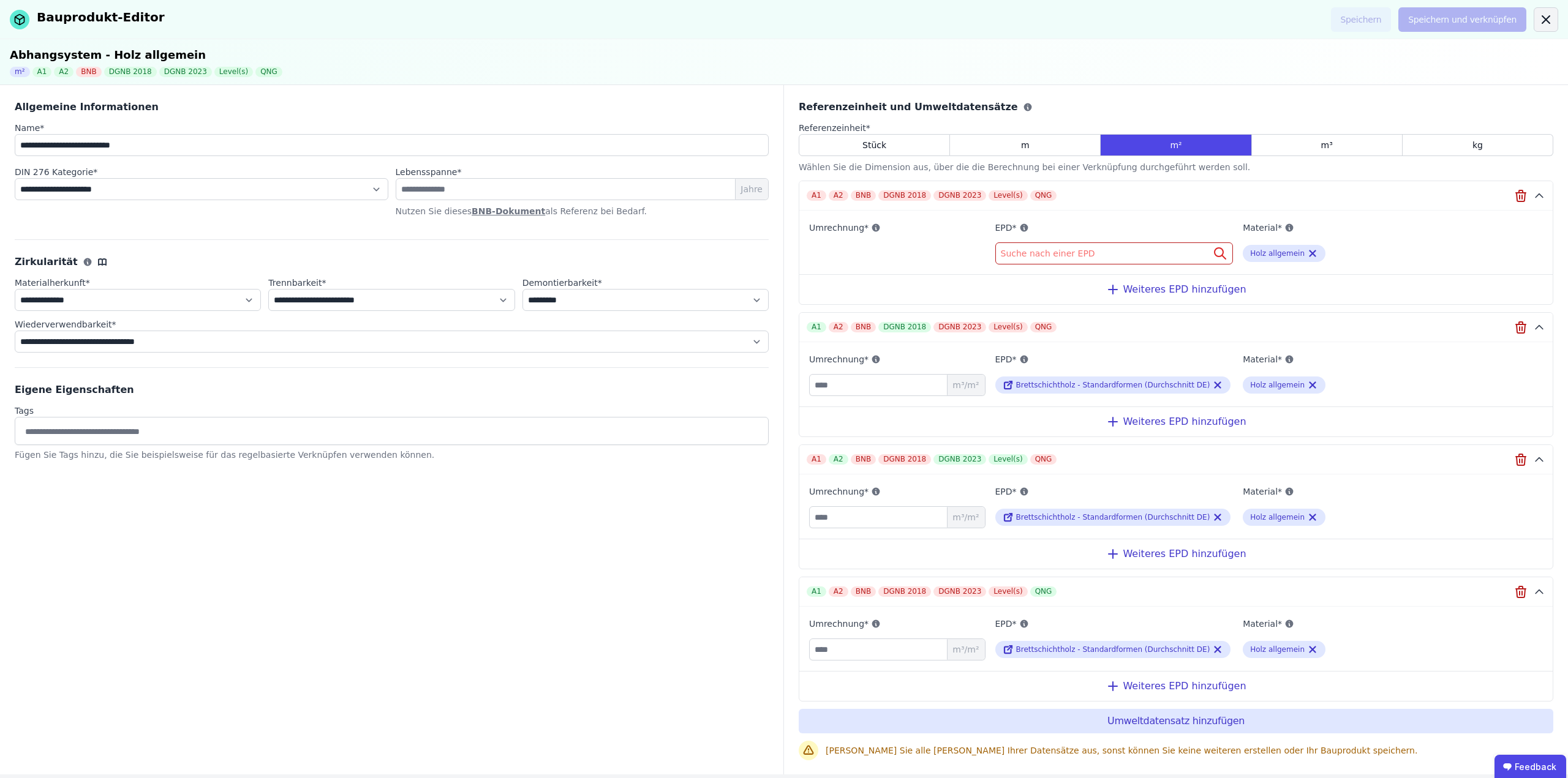
click at [1548, 25] on icon at bounding box center [1546, 20] width 14 height 14
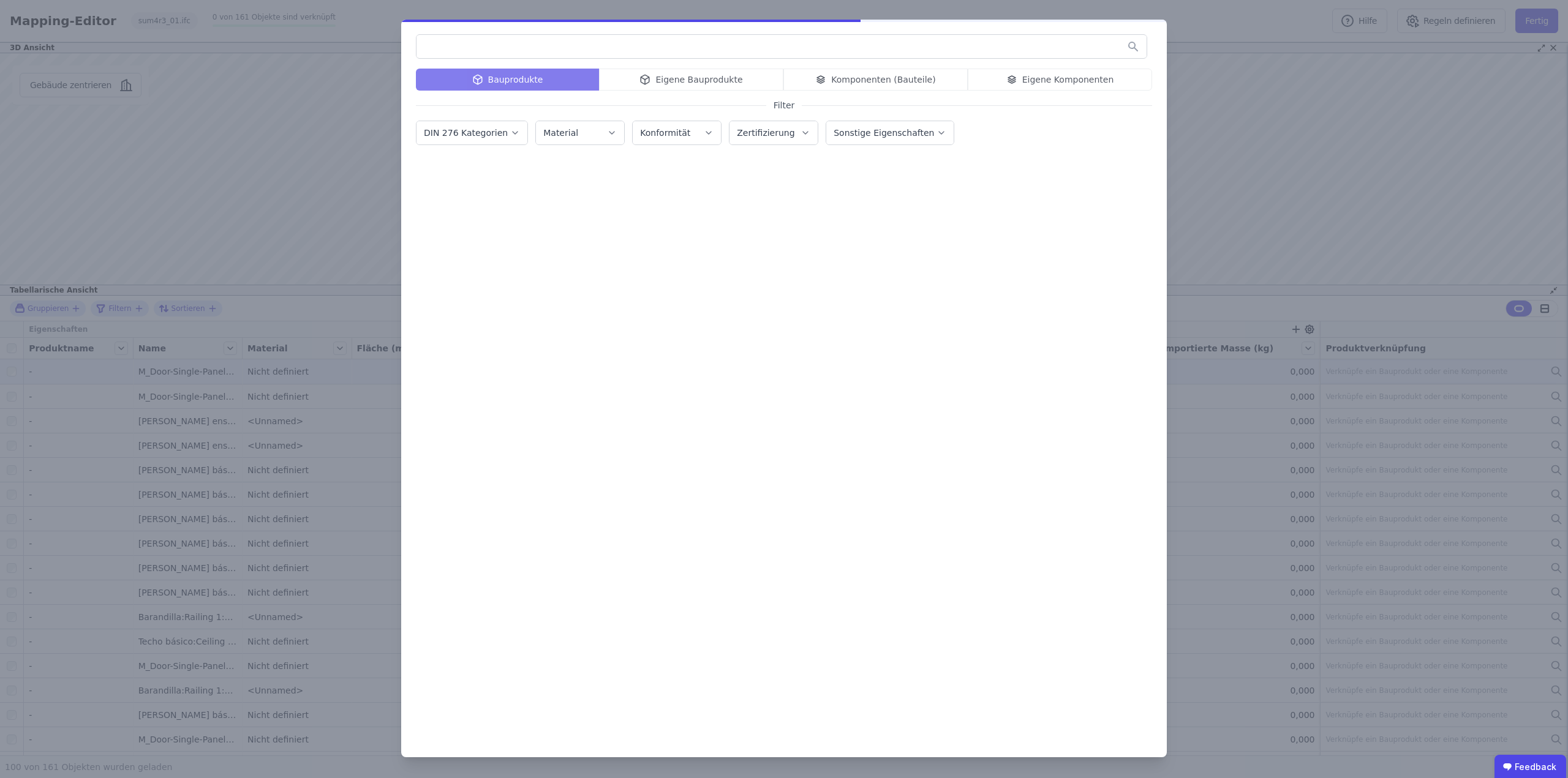
click at [1285, 83] on div "Bauprodukte Eigene Bauprodukte Komponenten (Bauteile) Eigene Komponenten Filter…" at bounding box center [784, 389] width 1568 height 778
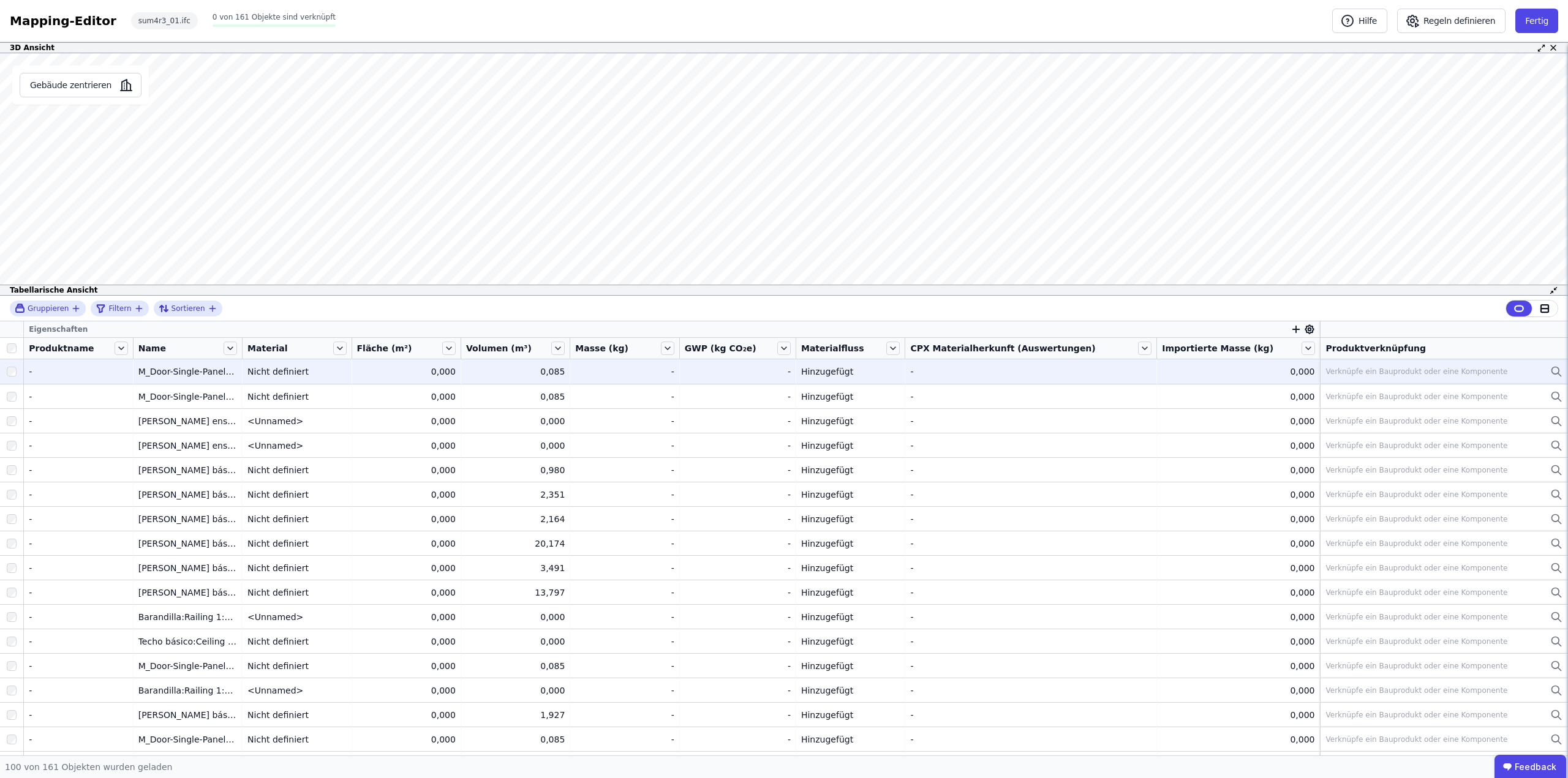
click at [1467, 373] on div "Verknüpfe ein Bauprodukt oder eine Komponente" at bounding box center [1417, 371] width 182 height 10
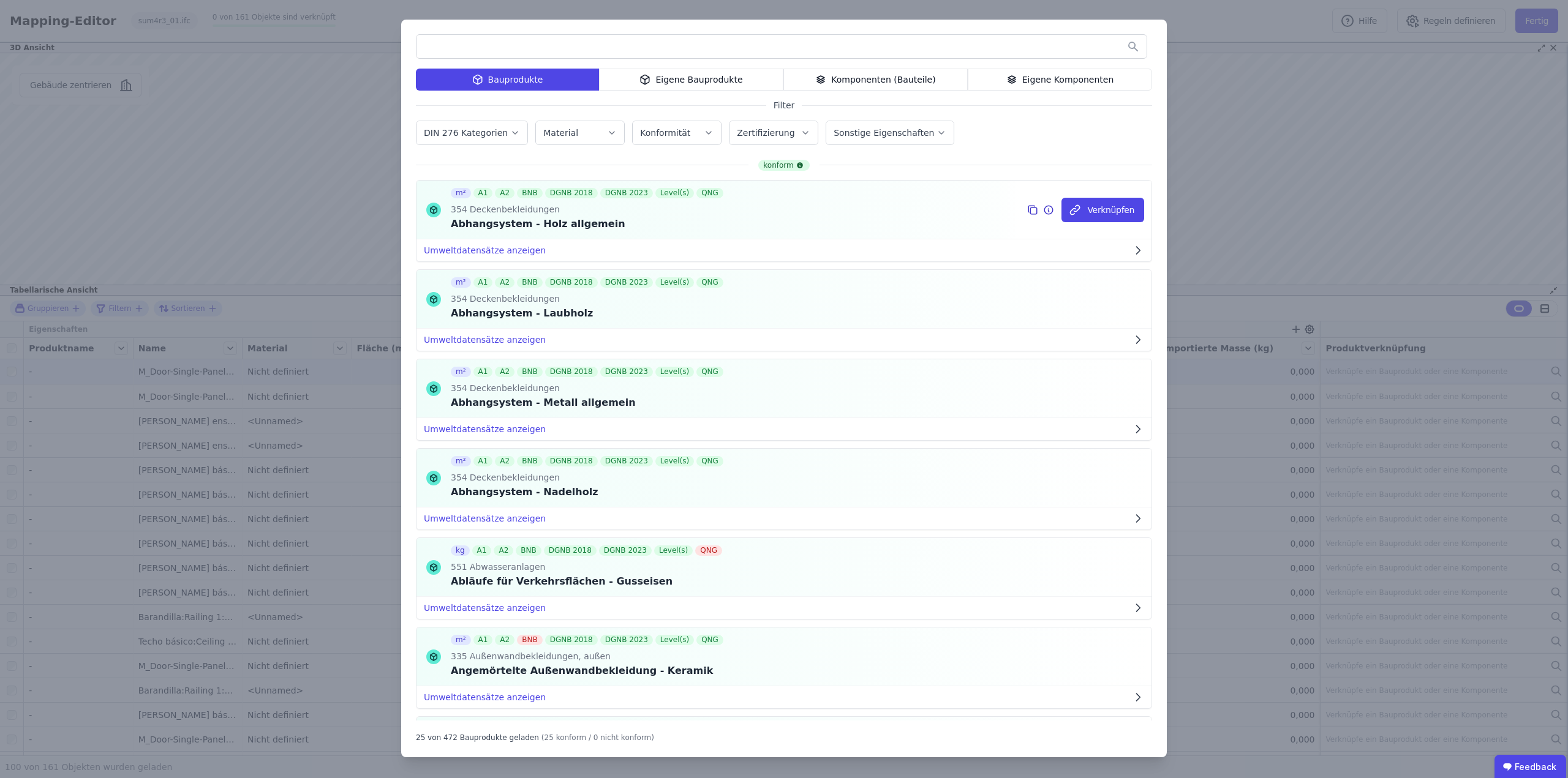
click at [1030, 211] on icon at bounding box center [1033, 210] width 11 height 14
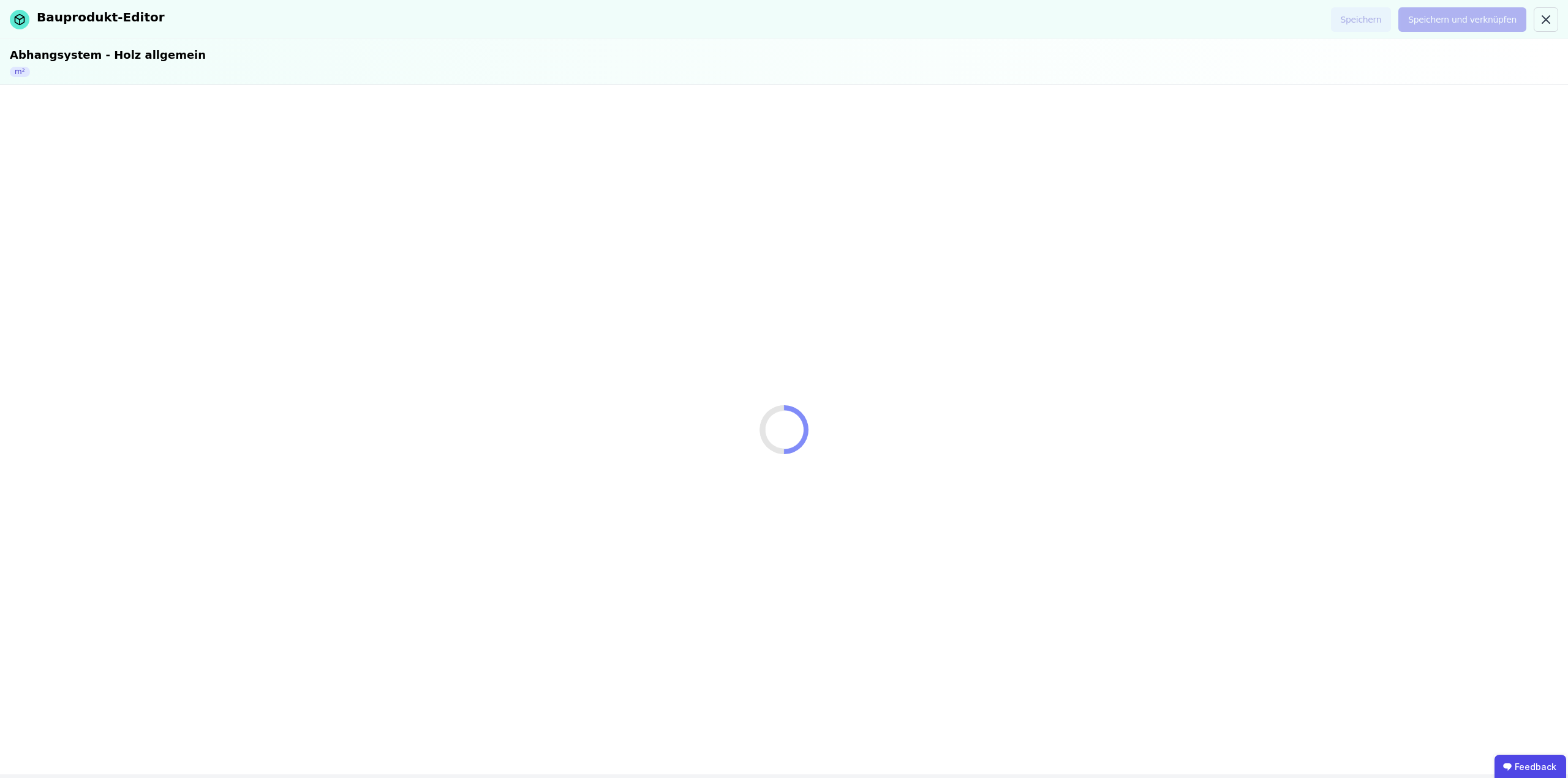
select select "**********"
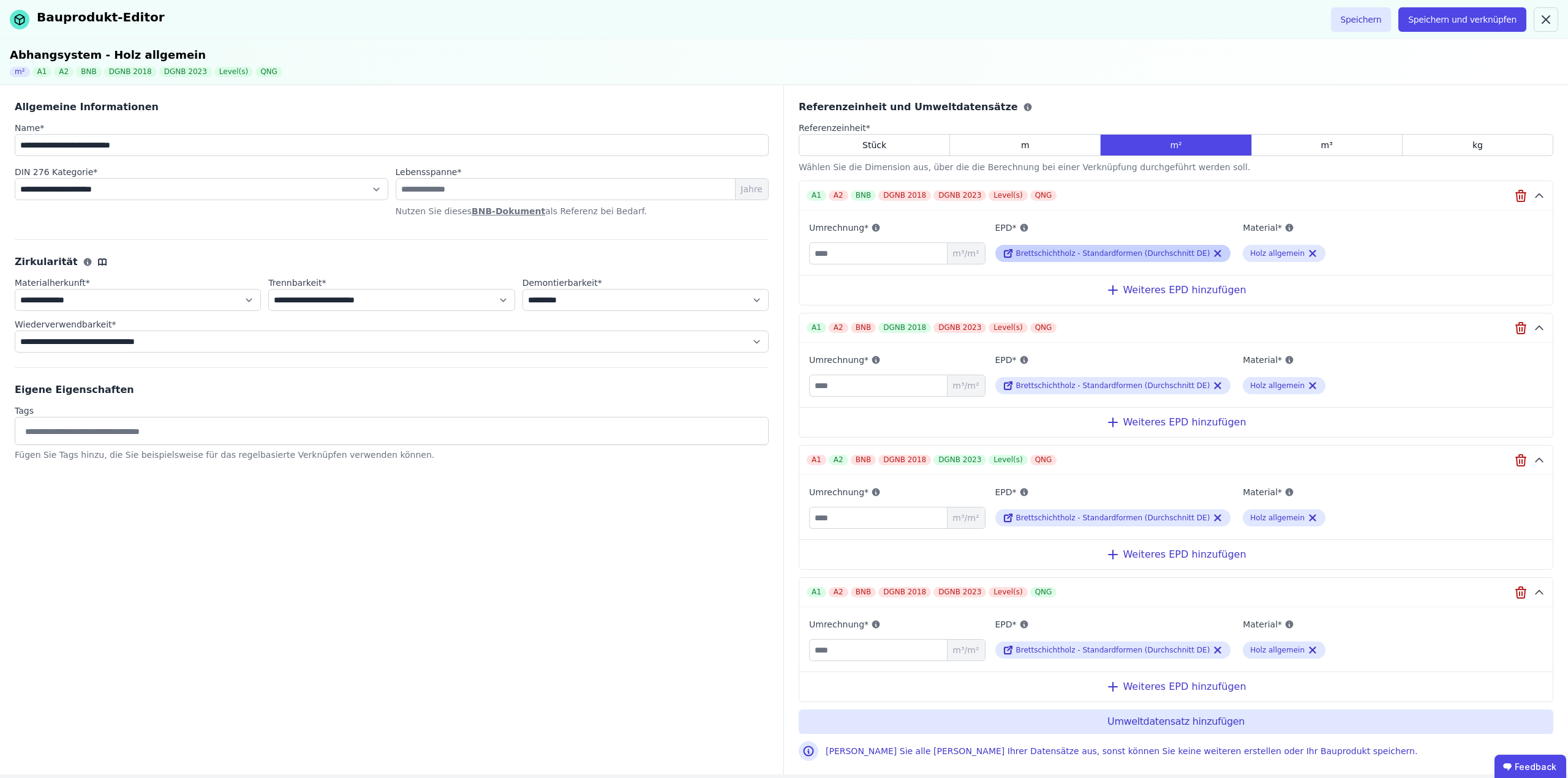
click at [1078, 253] on span "Brettschichtholz - Standardformen (Durchschnitt DE)" at bounding box center [1113, 253] width 194 height 9
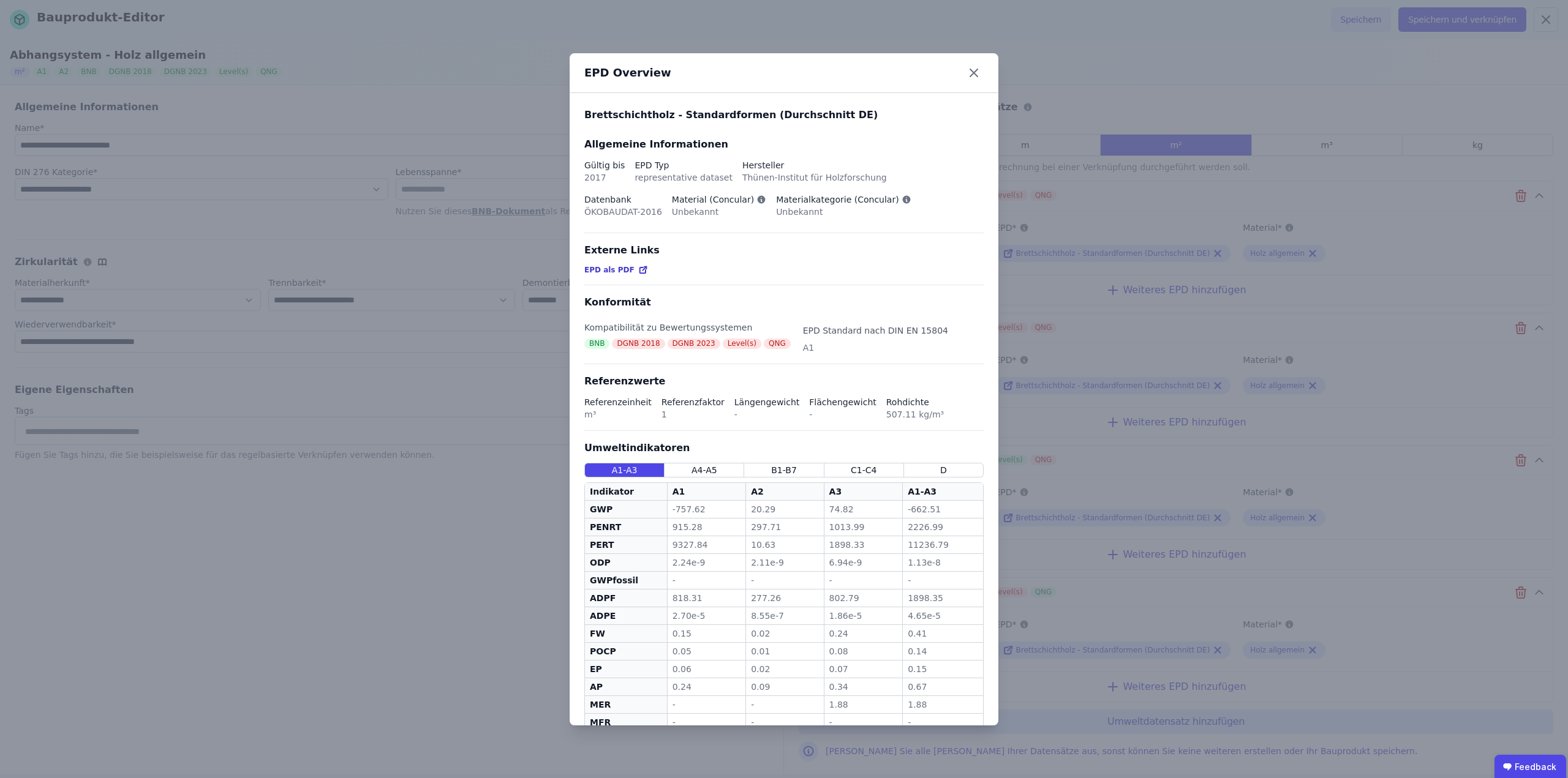
click at [475, 588] on div "EPD Overview Brettschichtholz - Standardformen (Durchschnitt DE) Allgemeine Inf…" at bounding box center [784, 389] width 1568 height 778
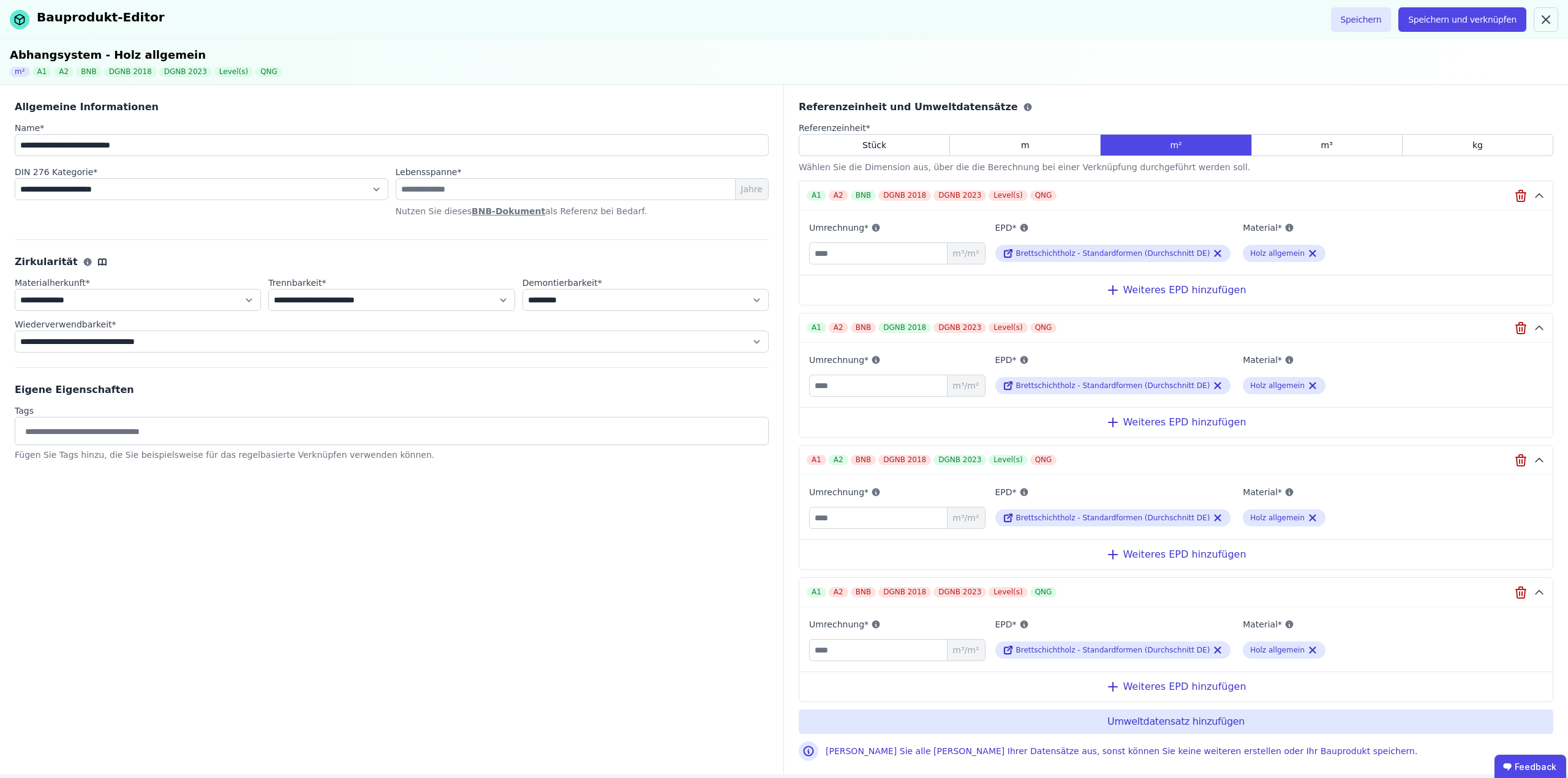
drag, startPoint x: 508, startPoint y: 567, endPoint x: 516, endPoint y: 567, distance: 8.0
click at [508, 567] on div "**********" at bounding box center [392, 429] width 784 height 689
